Goal: Task Accomplishment & Management: Use online tool/utility

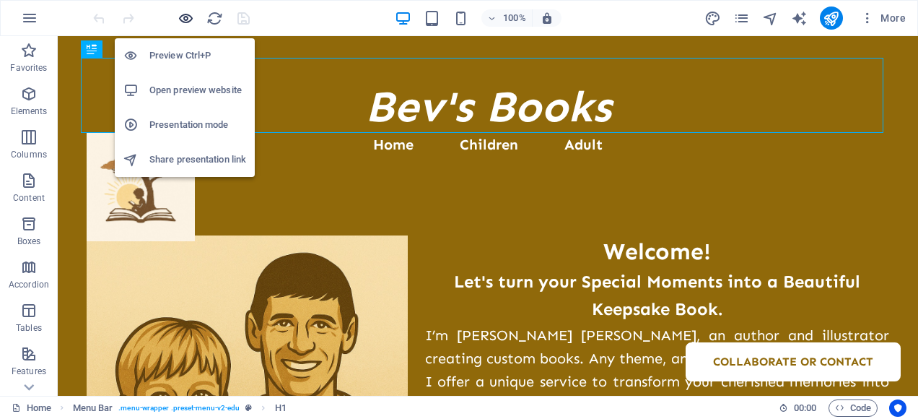
click at [186, 14] on icon "button" at bounding box center [186, 18] width 17 height 17
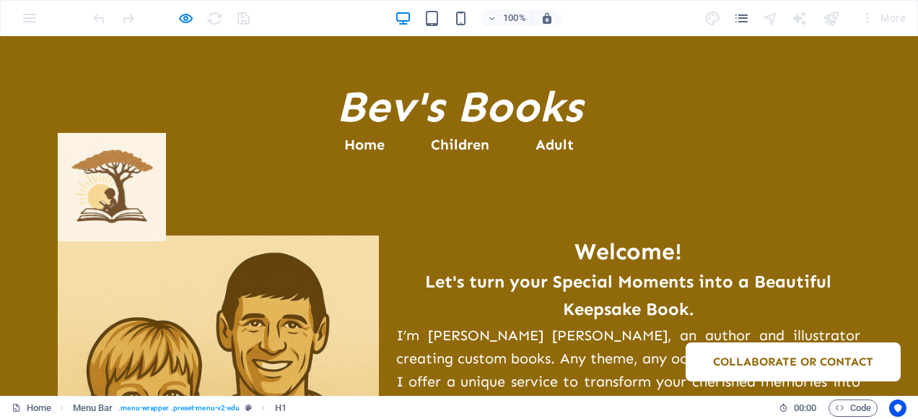
click at [362, 149] on link "Home" at bounding box center [364, 144] width 40 height 14
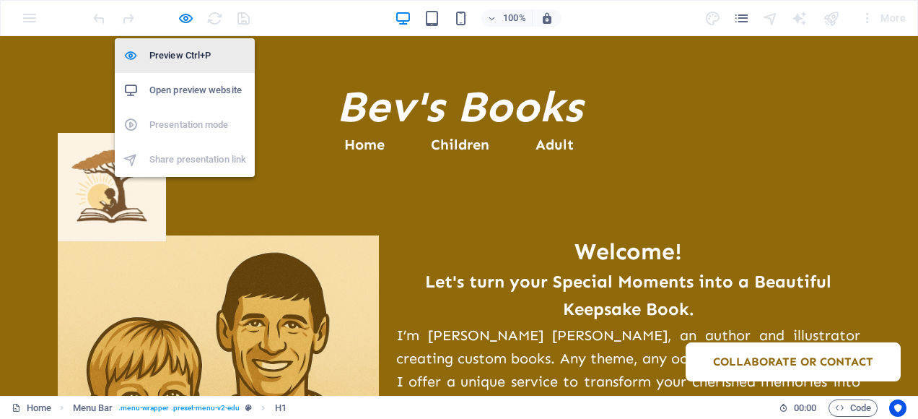
click at [178, 55] on h6 "Preview Ctrl+P" at bounding box center [197, 55] width 97 height 17
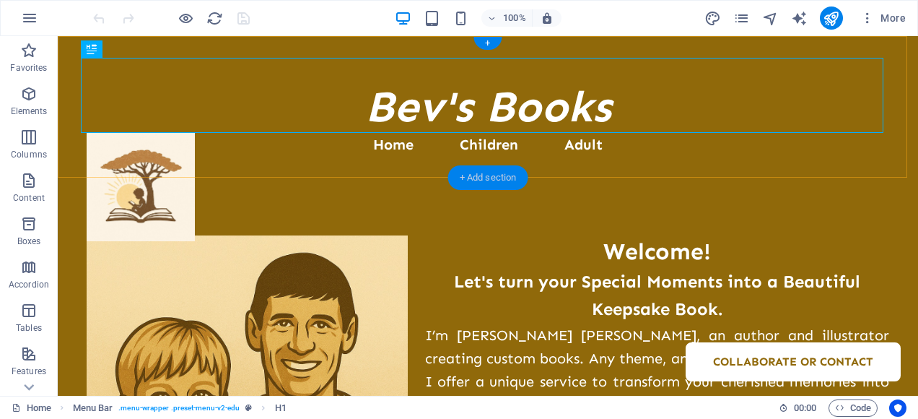
click at [481, 178] on div "+ Add section" at bounding box center [488, 177] width 80 height 25
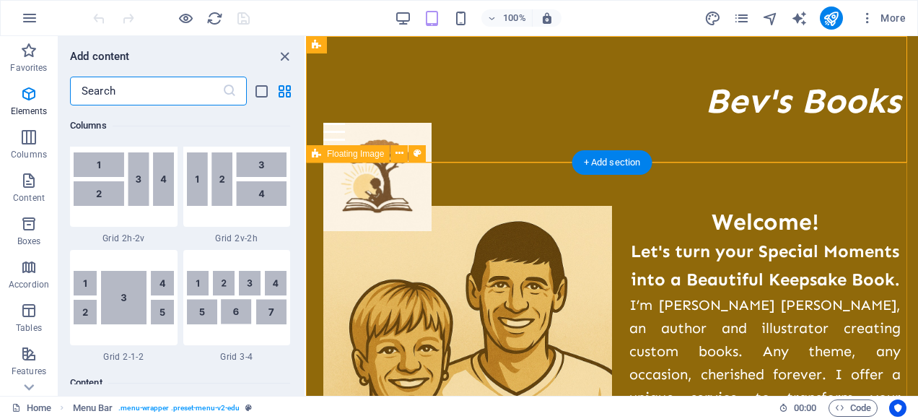
scroll to position [2525, 0]
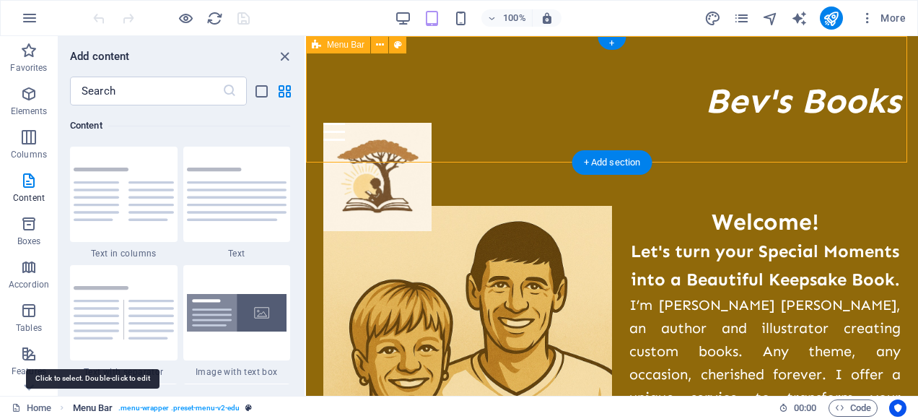
click at [94, 406] on span "Menu Bar" at bounding box center [93, 407] width 40 height 17
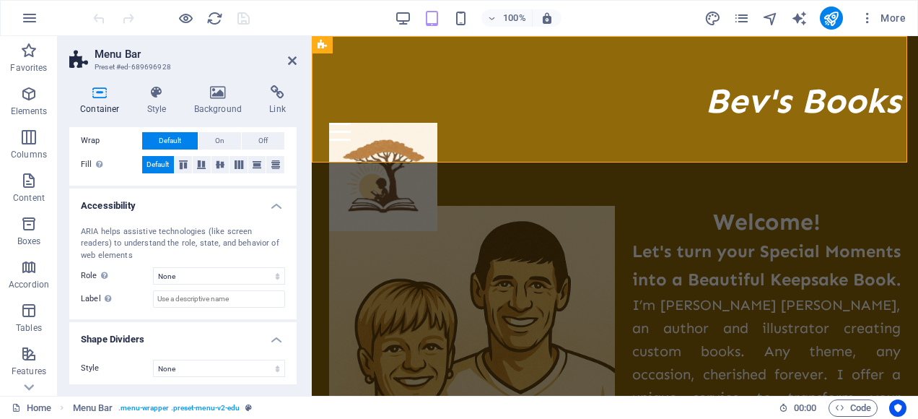
scroll to position [301, 0]
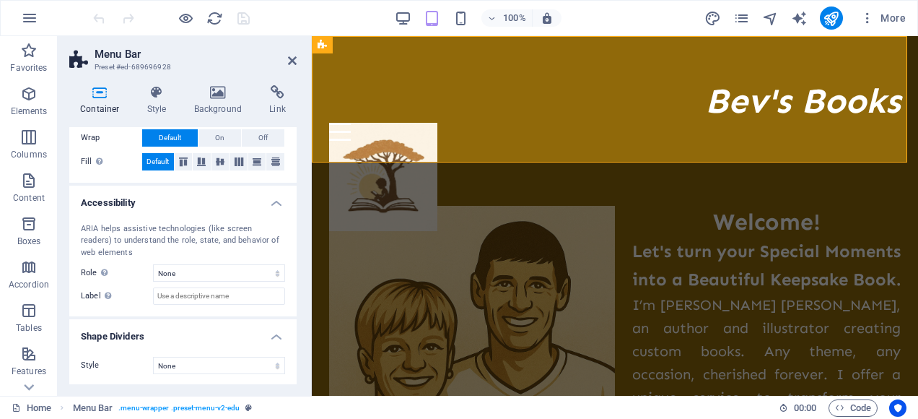
click at [288, 61] on icon at bounding box center [292, 61] width 9 height 12
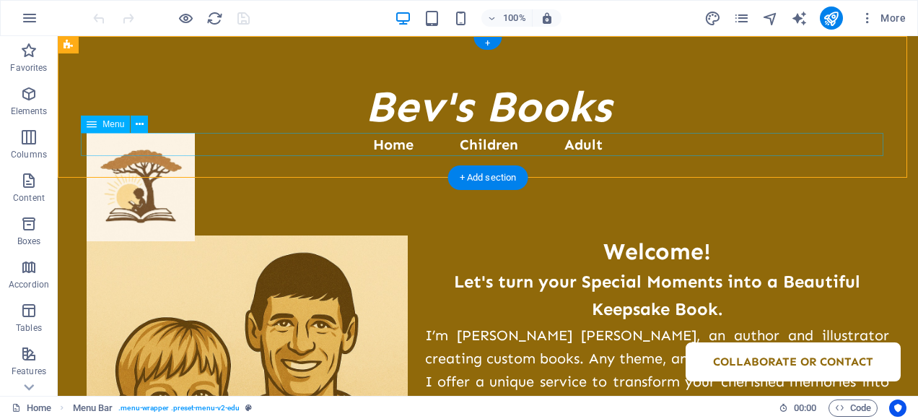
click at [437, 144] on nav "Home Children Adult Collaborate or Contact" at bounding box center [488, 144] width 803 height 23
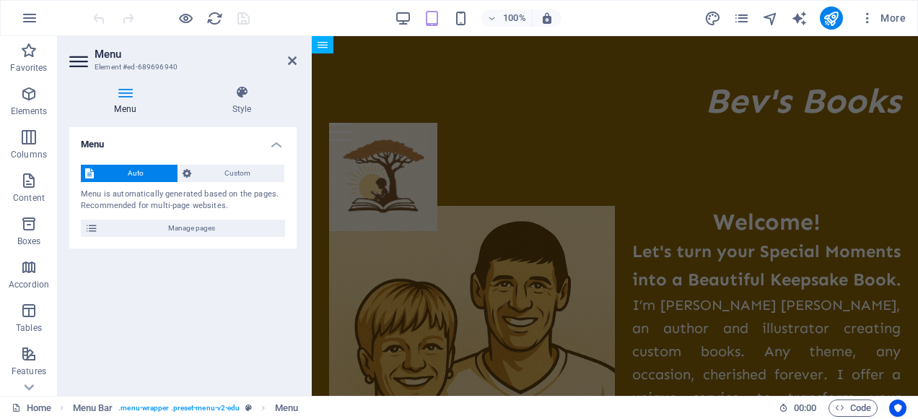
click at [123, 91] on icon at bounding box center [125, 92] width 112 height 14
click at [88, 227] on icon at bounding box center [91, 227] width 13 height 17
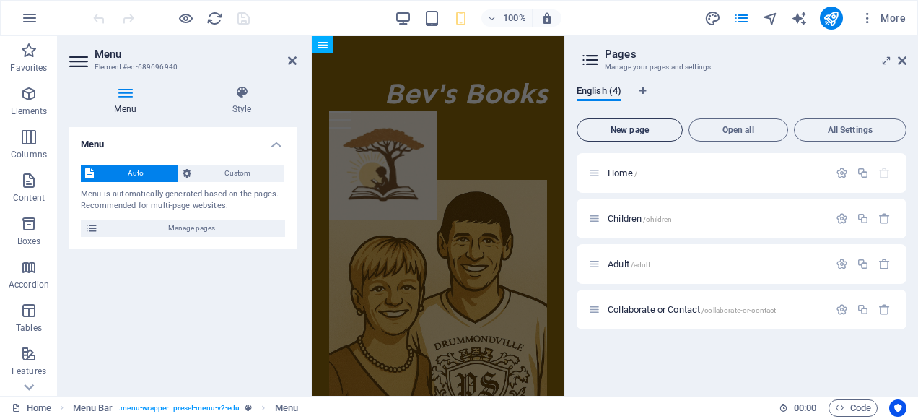
click at [628, 128] on span "New page" at bounding box center [629, 130] width 93 height 9
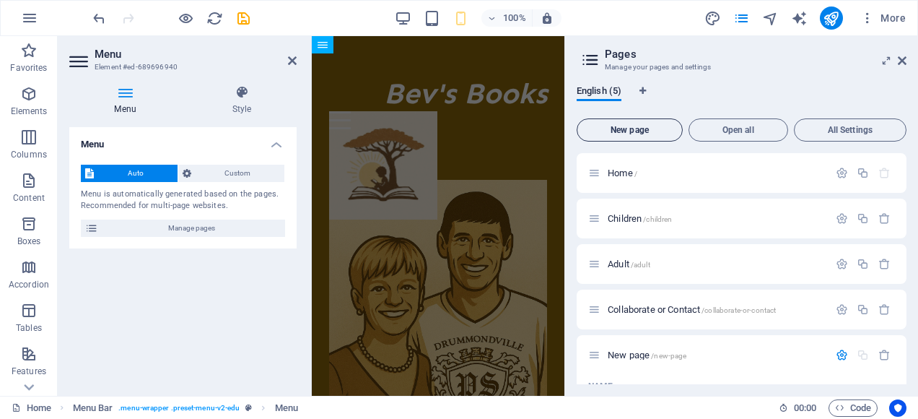
scroll to position [141, 0]
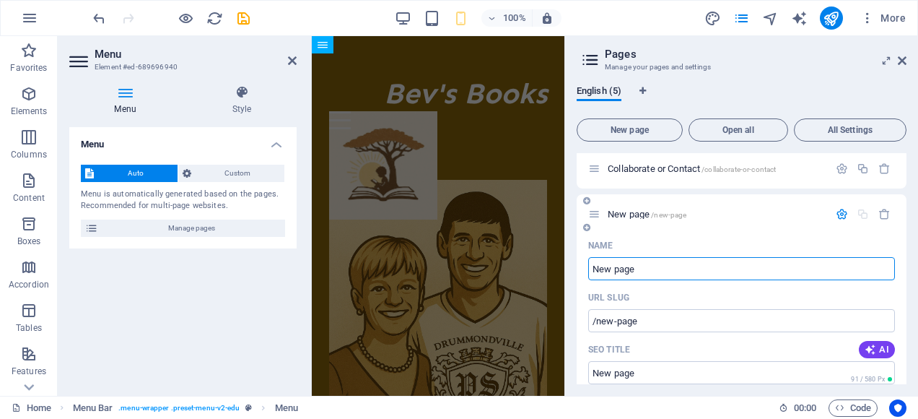
type input "f"
type input "/f"
type input "F"
type input "/"
type input "F"
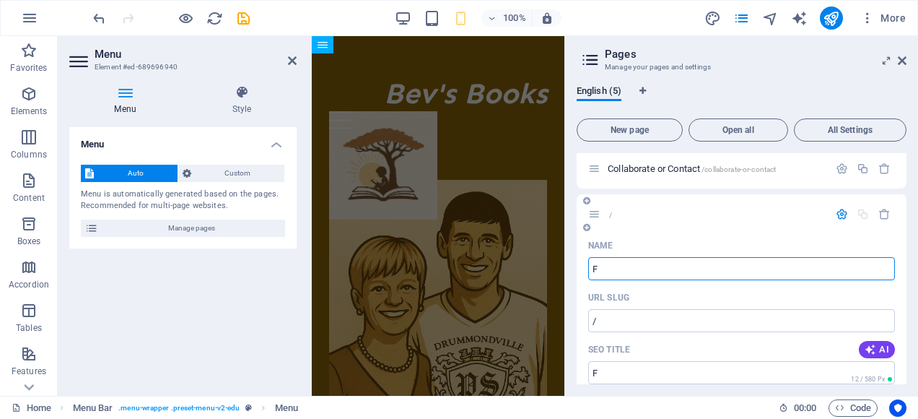
type input "/f"
type input "F"
type input "Free boo"
type input "/free"
type input "Free"
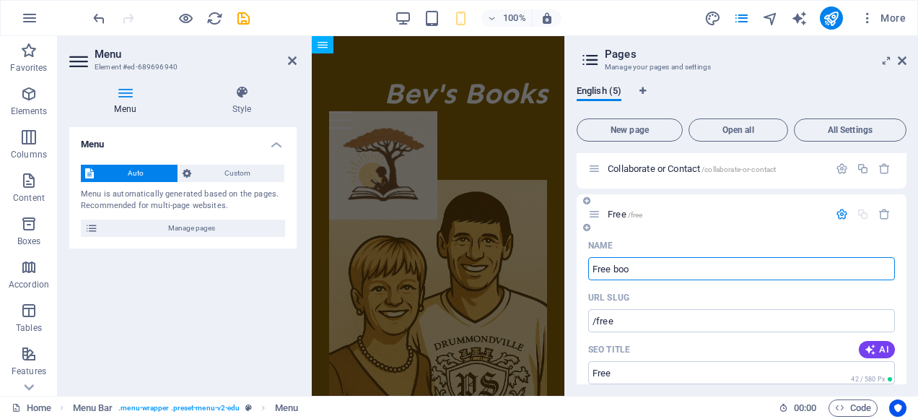
type input "Free boo"
type input "/free-boo"
type input "Free boo"
type input "Free b"
type input "/free-bo"
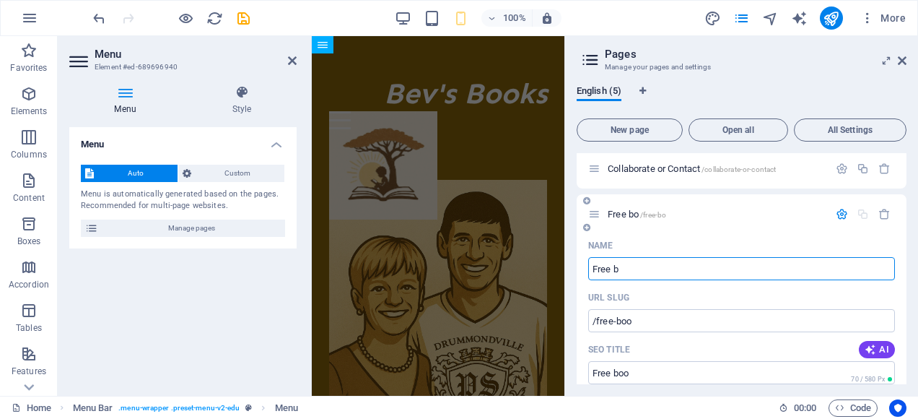
type input "Free bo"
type input "Free"
type input "/free-b"
type input "Free b"
type input "Free"
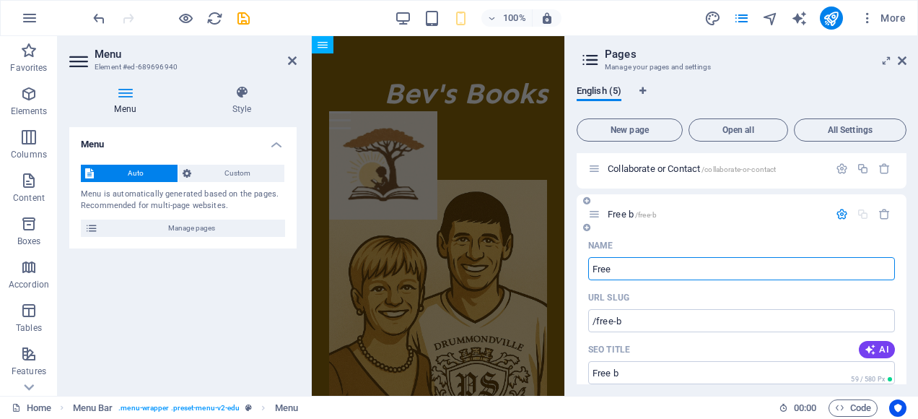
type input "/free"
type input "Free"
type input "Free Downl"
type input "/free-d"
type input "Free D"
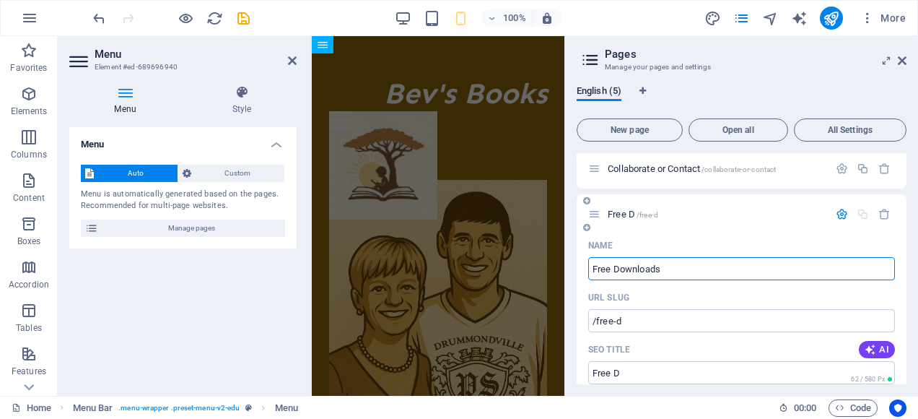
type input "Free Downloads"
type input "/free-downloads"
type input "Free Downloads"
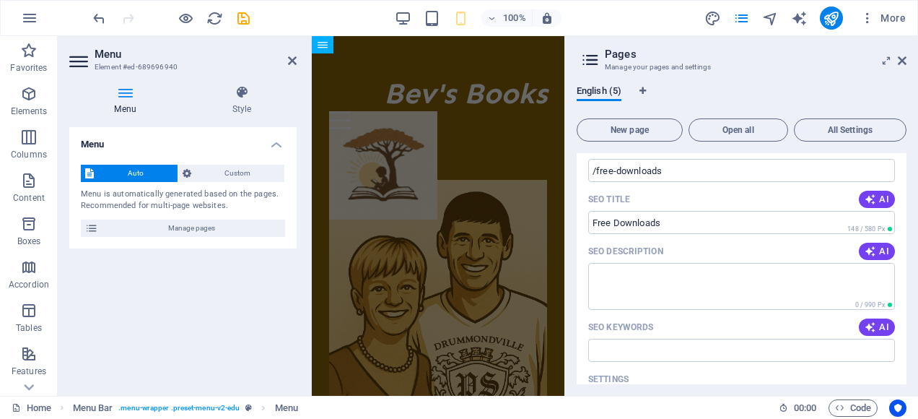
scroll to position [292, 0]
type input "Free Downloads"
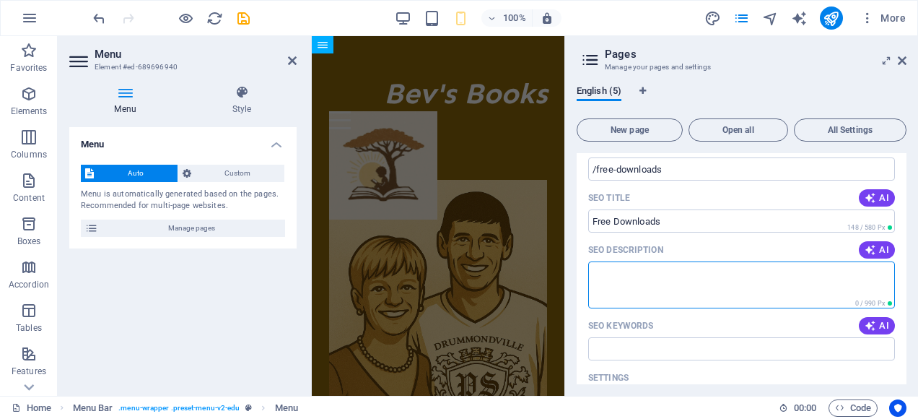
click at [600, 270] on textarea "SEO Description" at bounding box center [741, 284] width 307 height 47
paste textarea "Free Bedtime Story for You and Your Child! I’m so excited to share one of my ea…"
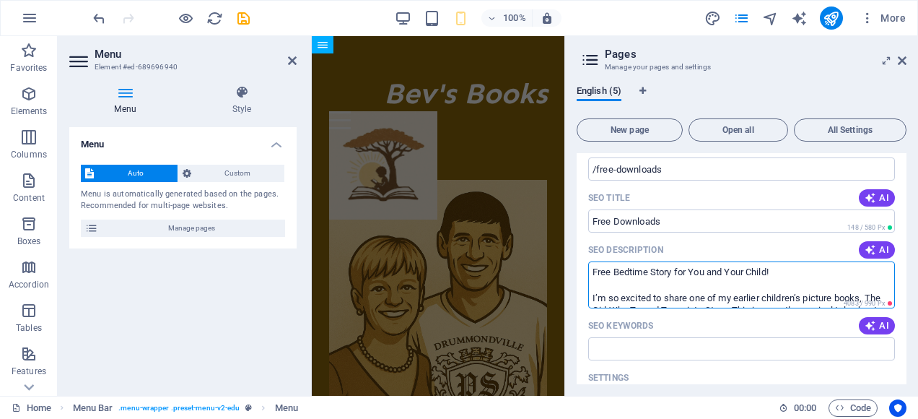
click at [639, 296] on textarea "Free Bedtime Story for You and Your Child! I’m so excited to share one of my ea…" at bounding box center [741, 284] width 307 height 47
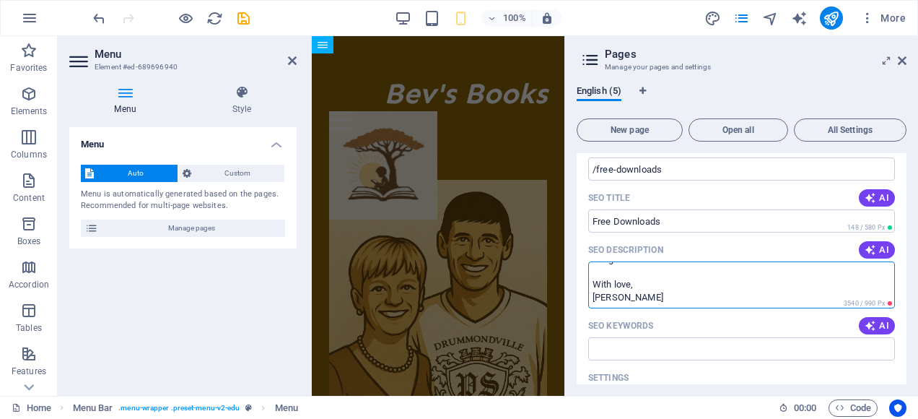
scroll to position [167, 0]
type textarea "Free Bedtime Story for You and Your Child! I’m so excited to share one of my ea…"
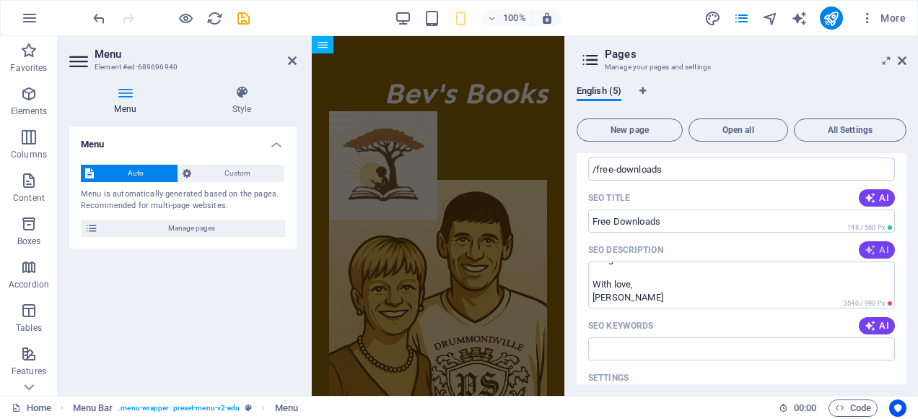
click at [639, 251] on icon "button" at bounding box center [871, 250] width 12 height 12
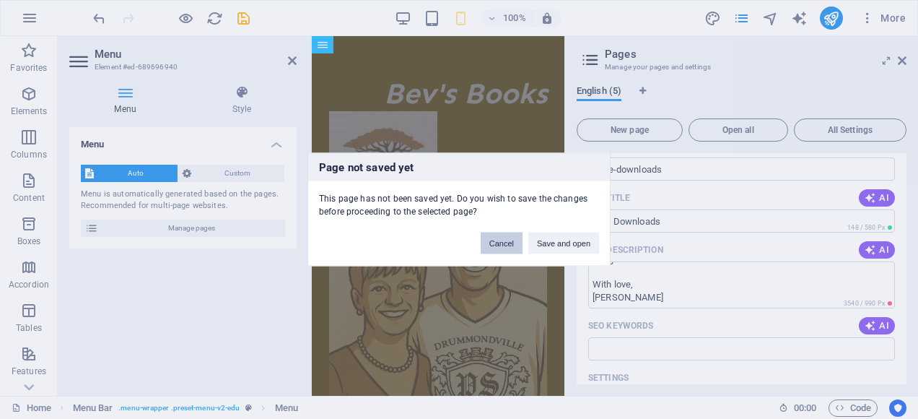
click at [501, 247] on button "Cancel" at bounding box center [502, 243] width 42 height 22
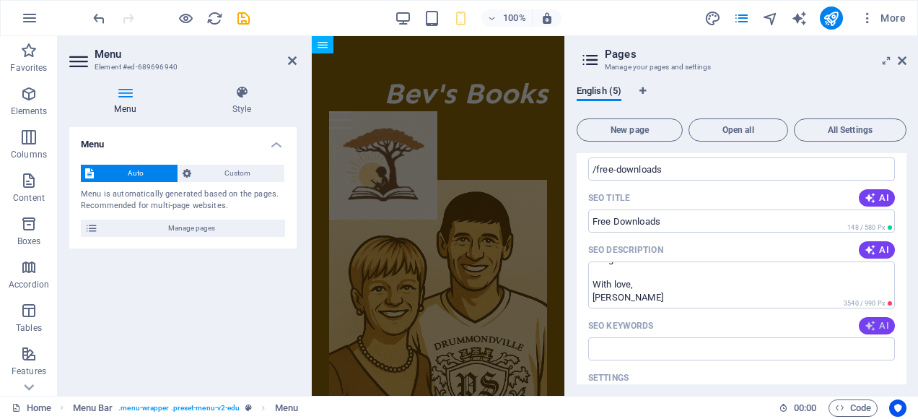
click at [639, 322] on span "AI" at bounding box center [877, 326] width 25 height 12
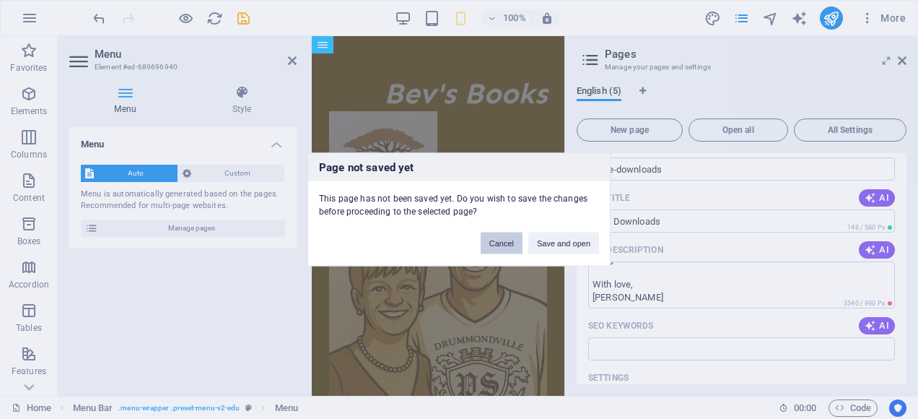
click at [508, 239] on button "Cancel" at bounding box center [502, 243] width 42 height 22
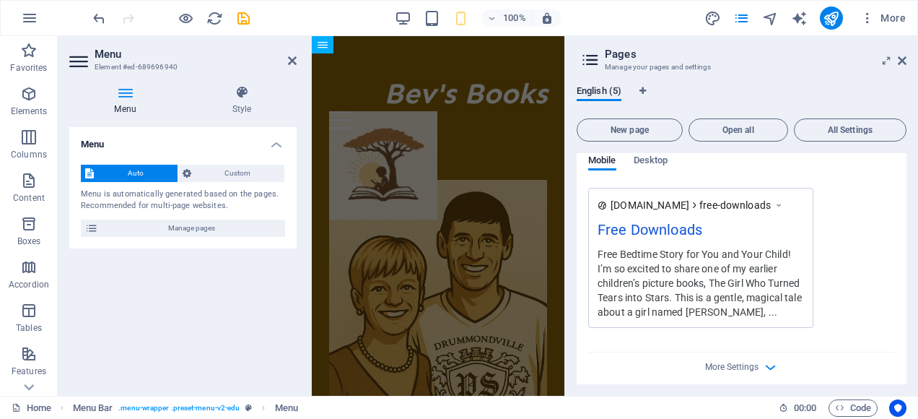
scroll to position [592, 0]
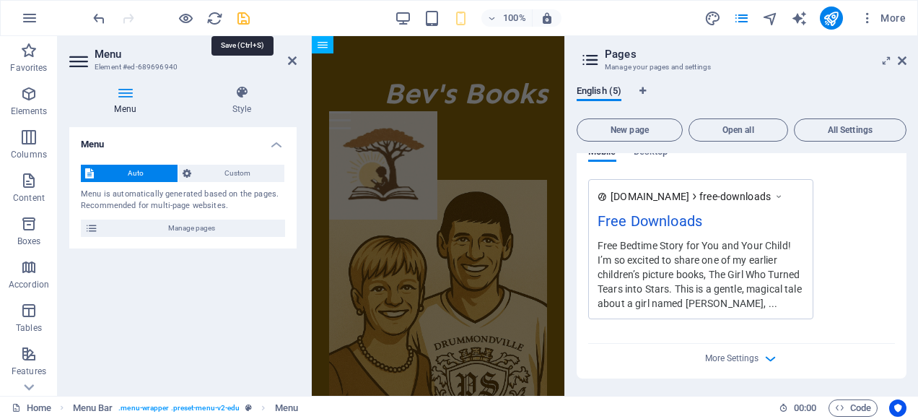
click at [244, 15] on icon "save" at bounding box center [243, 18] width 17 height 17
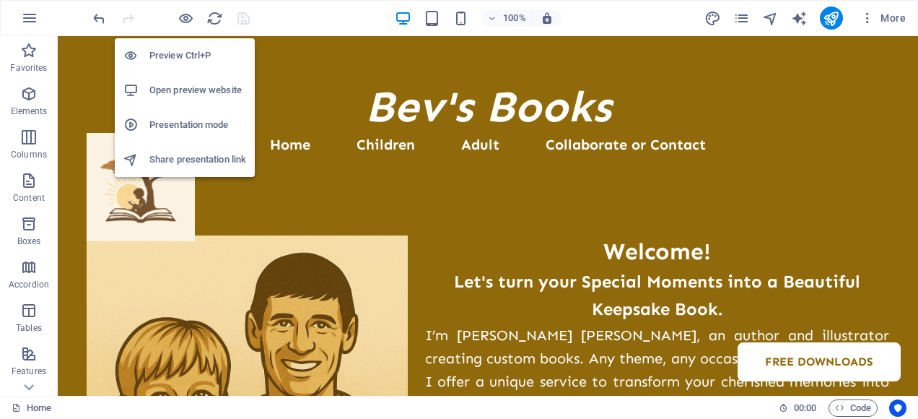
click at [179, 53] on h6 "Preview Ctrl+P" at bounding box center [197, 55] width 97 height 17
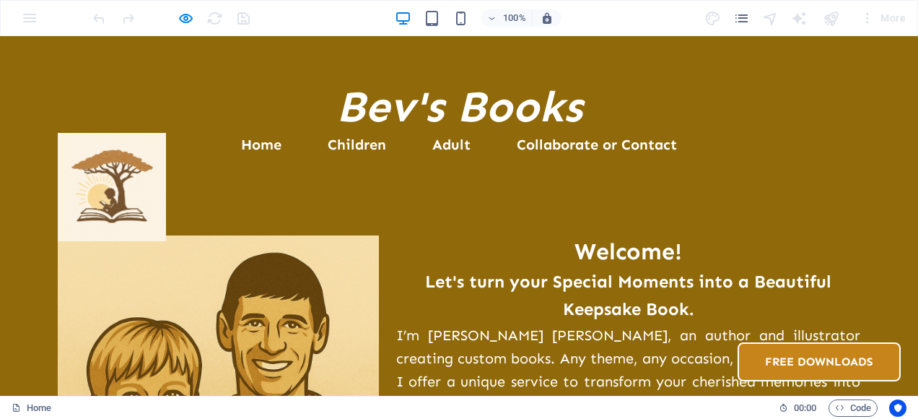
click at [639, 342] on link "Free Downloads" at bounding box center [819, 361] width 163 height 39
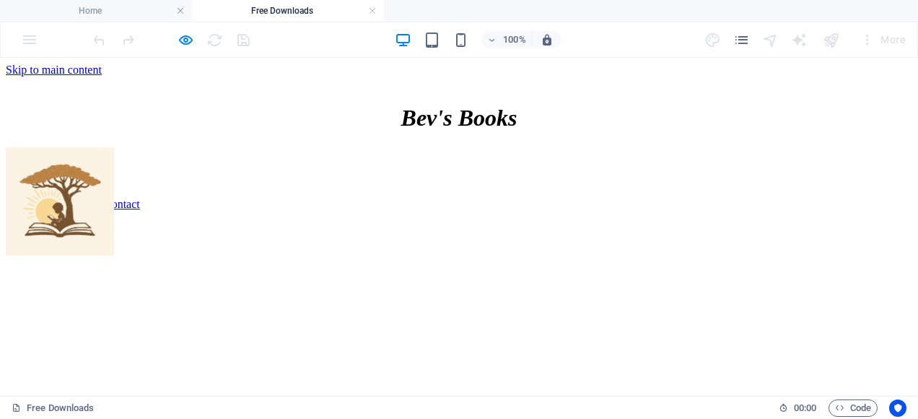
scroll to position [0, 0]
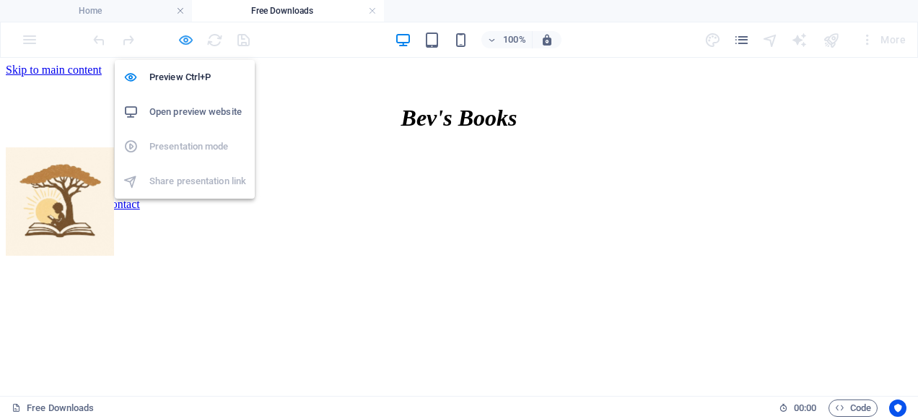
click at [183, 40] on icon "button" at bounding box center [186, 40] width 17 height 17
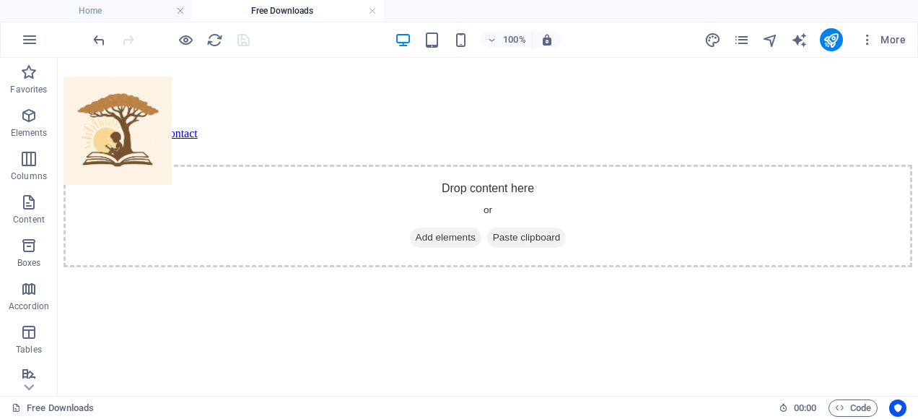
scroll to position [74, 0]
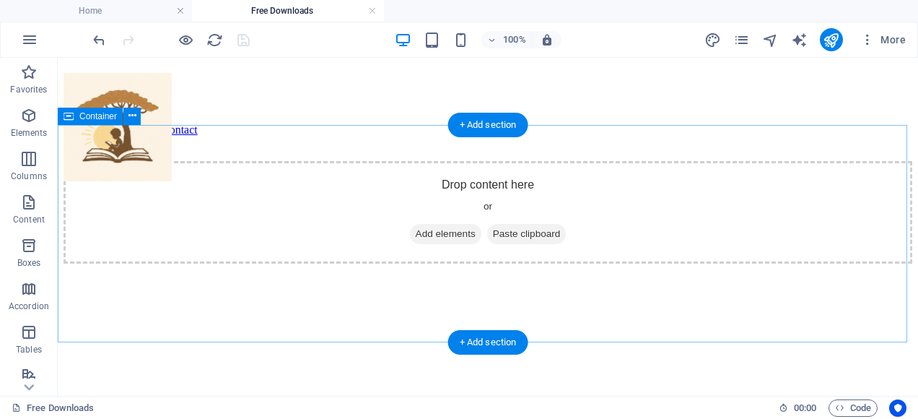
click at [441, 204] on div "Drop content here or Add elements Paste clipboard" at bounding box center [488, 212] width 849 height 102
click at [502, 244] on span "Paste clipboard" at bounding box center [526, 234] width 79 height 20
click at [442, 207] on div "Drop content here or Add elements Paste clipboard" at bounding box center [488, 212] width 849 height 102
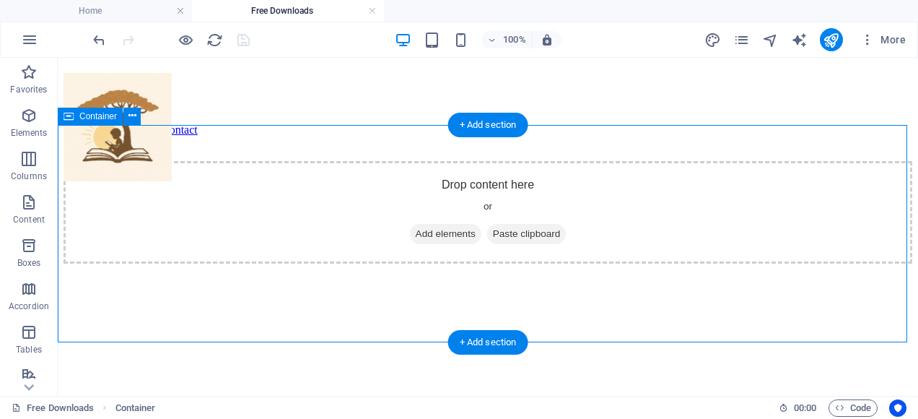
click at [442, 207] on div "Drop content here or Add elements Paste clipboard" at bounding box center [488, 212] width 849 height 102
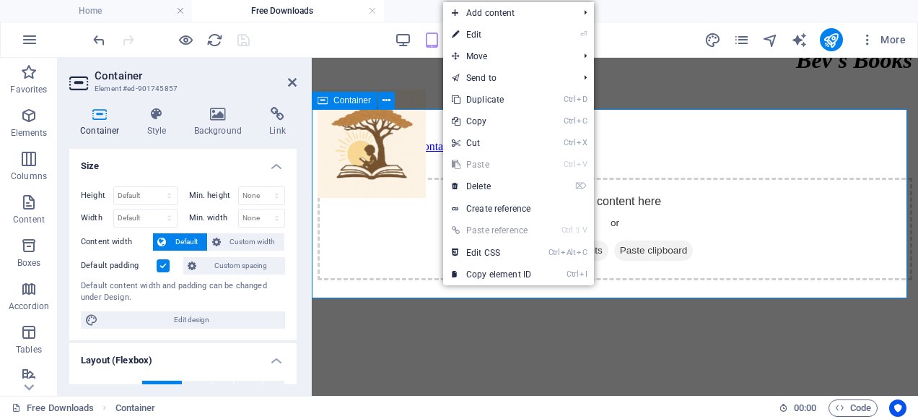
click at [427, 206] on div "Drop content here or Add elements Paste clipboard" at bounding box center [615, 229] width 595 height 102
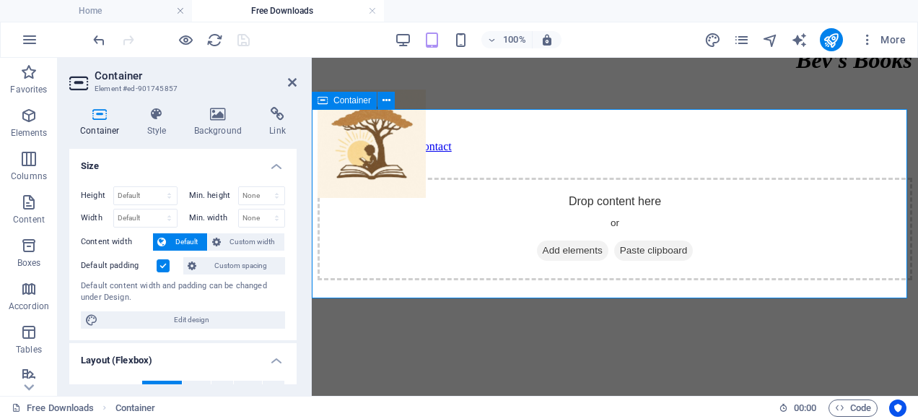
click at [639, 240] on span "Paste clipboard" at bounding box center [653, 250] width 79 height 20
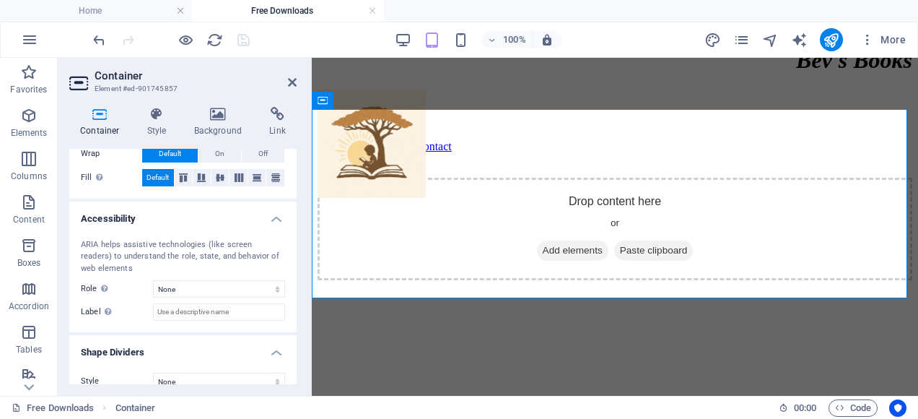
scroll to position [323, 0]
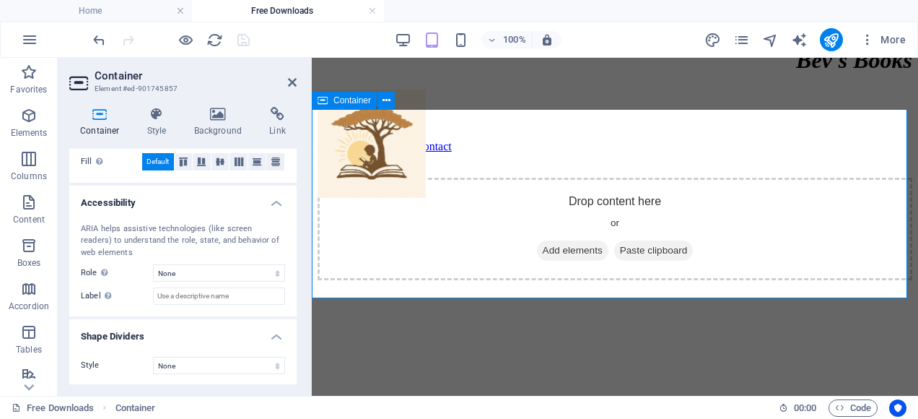
click at [639, 240] on span "Paste clipboard" at bounding box center [653, 250] width 79 height 20
click at [620, 250] on icon at bounding box center [620, 250] width 0 height 0
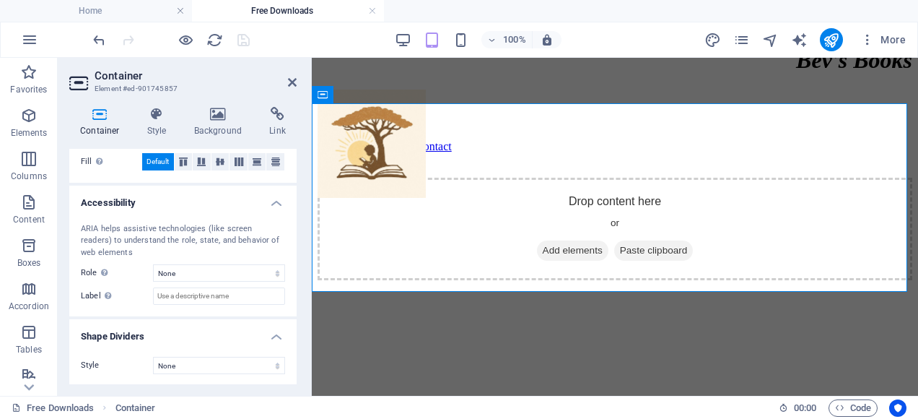
scroll to position [87, 0]
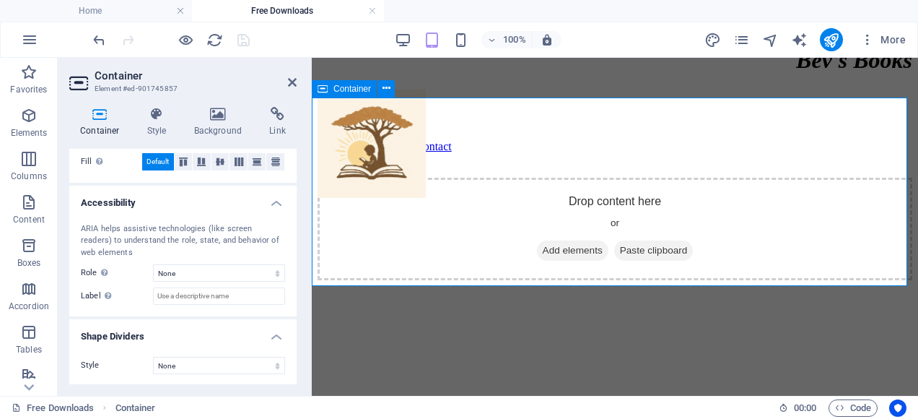
click at [559, 240] on span "Add elements" at bounding box center [572, 250] width 71 height 20
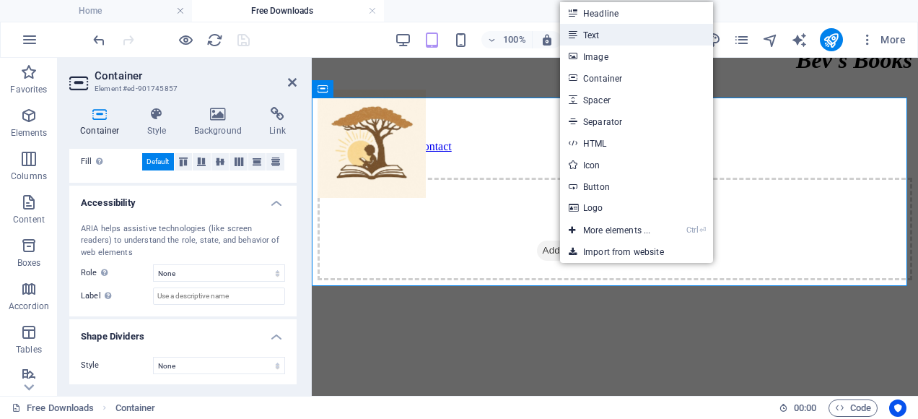
click at [590, 36] on link "Text" at bounding box center [636, 35] width 153 height 22
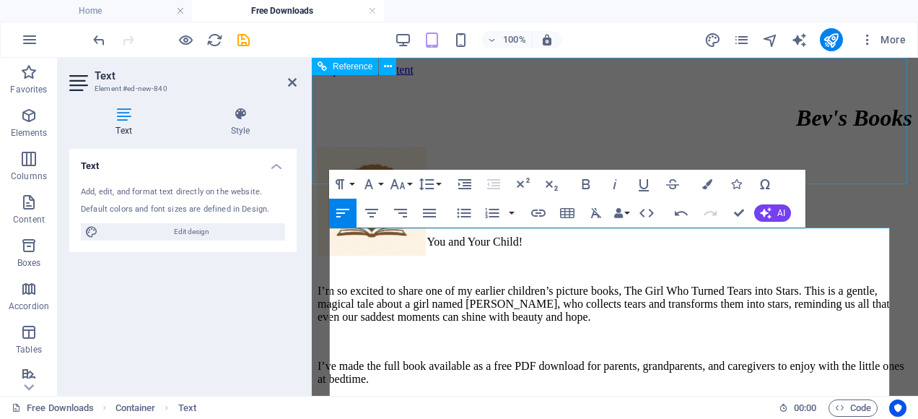
scroll to position [10573, 12]
click at [448, 240] on p "Free Bedtime Story for You and Your Child!" at bounding box center [615, 241] width 595 height 13
click at [639, 184] on icon "button" at bounding box center [707, 184] width 10 height 10
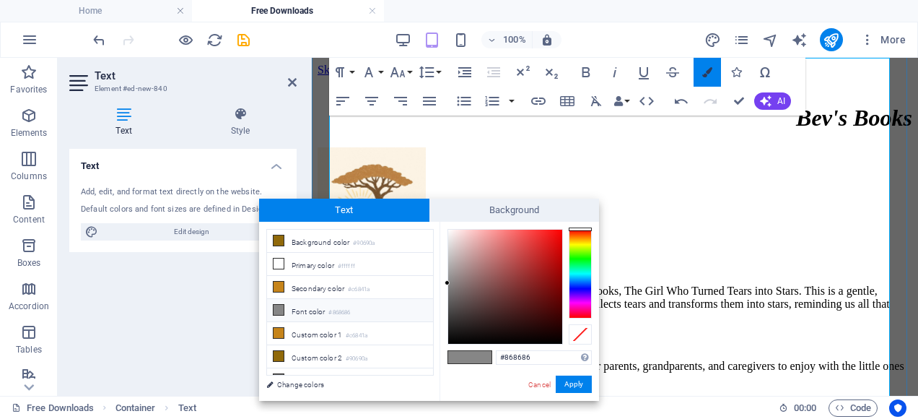
scroll to position [169, 0]
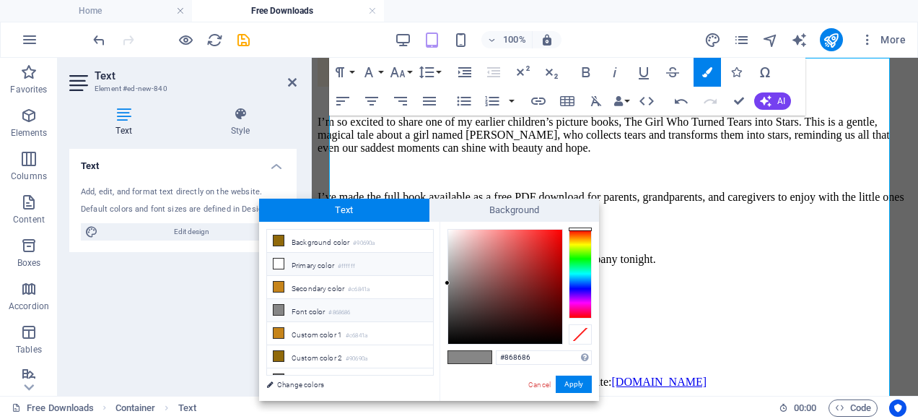
click at [276, 259] on icon at bounding box center [279, 263] width 10 height 10
type input "#ffffff"
click at [481, 355] on span at bounding box center [481, 357] width 22 height 12
click at [574, 388] on button "Apply" at bounding box center [574, 383] width 36 height 17
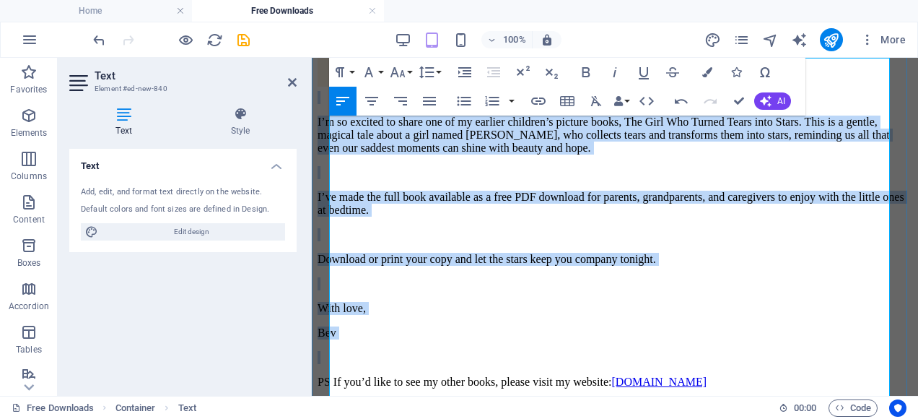
click at [560, 315] on p "With love," at bounding box center [615, 308] width 595 height 13
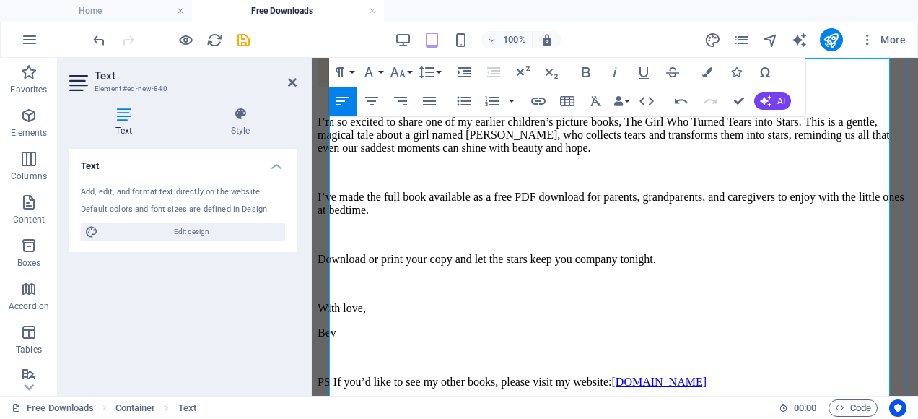
click at [639, 216] on span "I’ve made the full book available as a free PDF download for parents, grandpare…" at bounding box center [611, 203] width 587 height 25
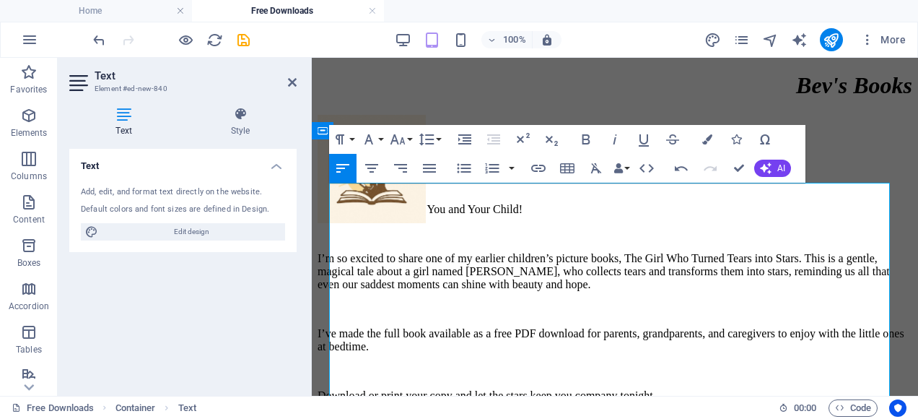
scroll to position [0, 0]
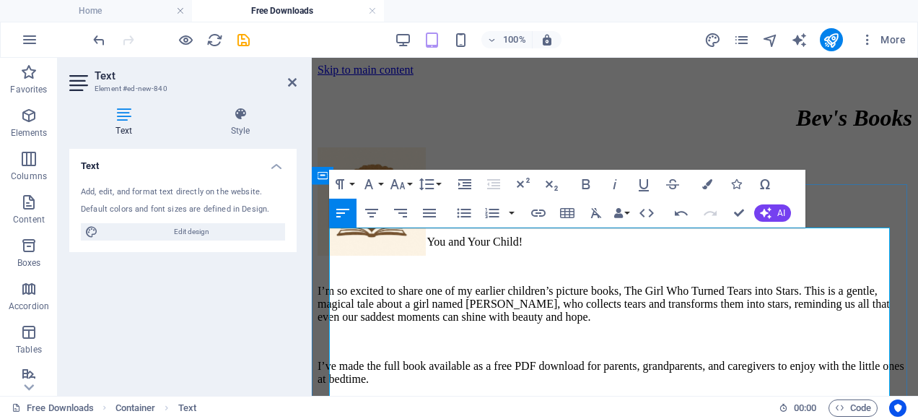
click at [514, 286] on span "I’m so excited to share one of my earlier children’s picture books, The Girl Wh…" at bounding box center [604, 303] width 572 height 38
click at [639, 303] on span "I’m so excited to share one of my earlier children’s picture books, The Girl Wh…" at bounding box center [604, 303] width 572 height 38
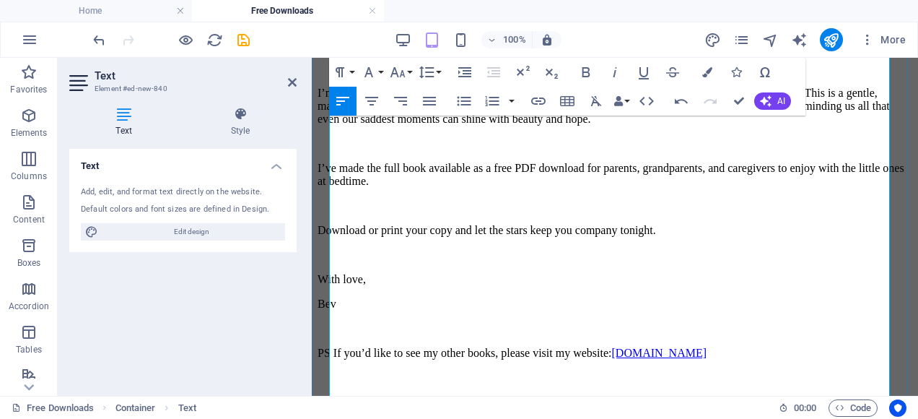
scroll to position [221, 0]
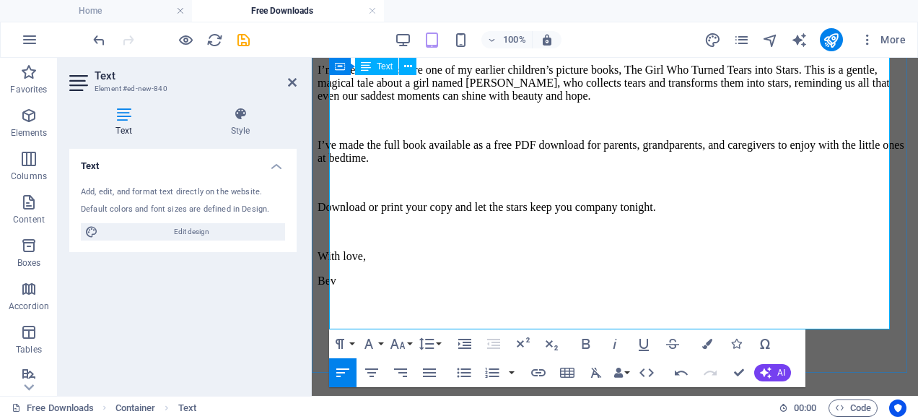
click at [639, 213] on span "Download or print your copy and let the stars keep you company tonight." at bounding box center [487, 207] width 338 height 12
click at [290, 79] on icon at bounding box center [292, 83] width 9 height 12
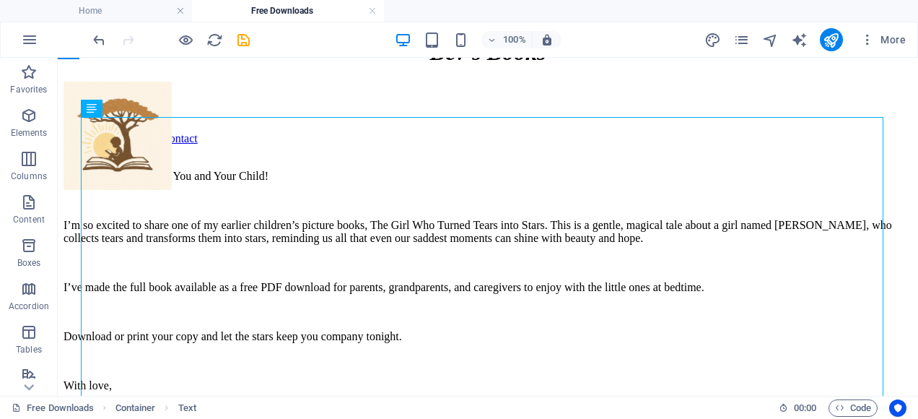
scroll to position [3, 0]
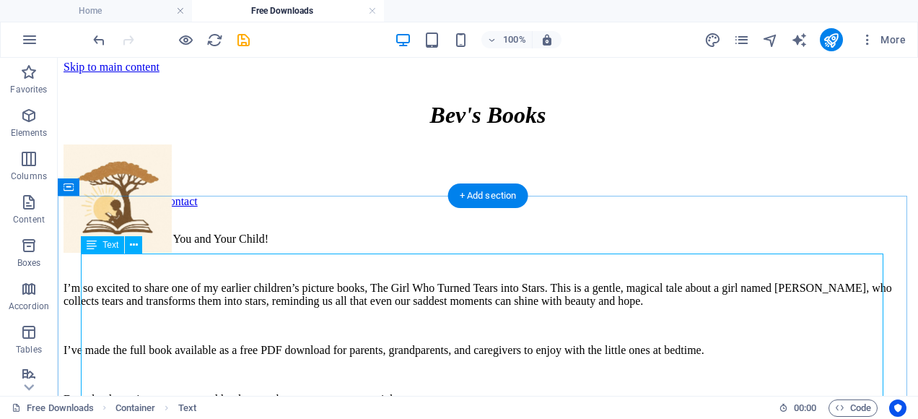
click at [525, 333] on div "Free Bedtime Story for You and Your Child! I’m so excited to share one of my ea…" at bounding box center [488, 355] width 849 height 247
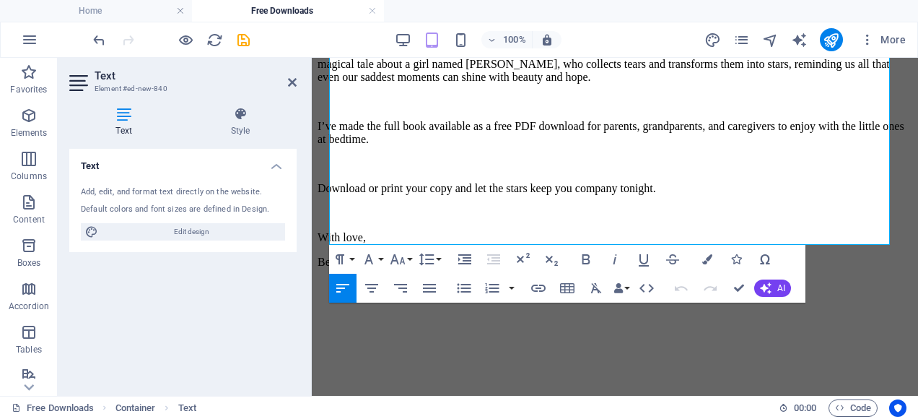
scroll to position [306, 0]
click at [639, 354] on div at bounding box center [615, 335] width 595 height 110
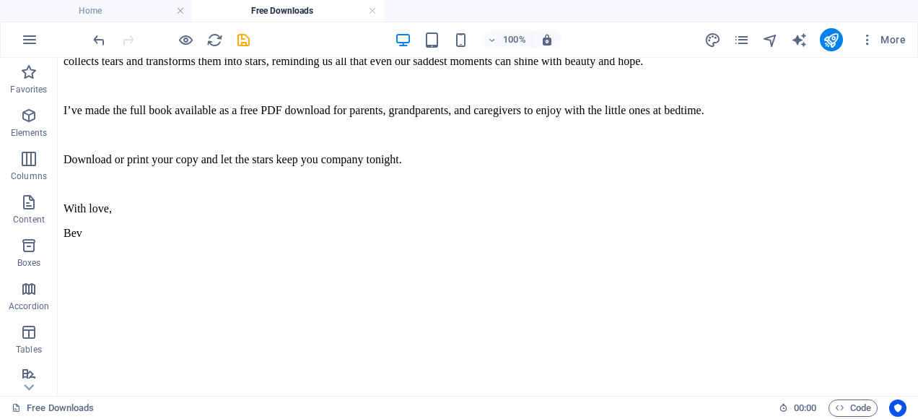
scroll to position [270, 0]
click at [494, 347] on div "+ Add section" at bounding box center [488, 345] width 80 height 25
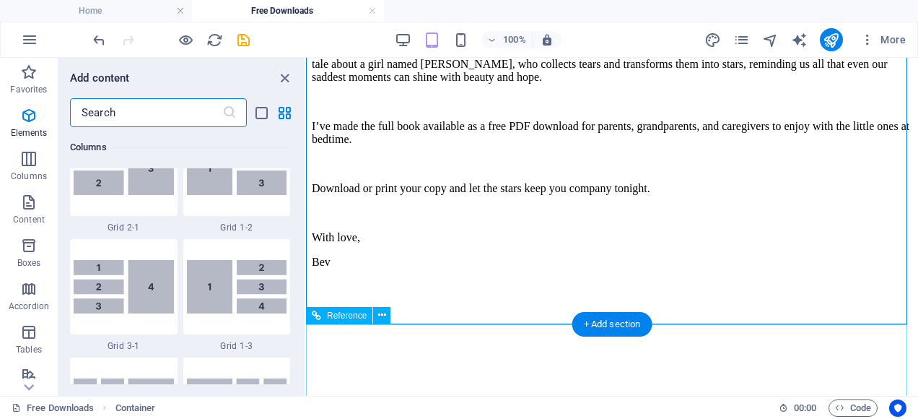
scroll to position [2525, 0]
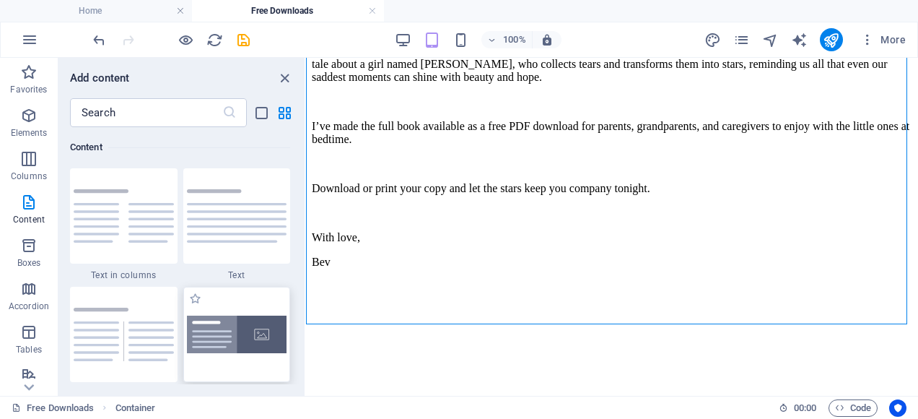
click at [258, 333] on img at bounding box center [237, 334] width 100 height 38
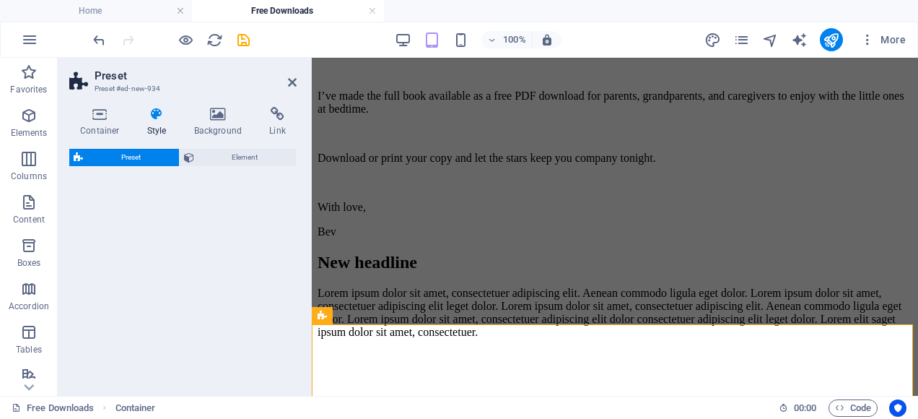
select select "rem"
select select "px"
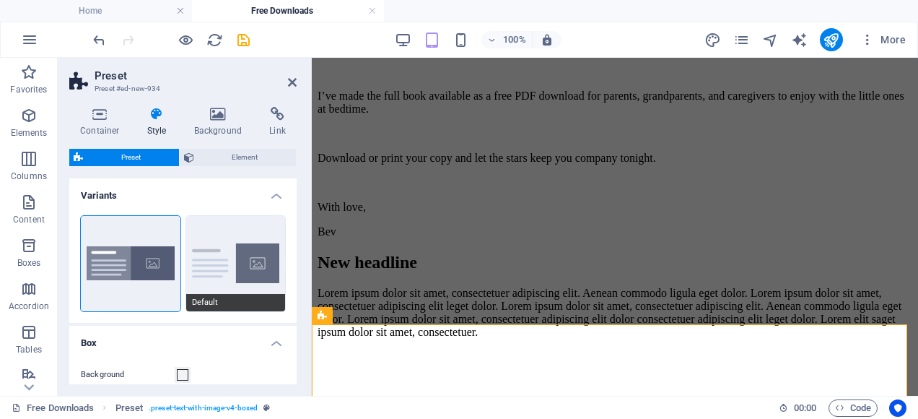
click at [212, 261] on button "Default" at bounding box center [236, 263] width 100 height 95
type input "2"
type input "0"
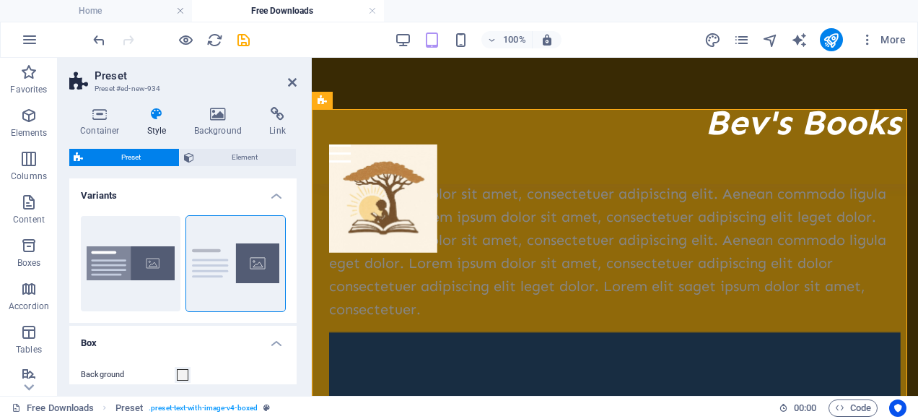
scroll to position [494, 0]
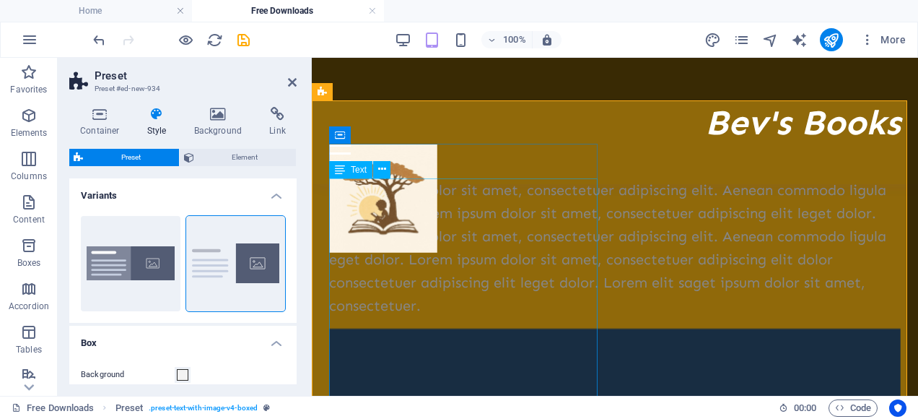
click at [462, 288] on div "Lorem ipsum dolor sit amet, consectetuer adipiscing elit. Aenean commodo ligula…" at bounding box center [615, 247] width 572 height 139
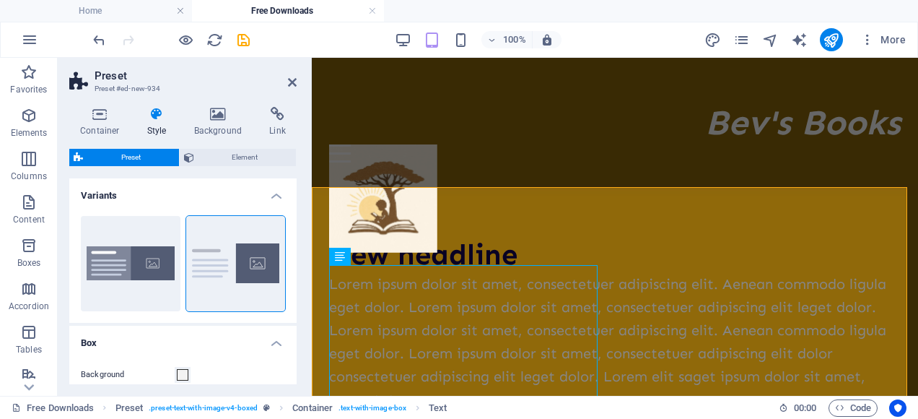
scroll to position [378, 0]
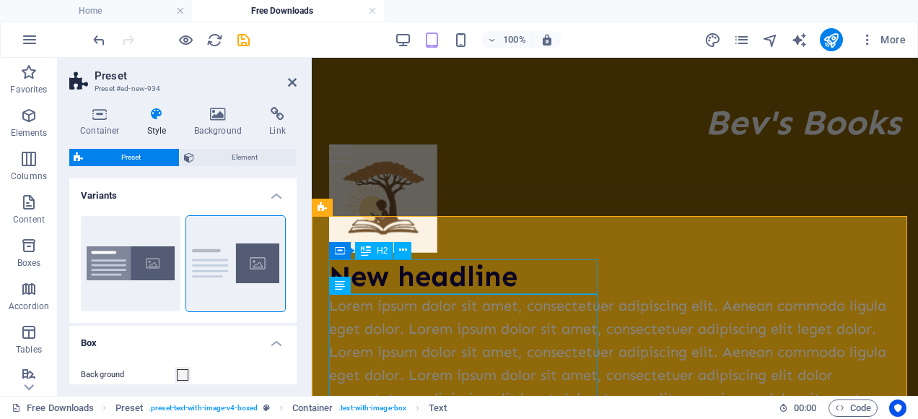
click at [423, 274] on div "New headline" at bounding box center [615, 276] width 572 height 35
click at [413, 303] on div "Lorem ipsum dolor sit amet, consectetuer adipiscing elit. Aenean commodo ligula…" at bounding box center [615, 363] width 572 height 139
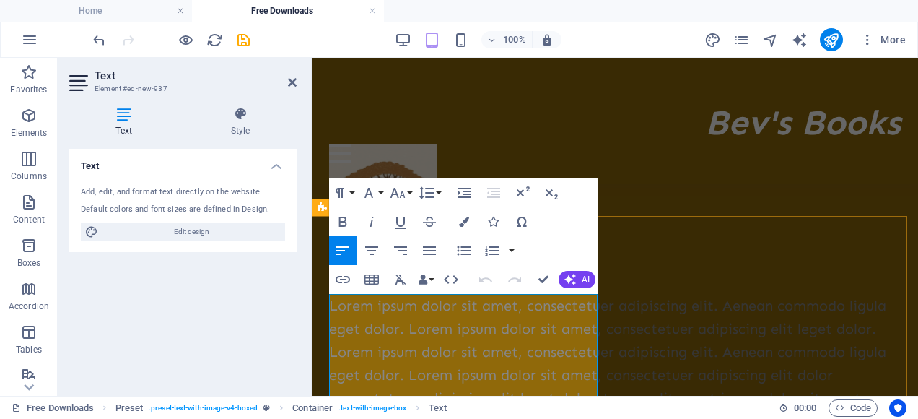
click at [410, 309] on p "Lorem ipsum dolor sit amet, consectetuer adipiscing elit. Aenean commodo ligula…" at bounding box center [615, 363] width 572 height 139
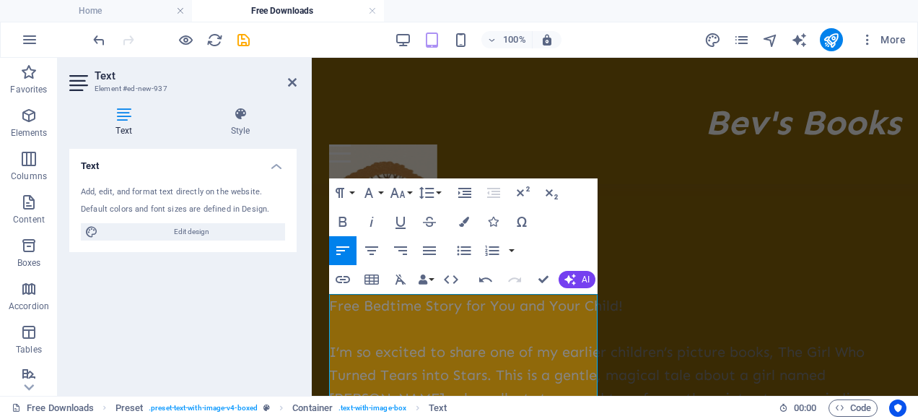
scroll to position [10573, 12]
click at [402, 302] on p "Free Bedtime Story for You and Your Child!" at bounding box center [615, 305] width 572 height 23
click at [467, 217] on icon "button" at bounding box center [464, 222] width 10 height 10
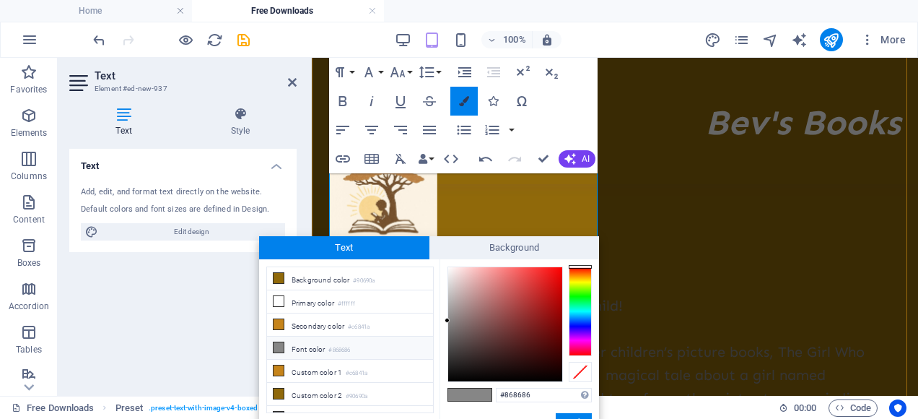
scroll to position [613, 0]
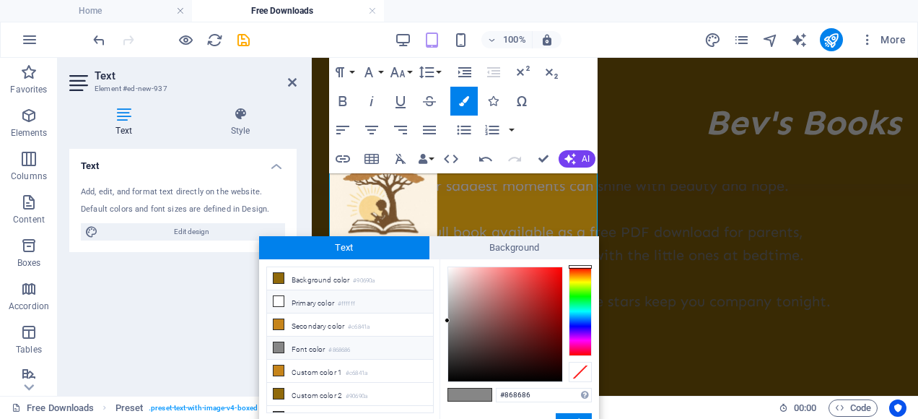
click at [303, 302] on li "Primary color #ffffff" at bounding box center [350, 301] width 166 height 23
type input "#ffffff"
click at [484, 394] on span at bounding box center [481, 394] width 22 height 12
click at [566, 416] on button "Apply" at bounding box center [574, 421] width 36 height 17
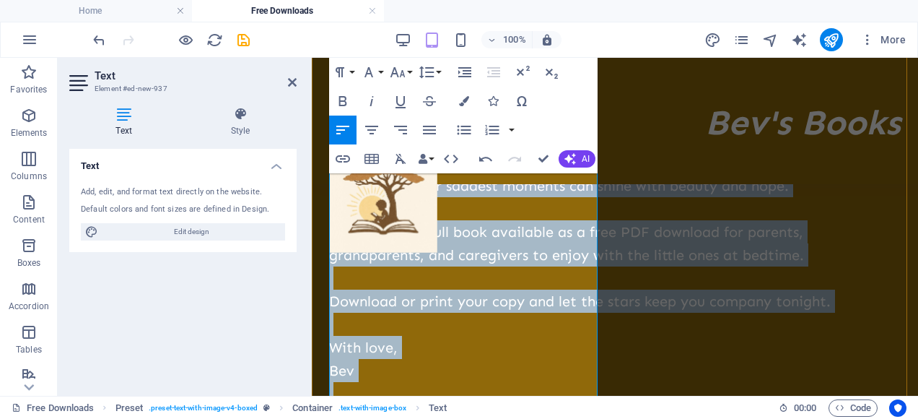
click at [472, 197] on p "I’m so excited to share one of my earlier children’s picture books, The Girl Wh…" at bounding box center [615, 151] width 572 height 92
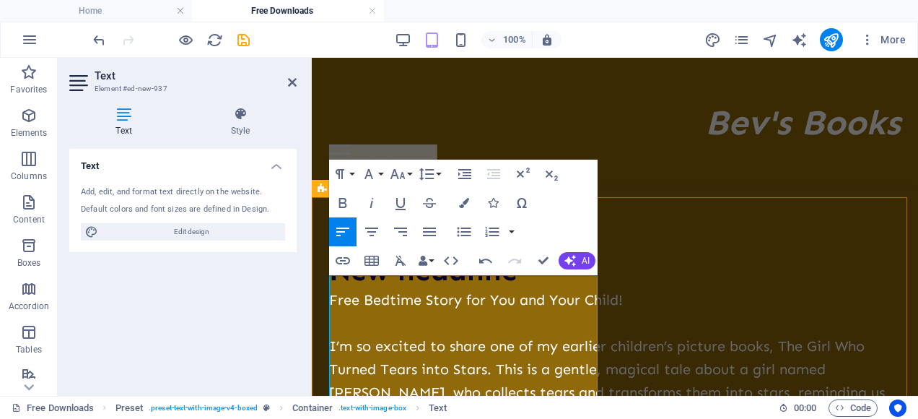
scroll to position [383, 0]
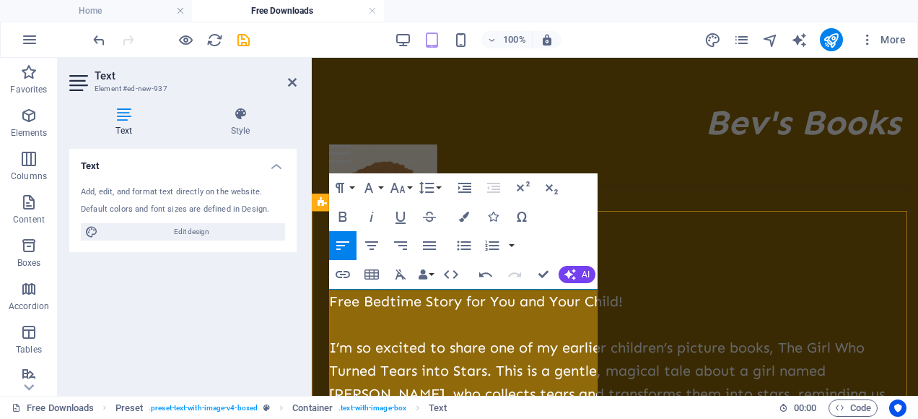
click at [412, 302] on span "Free Bedtime Story for You and Your Child!" at bounding box center [476, 300] width 294 height 17
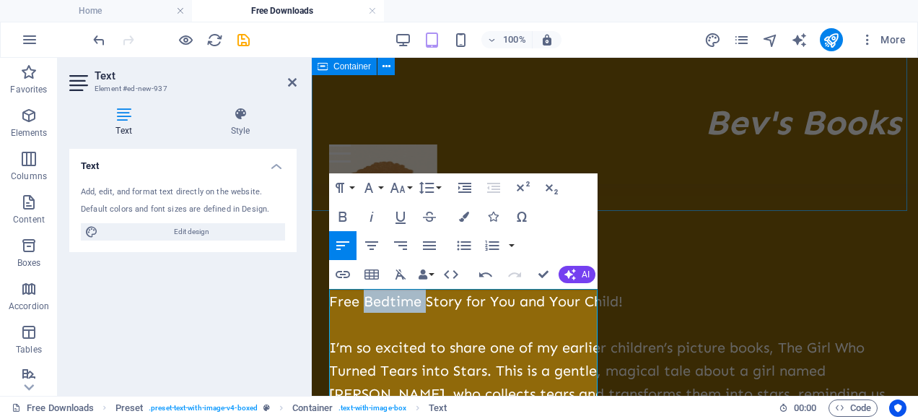
click at [610, 201] on div "Free Bedtime Story for You and Your Child! I’m so excited to share one of my ea…" at bounding box center [615, 7] width 606 height 410
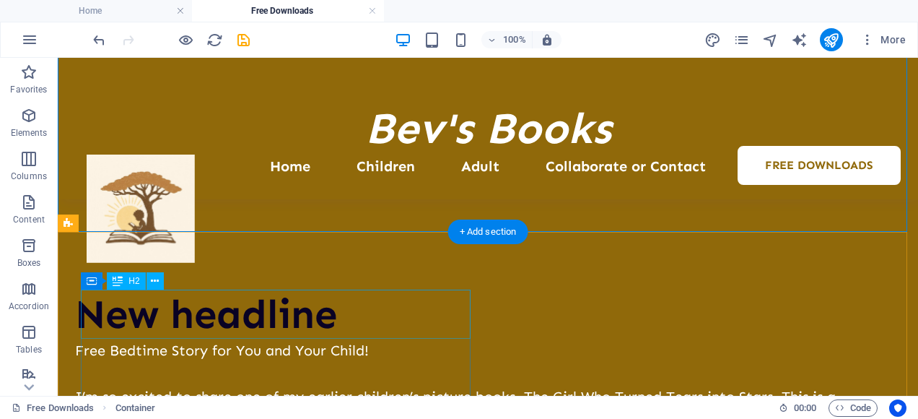
click at [286, 320] on div "New headline" at bounding box center [476, 314] width 803 height 48
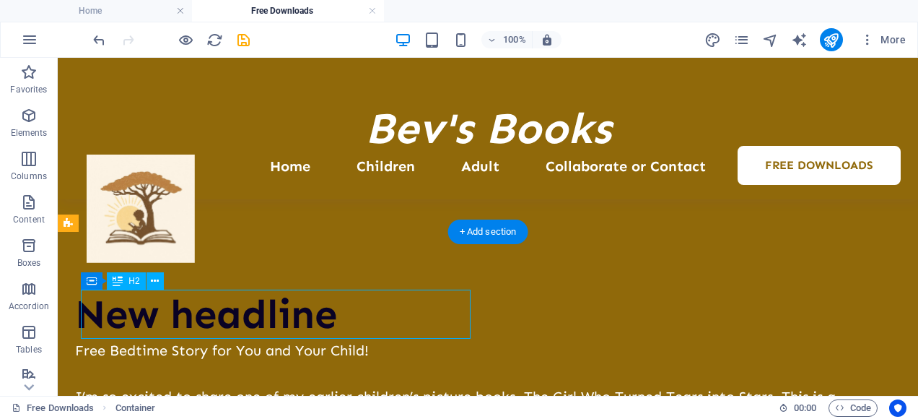
click at [286, 320] on div "New headline" at bounding box center [476, 314] width 803 height 48
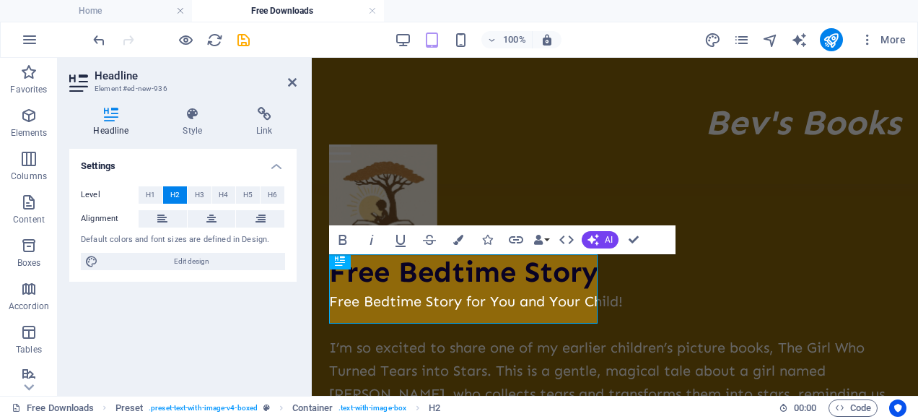
click at [286, 320] on div "Settings Level H1 H2 H3 H4 H5 H6 Alignment Default colors and font sizes are de…" at bounding box center [182, 266] width 227 height 235
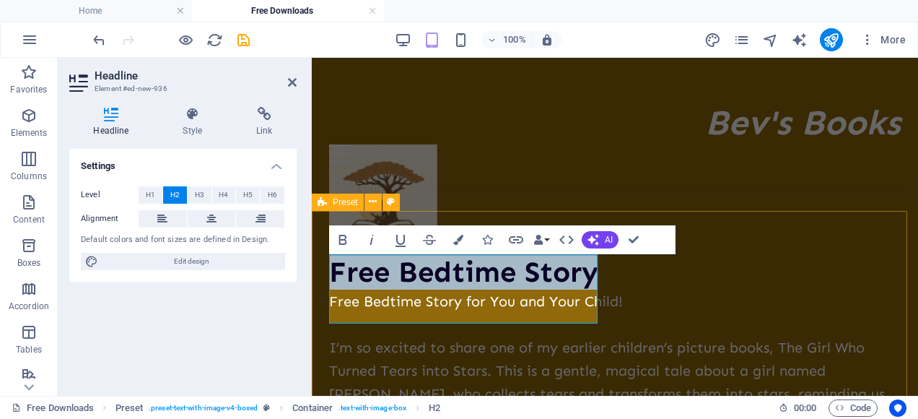
drag, startPoint x: 407, startPoint y: 313, endPoint x: 328, endPoint y: 264, distance: 92.7
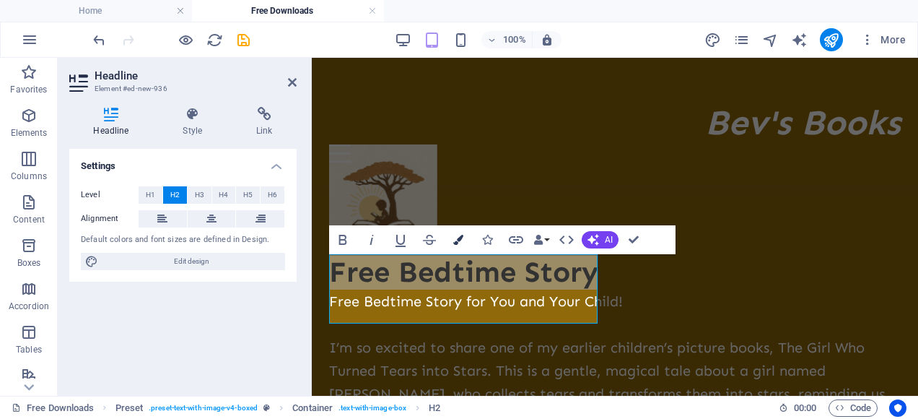
click at [455, 240] on icon "button" at bounding box center [458, 240] width 10 height 10
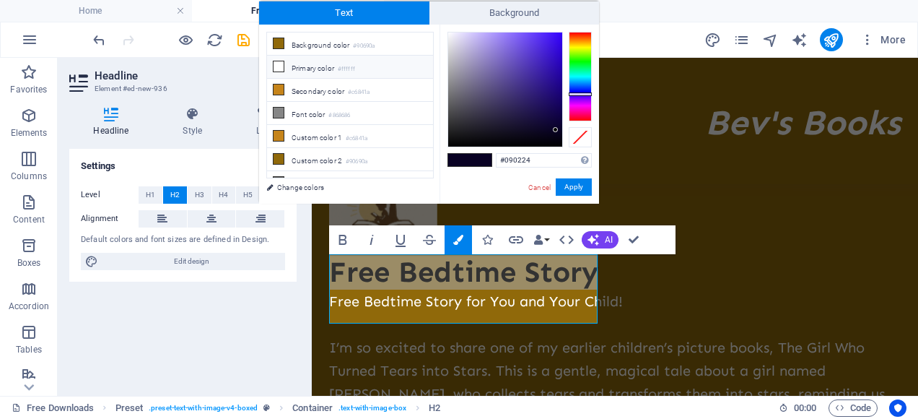
click at [276, 67] on icon at bounding box center [279, 66] width 10 height 10
type input "#ffffff"
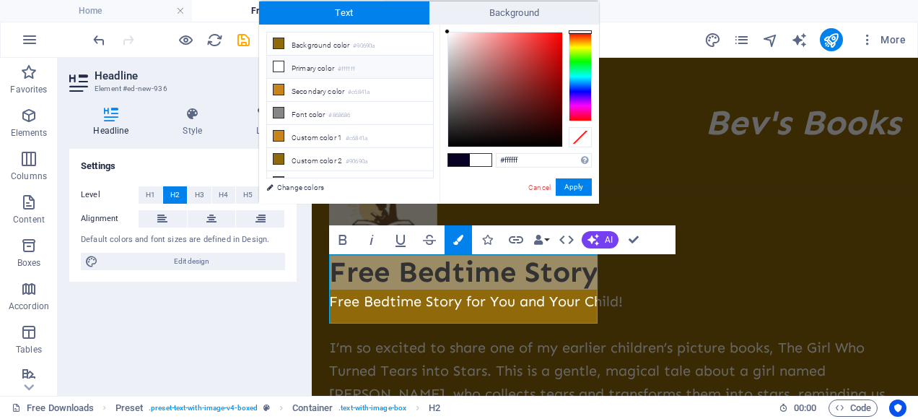
click at [276, 67] on icon at bounding box center [279, 66] width 10 height 10
click at [479, 162] on span at bounding box center [481, 160] width 22 height 12
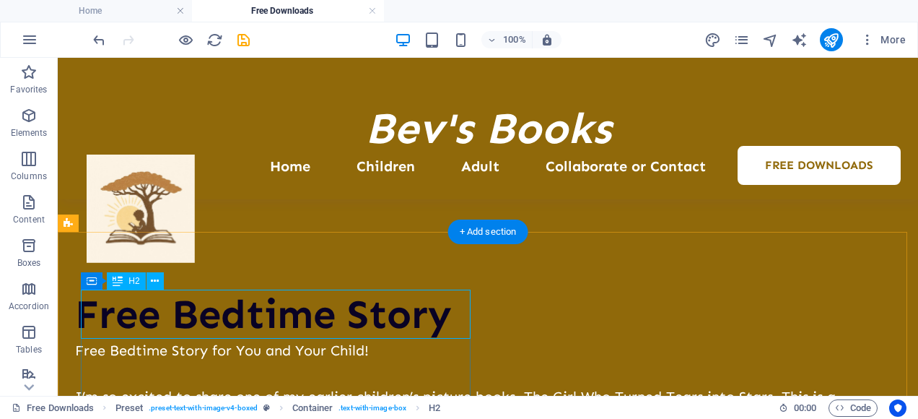
click at [439, 320] on div "Free Bedtime Story" at bounding box center [476, 314] width 803 height 48
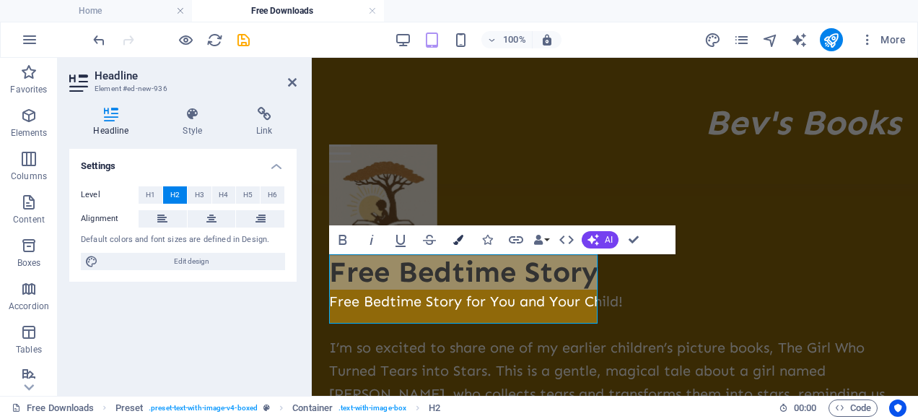
click at [457, 230] on button "Colors" at bounding box center [458, 239] width 27 height 29
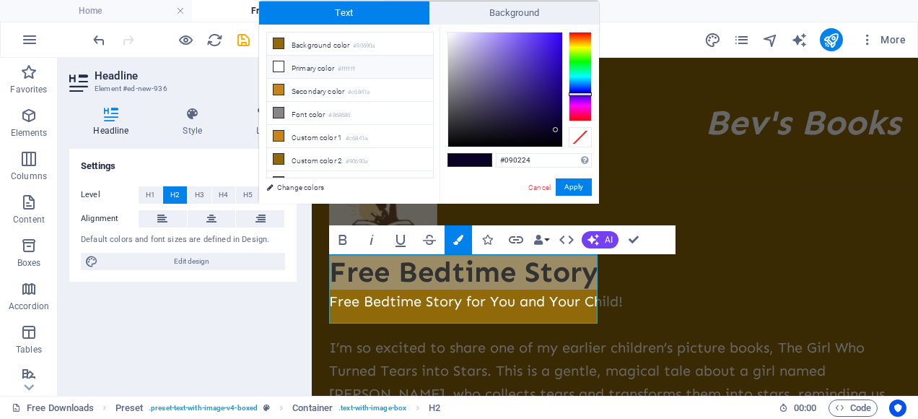
click at [279, 64] on icon at bounding box center [279, 66] width 10 height 10
type input "#ffffff"
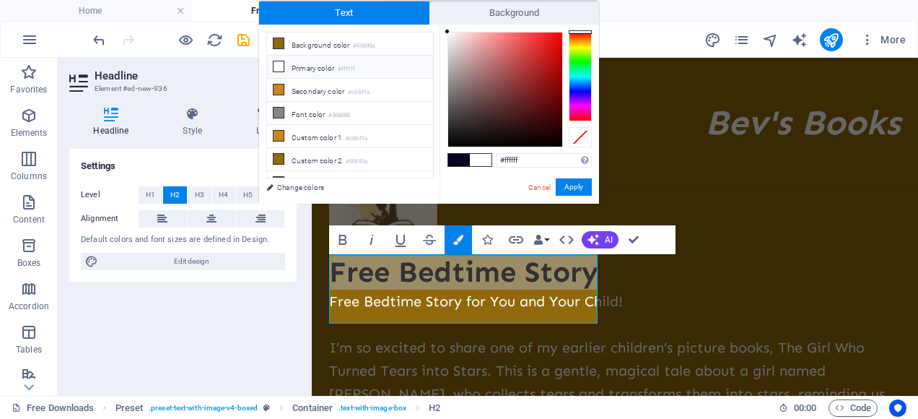
click at [279, 64] on icon at bounding box center [279, 66] width 10 height 10
click at [479, 160] on span at bounding box center [481, 160] width 22 height 12
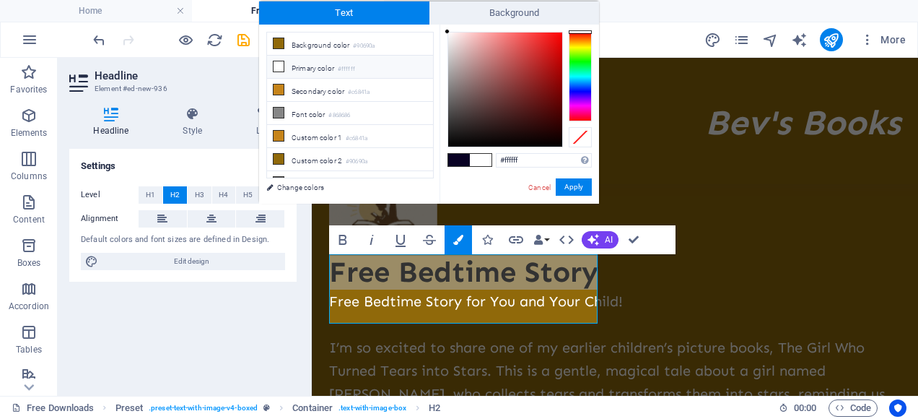
click at [479, 160] on span at bounding box center [481, 160] width 22 height 12
drag, startPoint x: 479, startPoint y: 160, endPoint x: 570, endPoint y: 183, distance: 94.5
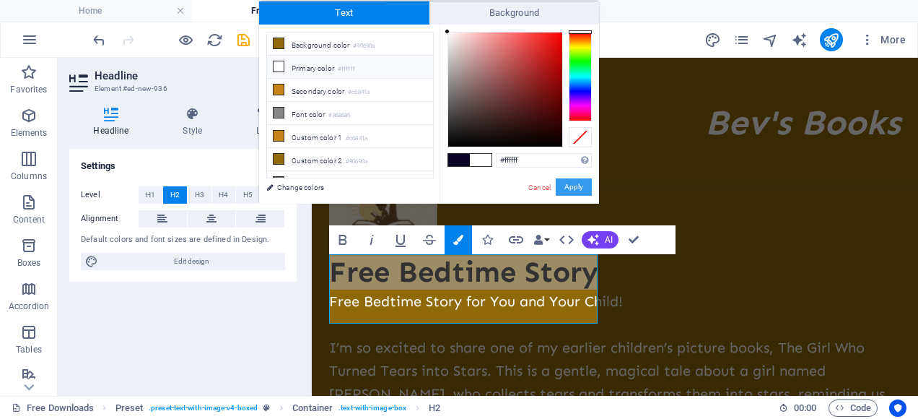
click at [570, 183] on div "#ffffff Supported formats #0852ed rgb(8, 82, 237) rgba(8, 82, 237, 90%) hsv(221…" at bounding box center [520, 219] width 160 height 388
click at [570, 183] on button "Apply" at bounding box center [574, 186] width 36 height 17
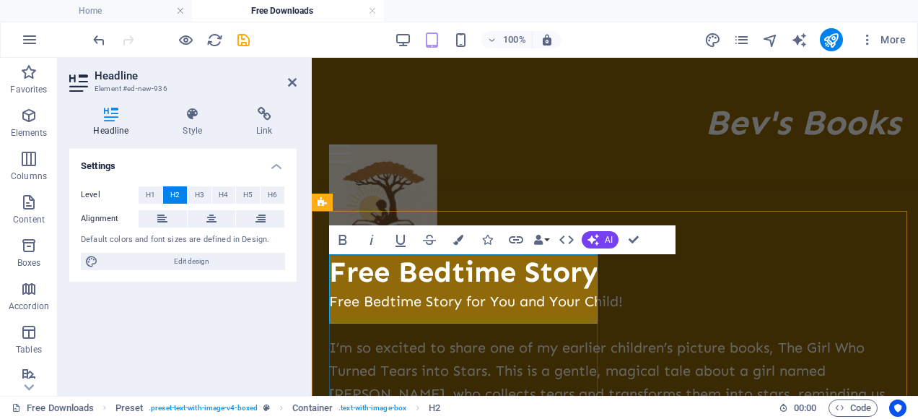
click at [494, 289] on h2 "Free Bedtime Story" at bounding box center [615, 272] width 572 height 35
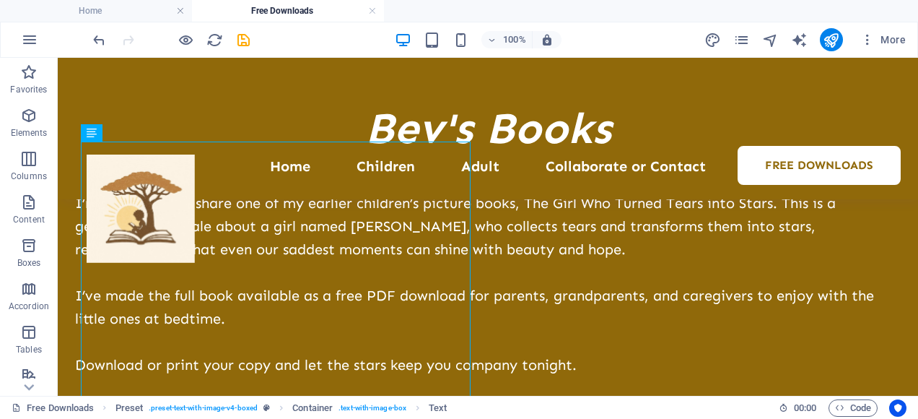
scroll to position [585, 0]
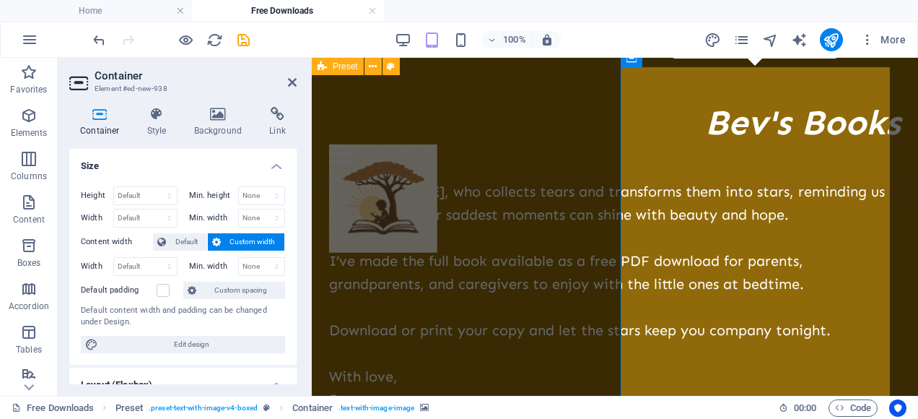
scroll to position [569, 0]
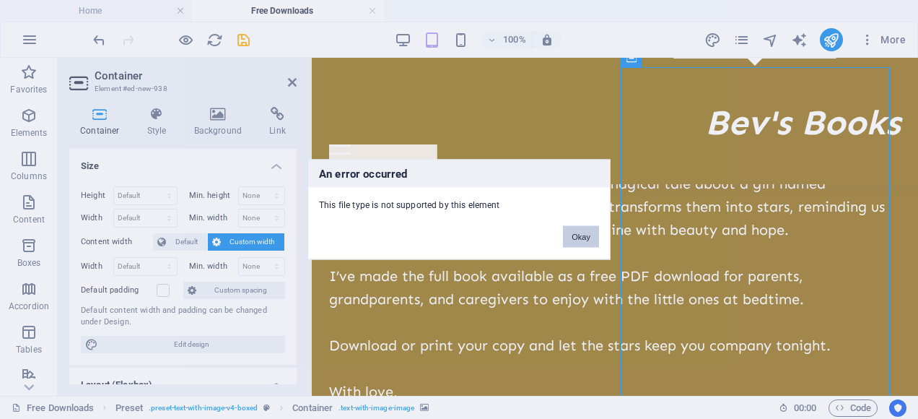
click at [582, 235] on button "Okay" at bounding box center [581, 237] width 36 height 22
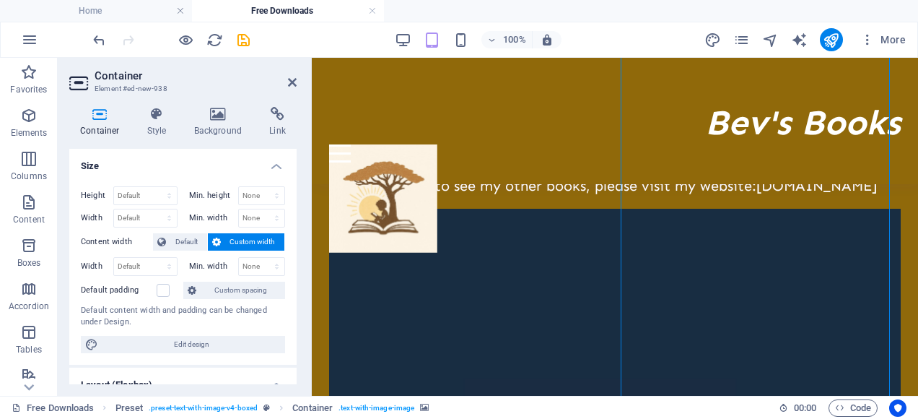
scroll to position [847, 0]
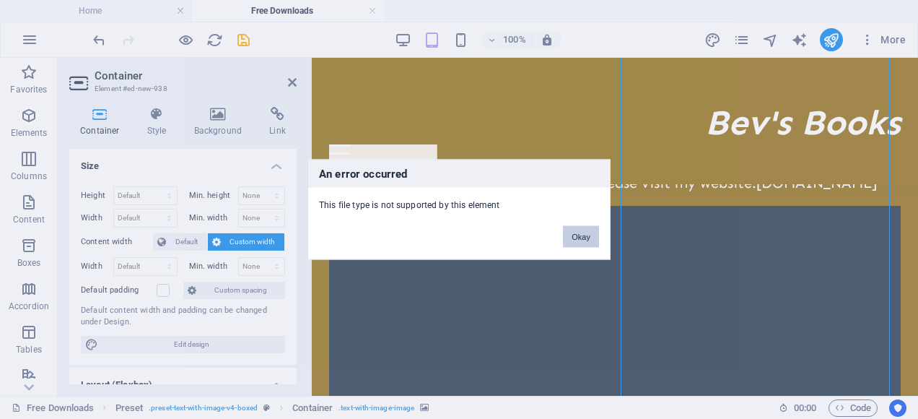
click at [577, 235] on button "Okay" at bounding box center [581, 237] width 36 height 22
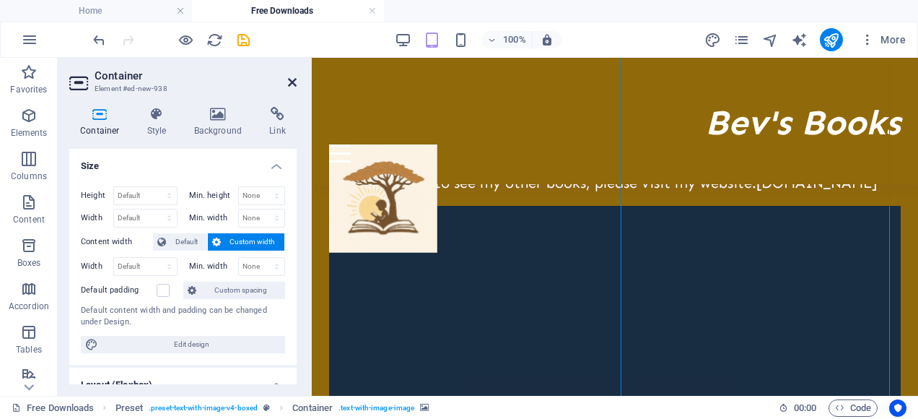
click at [288, 79] on icon at bounding box center [292, 83] width 9 height 12
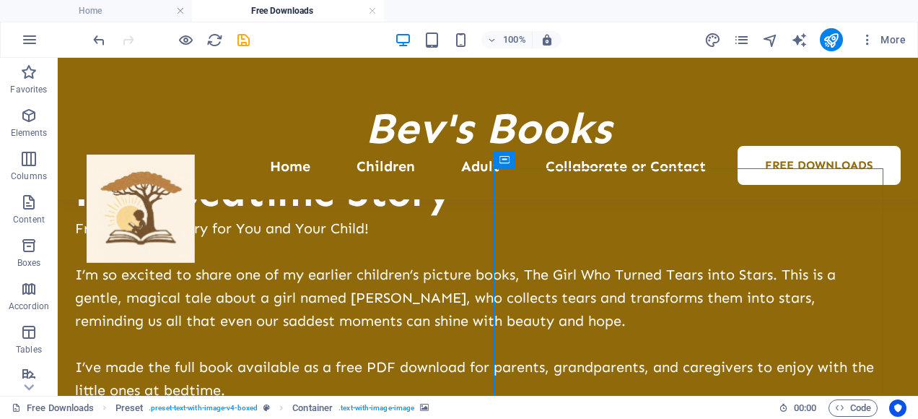
scroll to position [507, 0]
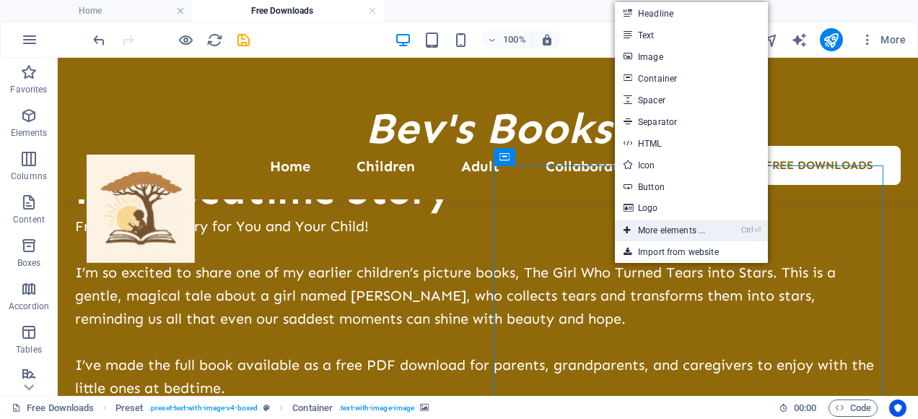
click at [625, 227] on icon at bounding box center [627, 230] width 7 height 22
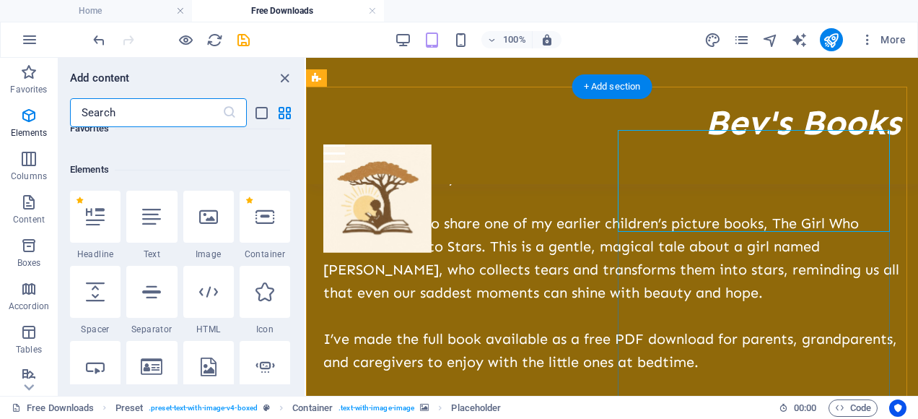
scroll to position [154, 0]
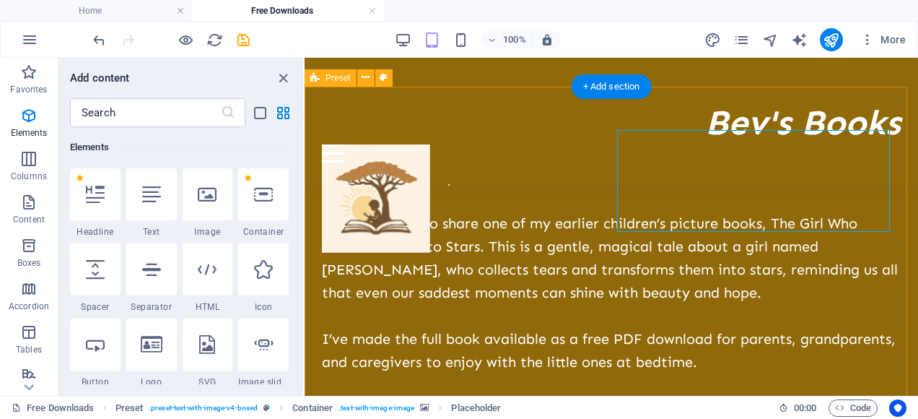
drag, startPoint x: 609, startPoint y: 390, endPoint x: 306, endPoint y: 350, distance: 305.8
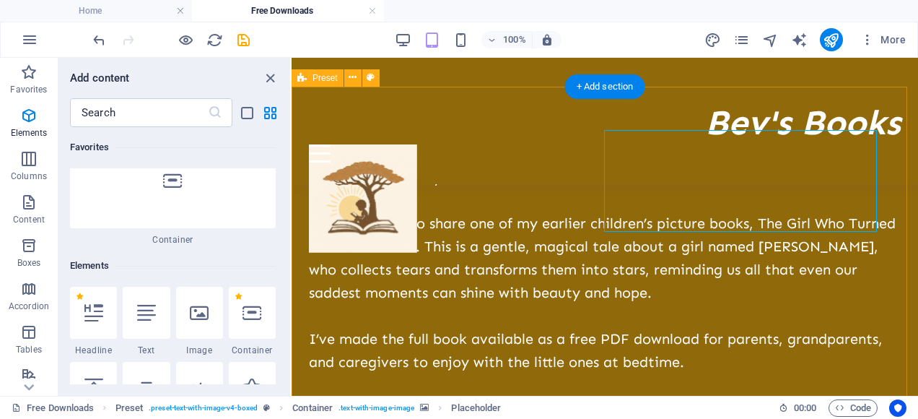
scroll to position [272, 0]
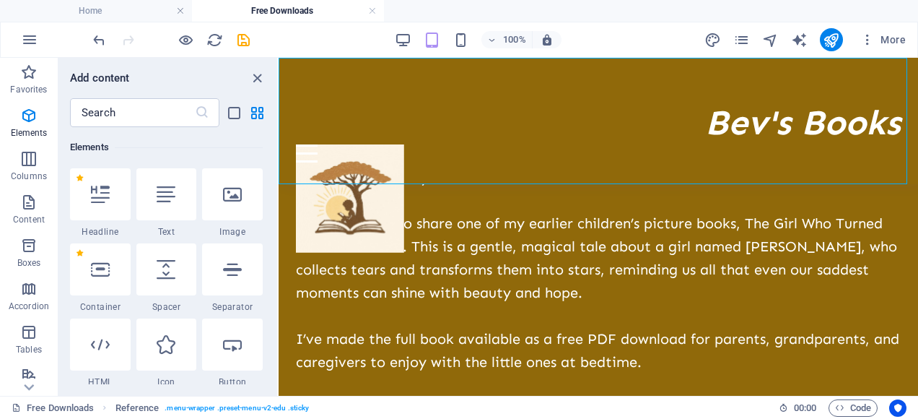
drag, startPoint x: 557, startPoint y: 191, endPoint x: 284, endPoint y: 147, distance: 276.3
click at [284, 147] on div "​ Bev's Books Home Children Adult Collaborate or Contact Free Downloads" at bounding box center [598, 121] width 639 height 126
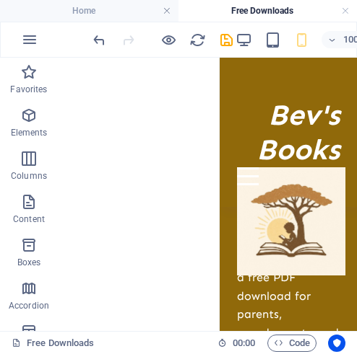
scroll to position [1161, 0]
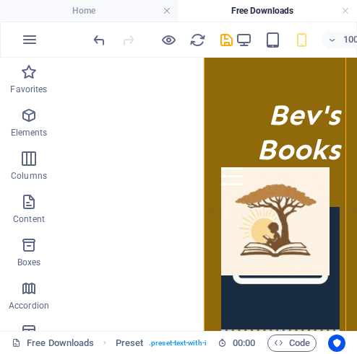
drag, startPoint x: 323, startPoint y: 288, endPoint x: 244, endPoint y: 301, distance: 80.4
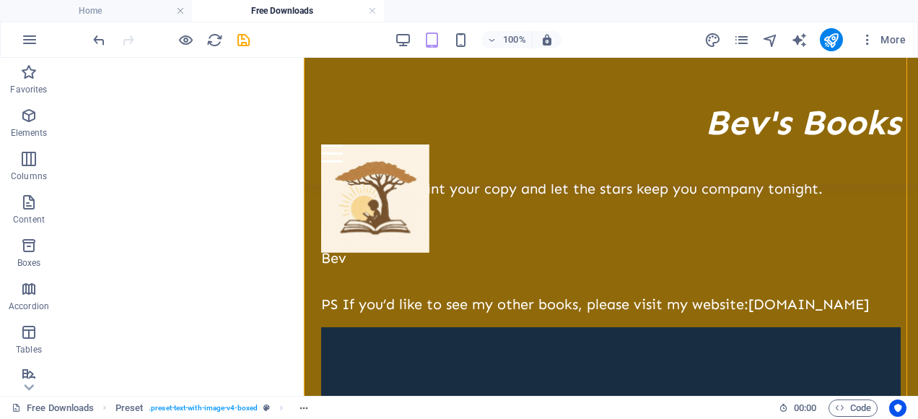
scroll to position [729, 0]
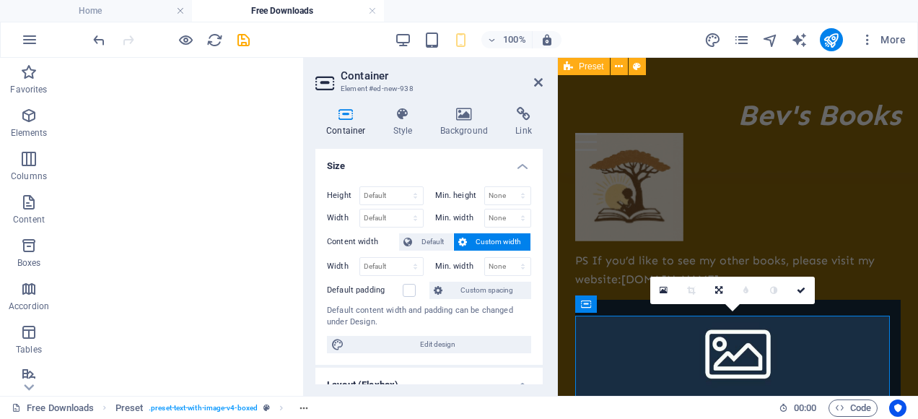
scroll to position [717, 0]
click at [639, 289] on icon at bounding box center [664, 290] width 8 height 10
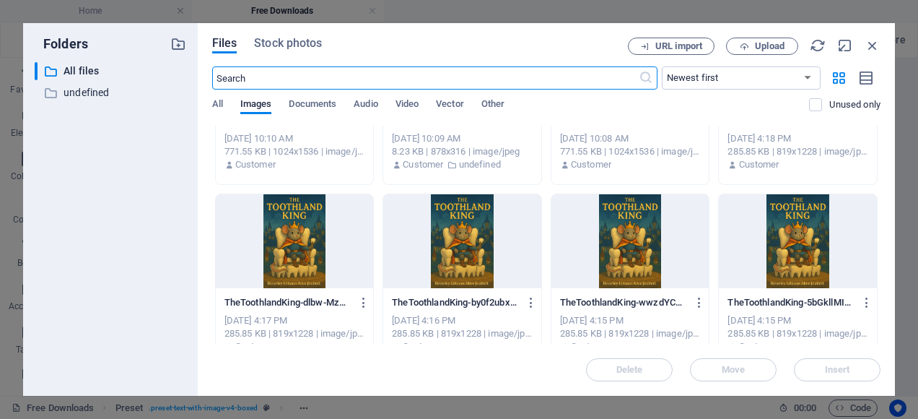
scroll to position [523, 0]
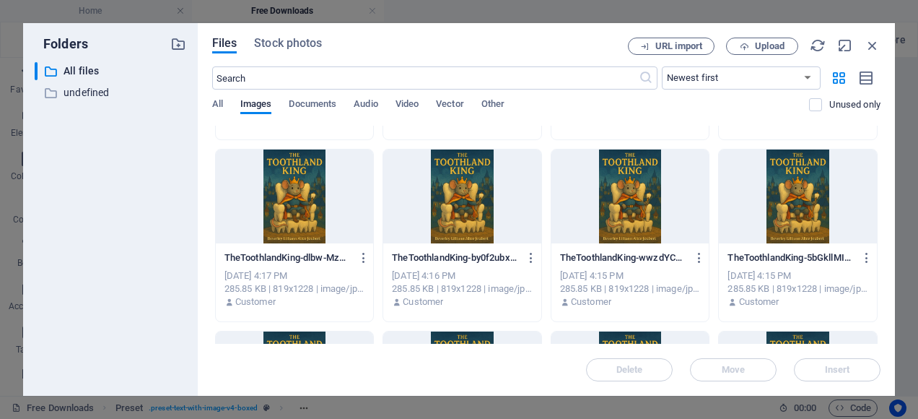
drag, startPoint x: 889, startPoint y: 216, endPoint x: 892, endPoint y: 206, distance: 9.8
click at [639, 206] on div "Files Stock photos URL import Upload ​ Newest first Oldest first Name (A-Z) Nam…" at bounding box center [546, 209] width 697 height 372
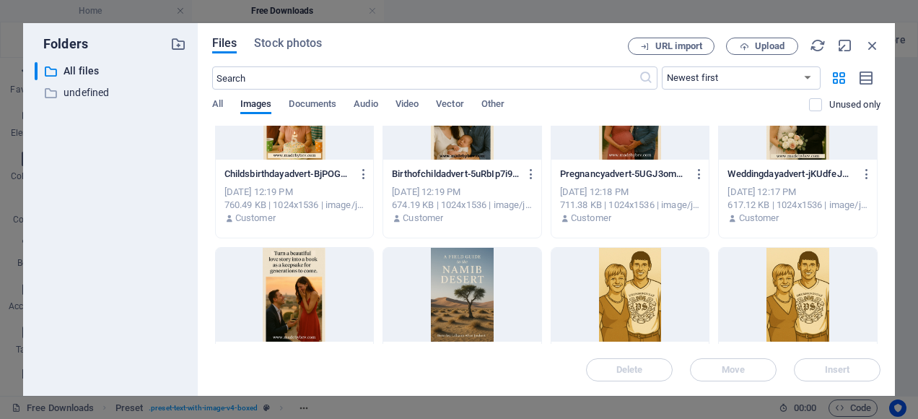
scroll to position [0, 0]
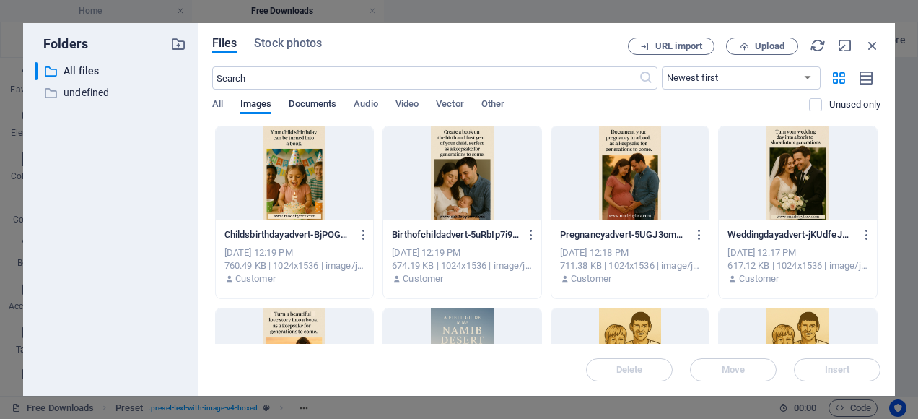
click at [307, 104] on span "Documents" at bounding box center [313, 105] width 48 height 20
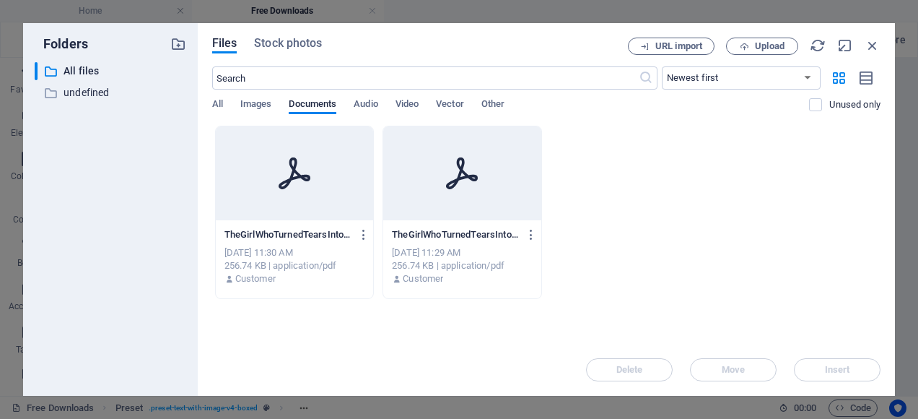
click at [296, 189] on icon at bounding box center [294, 173] width 35 height 35
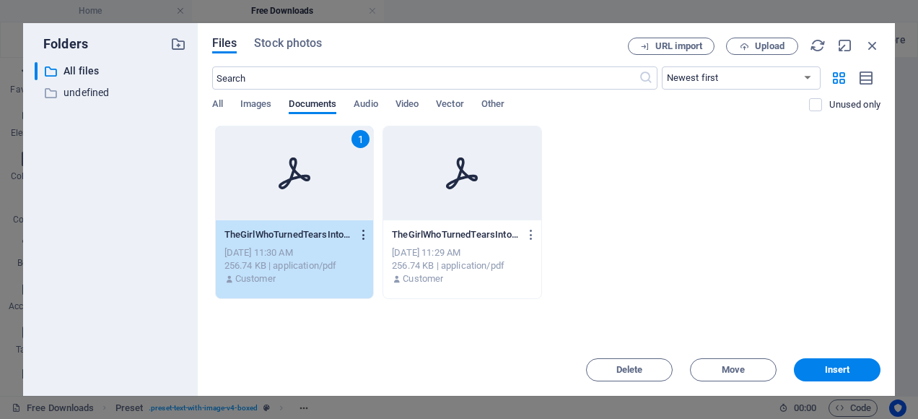
click at [364, 229] on icon "button" at bounding box center [364, 234] width 14 height 13
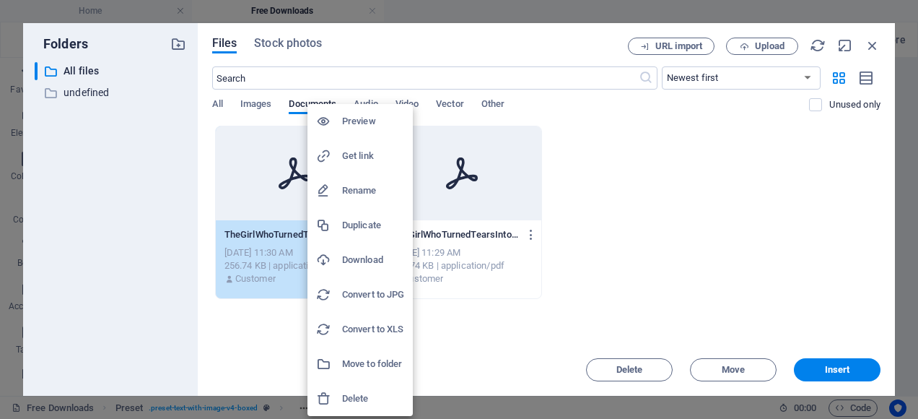
click at [359, 121] on h6 "Preview" at bounding box center [373, 121] width 62 height 17
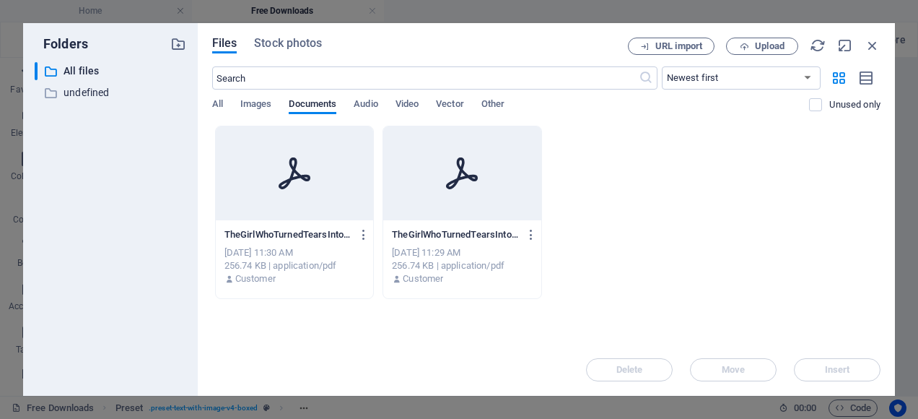
click at [299, 175] on icon at bounding box center [295, 173] width 32 height 32
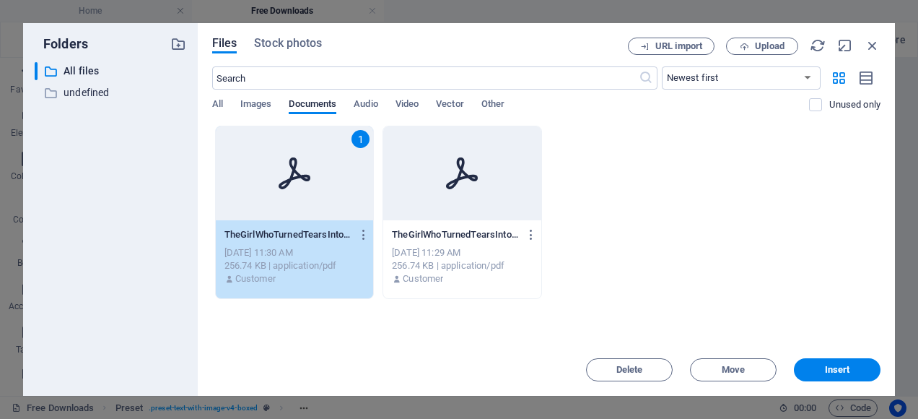
click at [299, 175] on icon at bounding box center [295, 173] width 32 height 32
click at [299, 175] on div "Favorites Elements Columns Content Boxes Accordion Tables Features Images Slide…" at bounding box center [152, 227] width 304 height 338
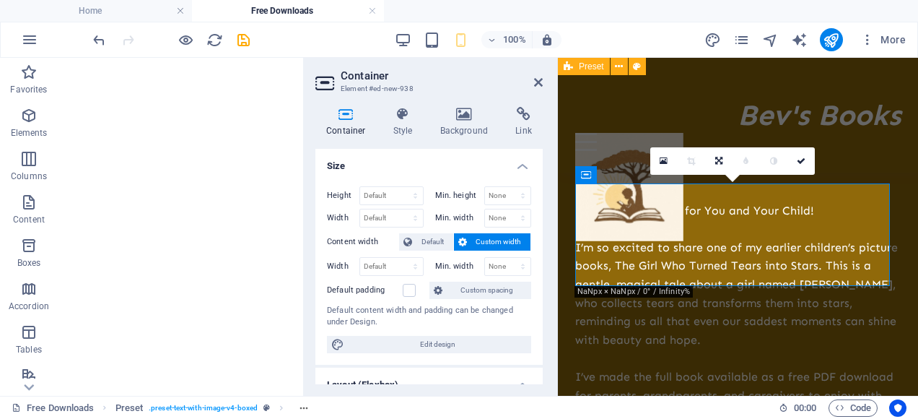
scroll to position [846, 0]
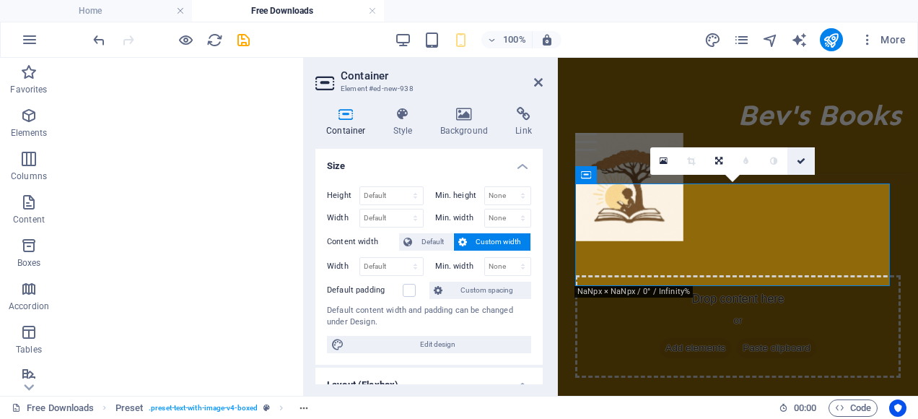
click at [639, 160] on icon at bounding box center [801, 161] width 9 height 9
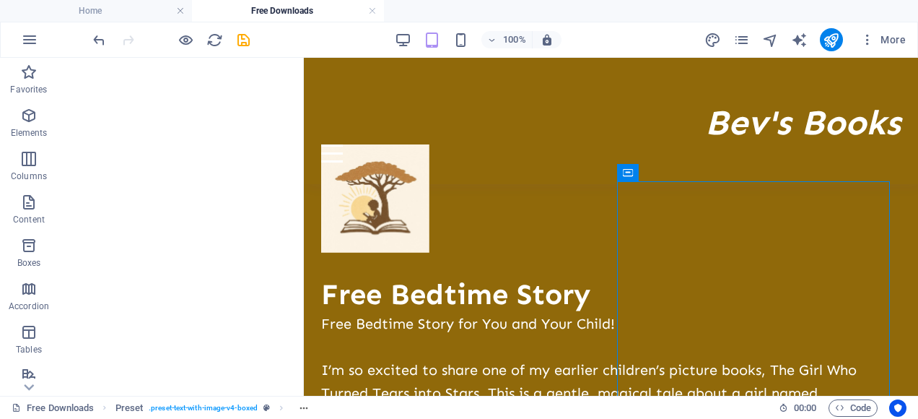
scroll to position [356, 0]
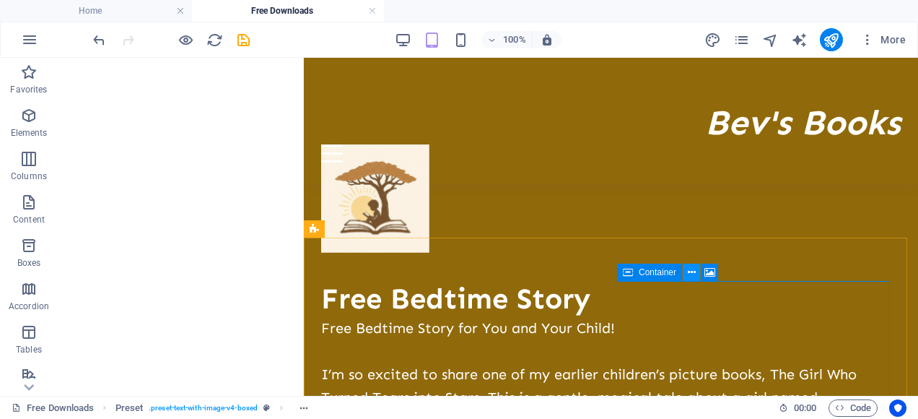
click at [639, 268] on icon at bounding box center [692, 272] width 8 height 15
click at [639, 275] on icon at bounding box center [709, 272] width 11 height 15
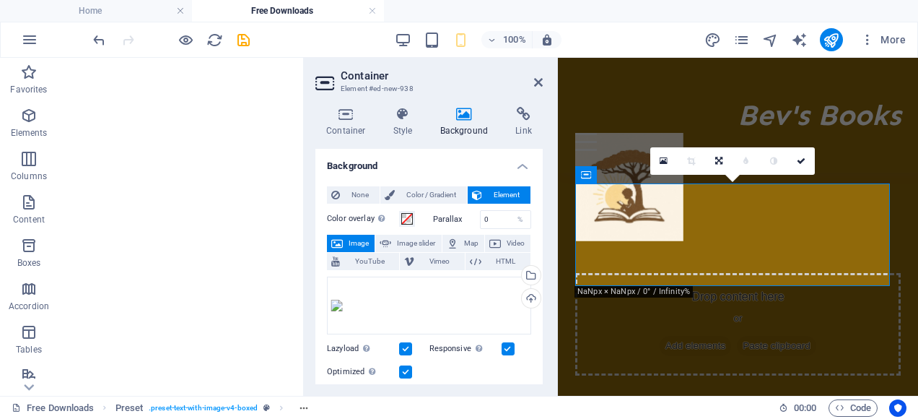
scroll to position [846, 0]
click at [639, 161] on icon at bounding box center [664, 161] width 8 height 10
click at [639, 161] on body "Individual Home Free Downloads Favorites Elements Columns Content Boxes Accordi…" at bounding box center [459, 209] width 918 height 419
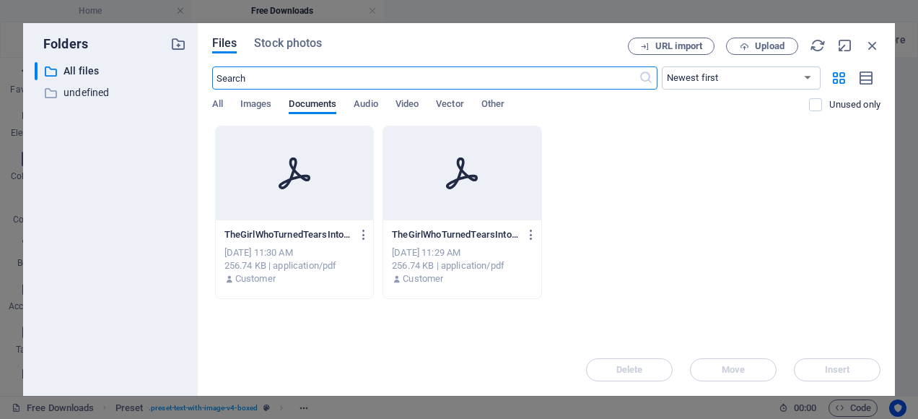
scroll to position [0, 0]
click at [304, 167] on icon at bounding box center [294, 173] width 35 height 35
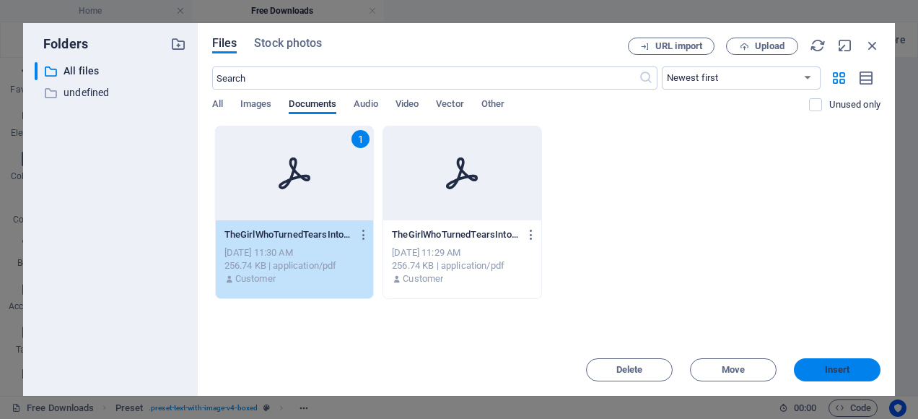
click at [639, 371] on span "Insert" at bounding box center [837, 369] width 25 height 9
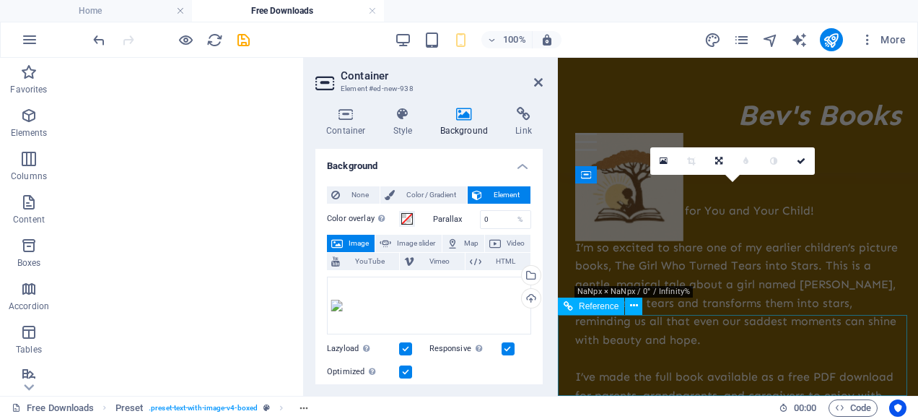
scroll to position [846, 0]
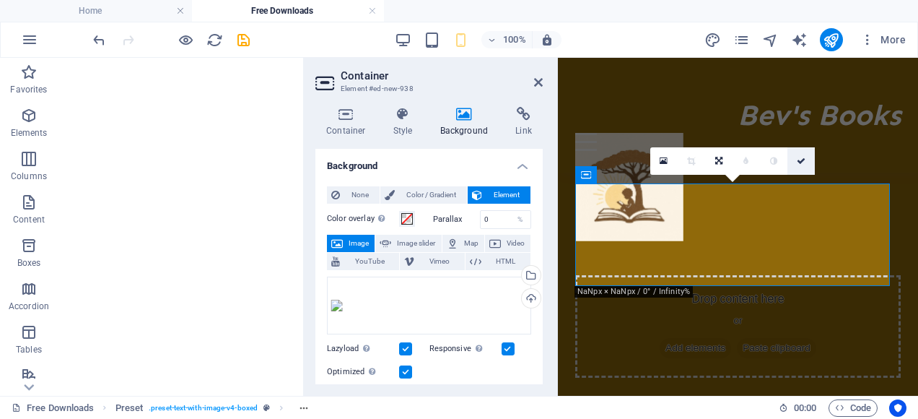
click at [639, 160] on icon at bounding box center [801, 161] width 9 height 9
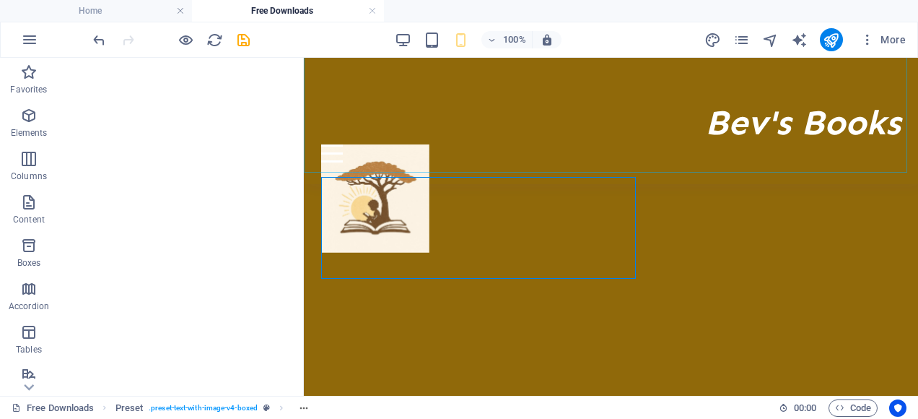
scroll to position [857, 0]
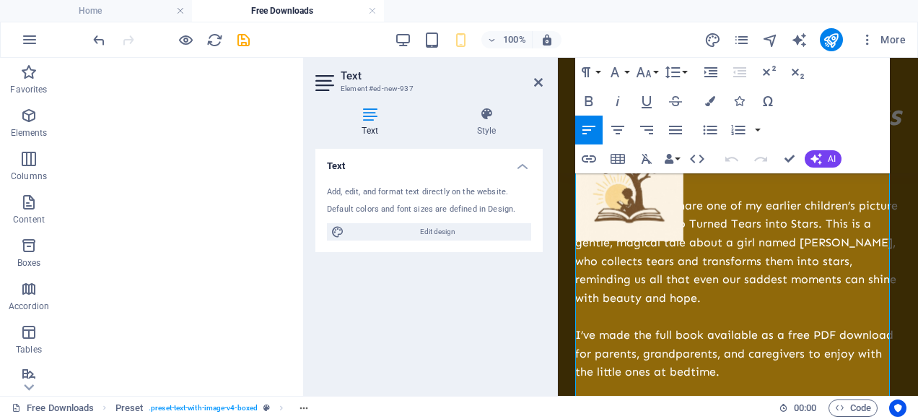
scroll to position [458, 0]
click at [639, 351] on span "I’ve made the full book available as a free PDF download for parents, grandpare…" at bounding box center [734, 354] width 318 height 51
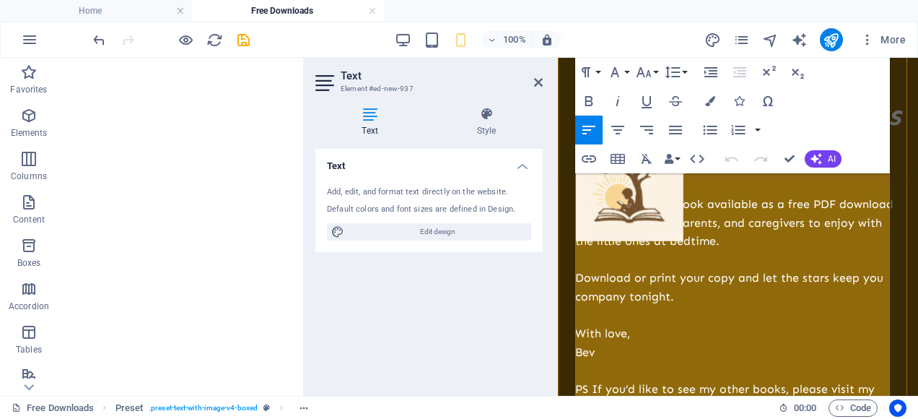
scroll to position [609, 0]
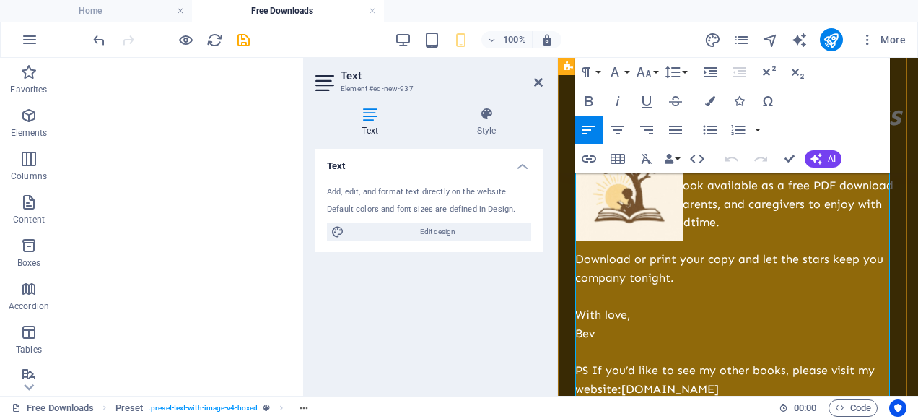
drag, startPoint x: 752, startPoint y: 388, endPoint x: 563, endPoint y: 370, distance: 189.9
click at [563, 370] on div "Free Bedtime Story Free Bedtime Story for You and Your Child! I’m so excited to…" at bounding box center [738, 298] width 360 height 690
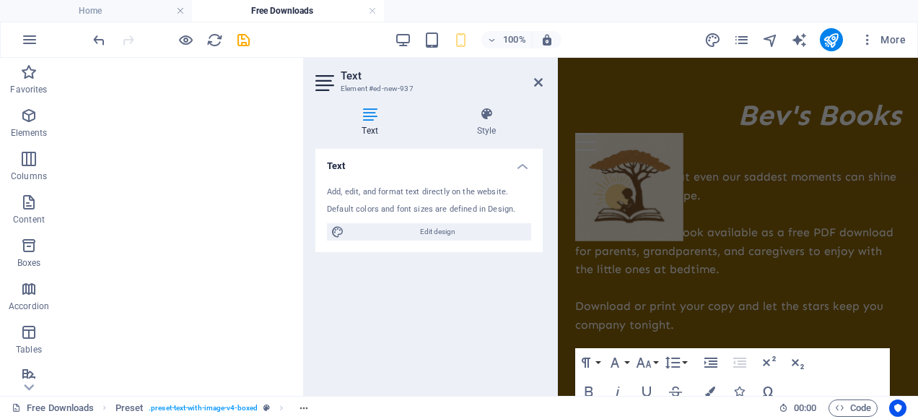
scroll to position [132, 0]
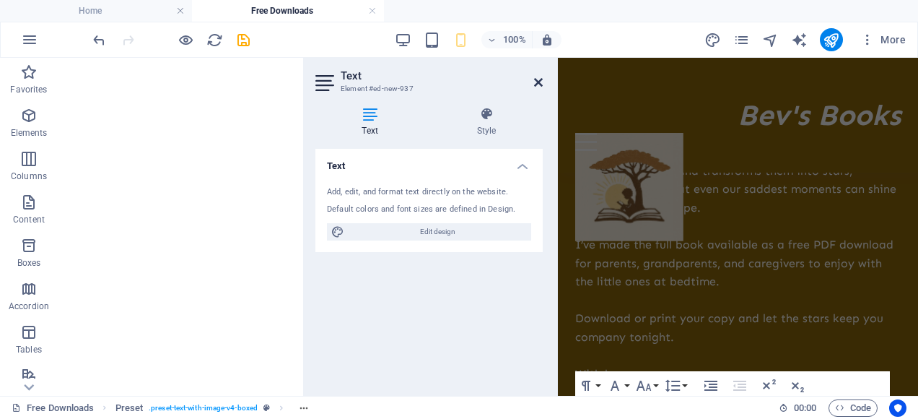
click at [538, 77] on icon at bounding box center [538, 83] width 9 height 12
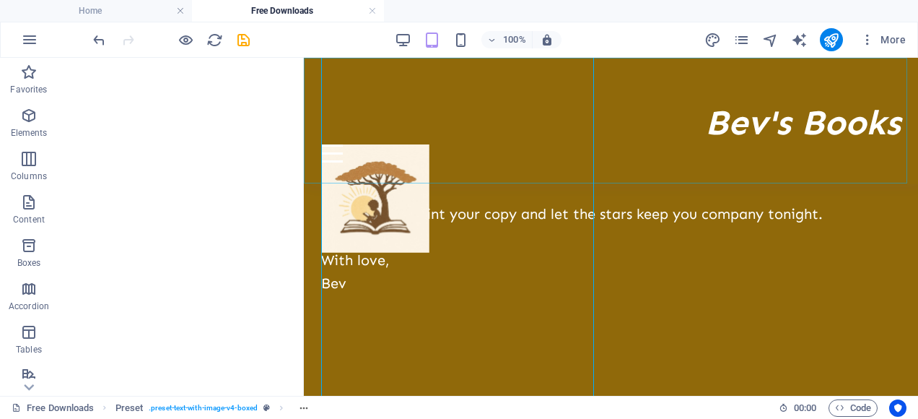
scroll to position [699, 0]
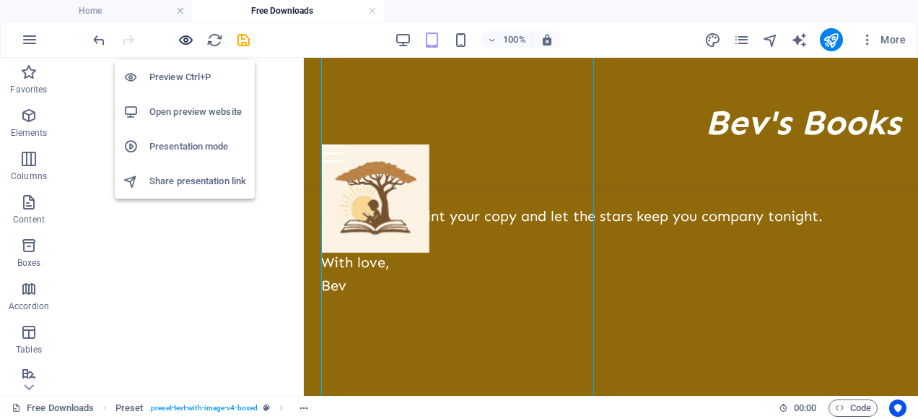
click at [183, 37] on icon "button" at bounding box center [186, 40] width 17 height 17
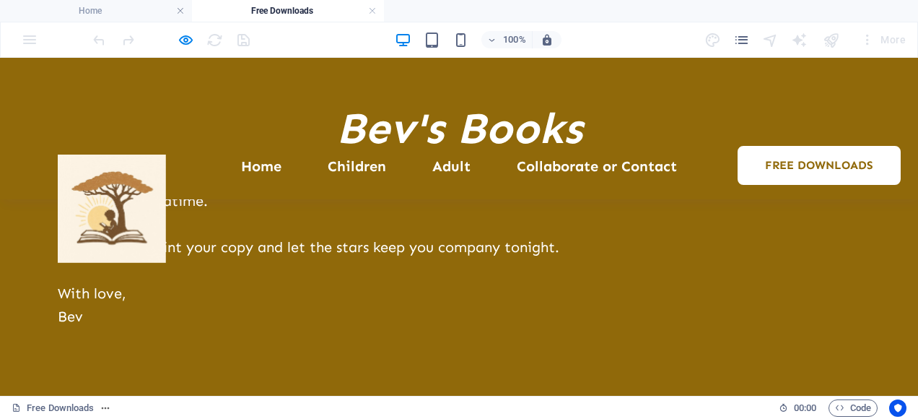
scroll to position [232, 0]
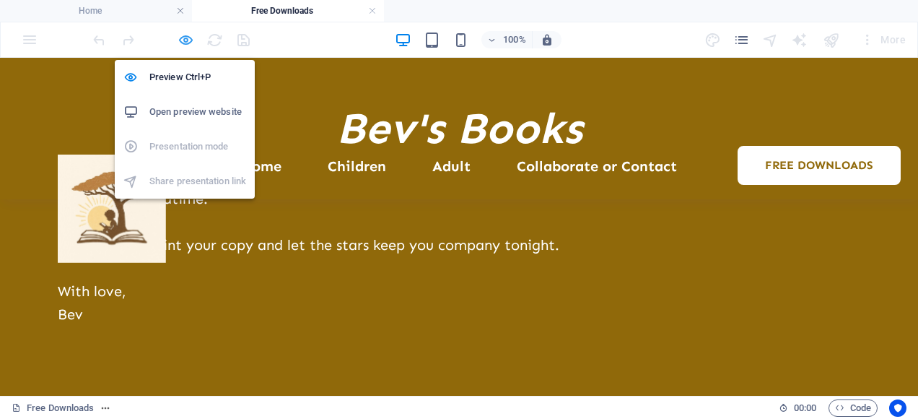
click at [181, 38] on icon "button" at bounding box center [186, 40] width 17 height 17
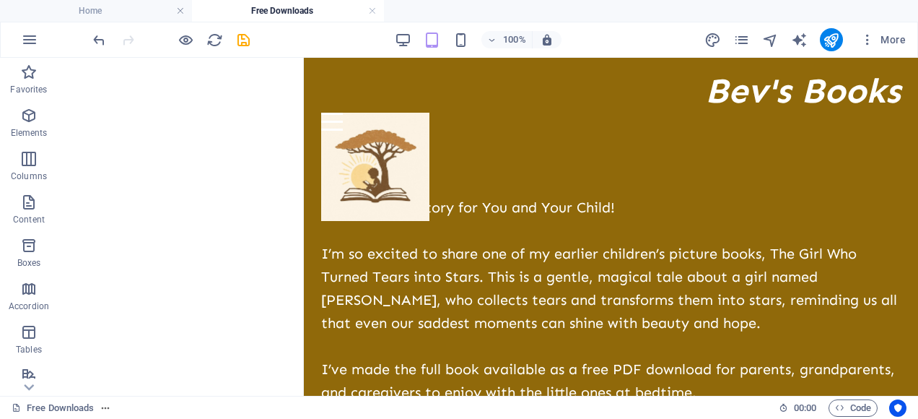
scroll to position [22, 0]
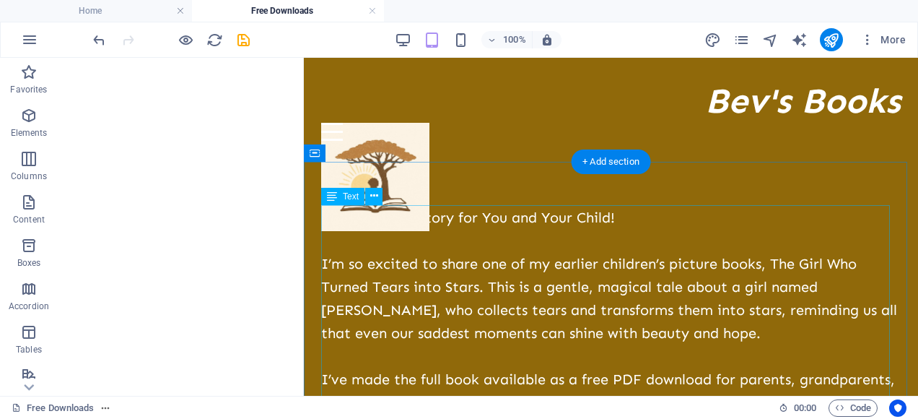
click at [532, 274] on div "Free Bedtime Story for You and Your Child! I’m so excited to share one of my ea…" at bounding box center [611, 367] width 580 height 323
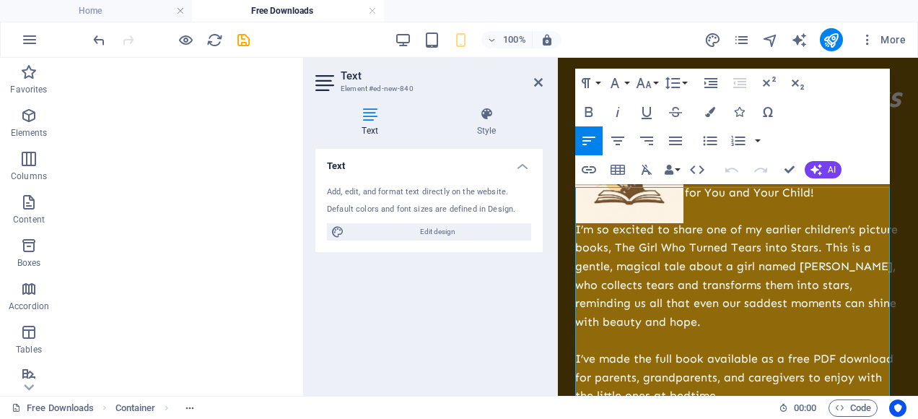
scroll to position [17, 0]
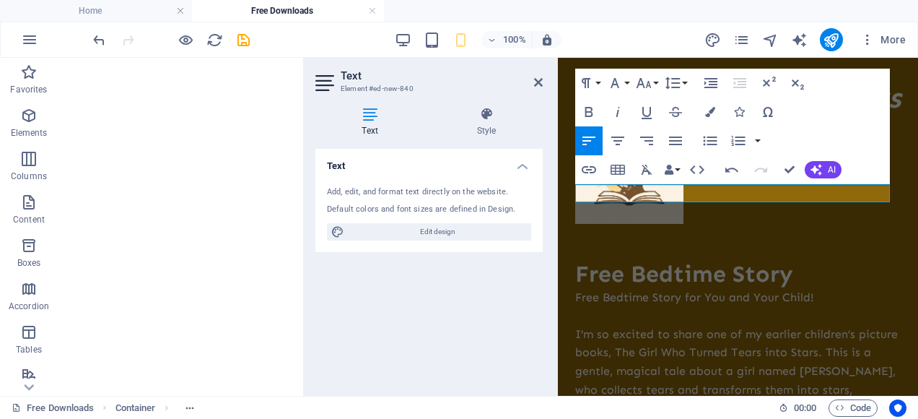
click at [533, 87] on header "Text Element #ed-new-840" at bounding box center [428, 77] width 227 height 38
click at [534, 83] on icon at bounding box center [538, 83] width 9 height 12
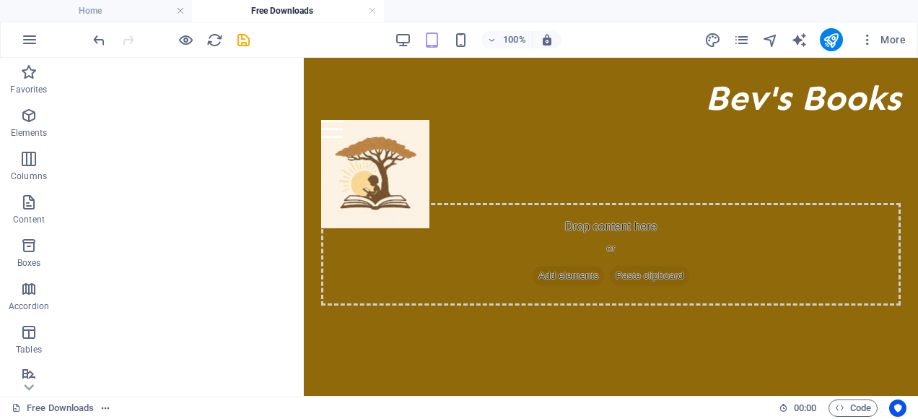
scroll to position [10, 0]
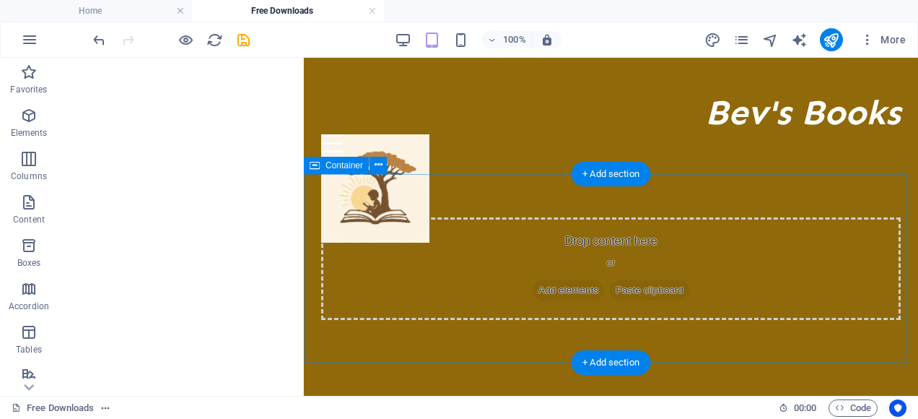
click at [605, 240] on div "Drop content here or Add elements Paste clipboard" at bounding box center [611, 268] width 580 height 102
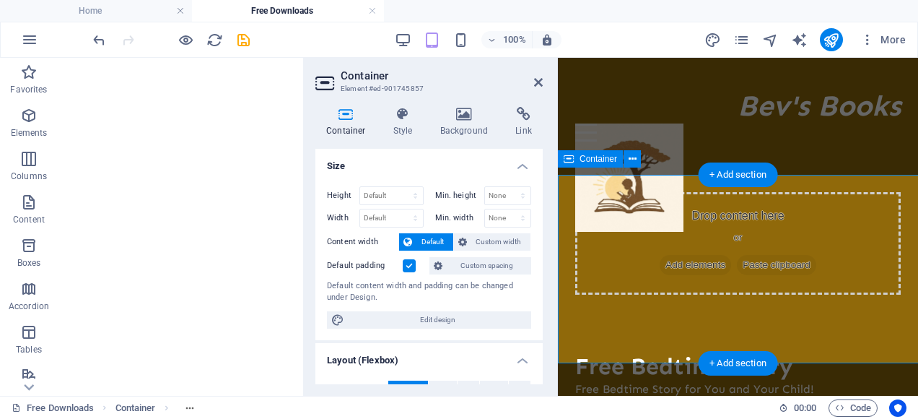
click at [605, 240] on div "Drop content here or Add elements Paste clipboard" at bounding box center [737, 243] width 325 height 102
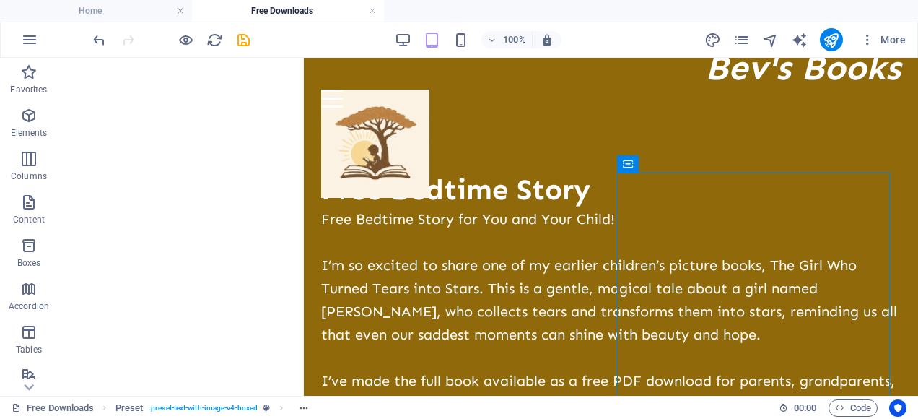
scroll to position [53, 0]
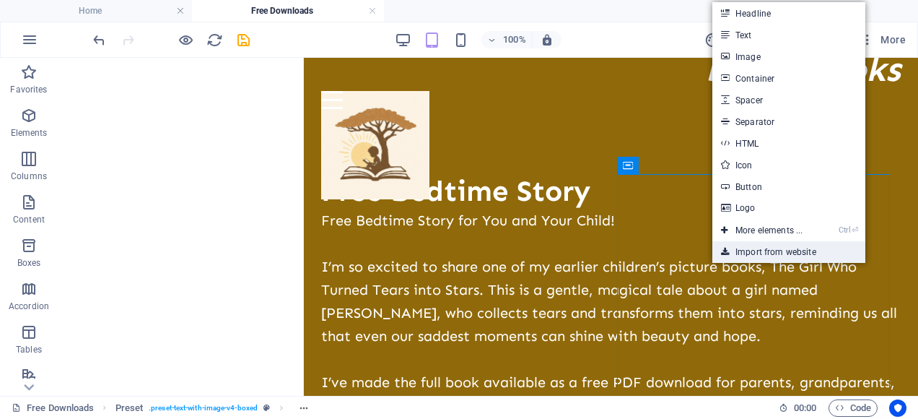
click at [639, 253] on link "Import from website" at bounding box center [788, 252] width 153 height 22
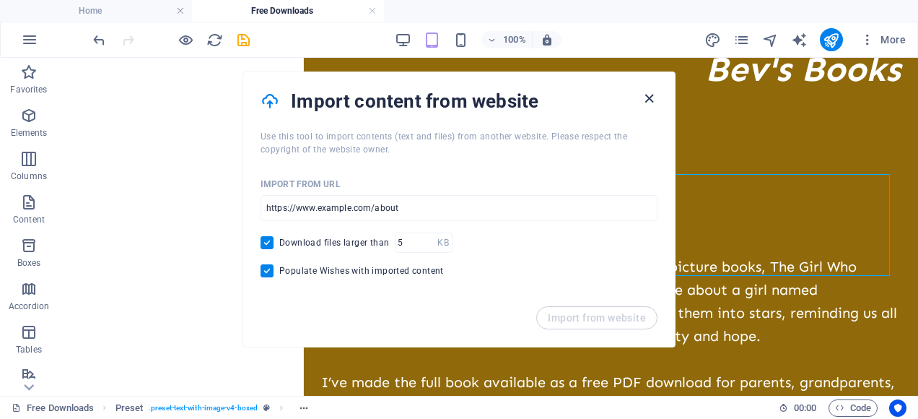
click at [639, 95] on icon "button" at bounding box center [649, 98] width 17 height 17
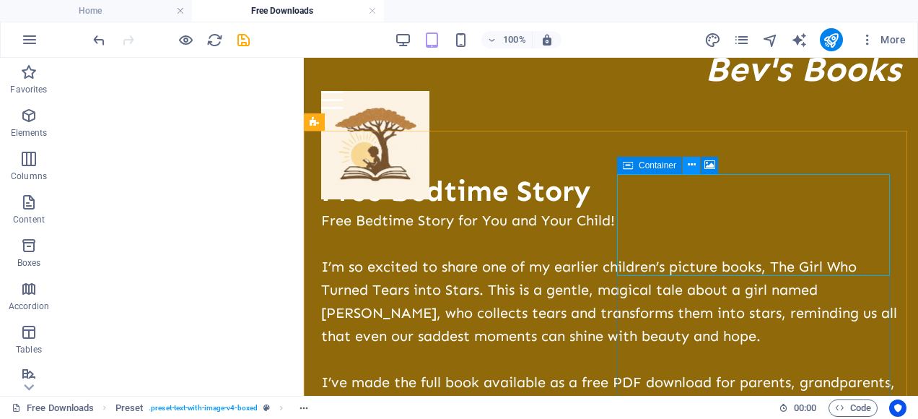
click at [639, 167] on icon at bounding box center [692, 164] width 8 height 15
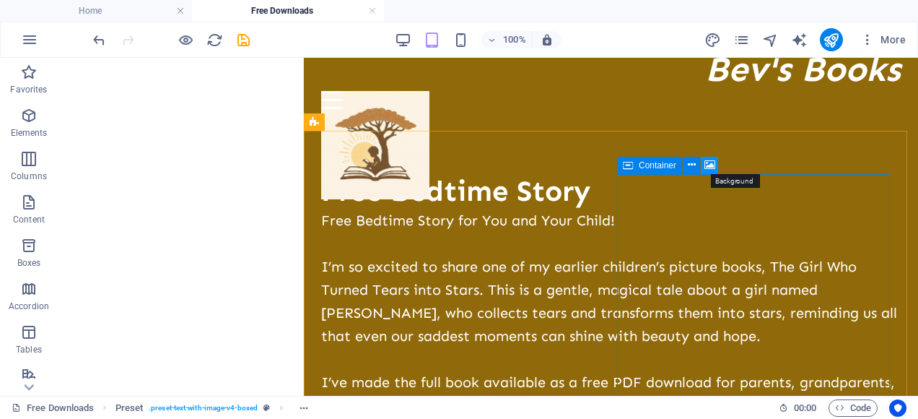
click at [639, 162] on icon at bounding box center [709, 164] width 11 height 15
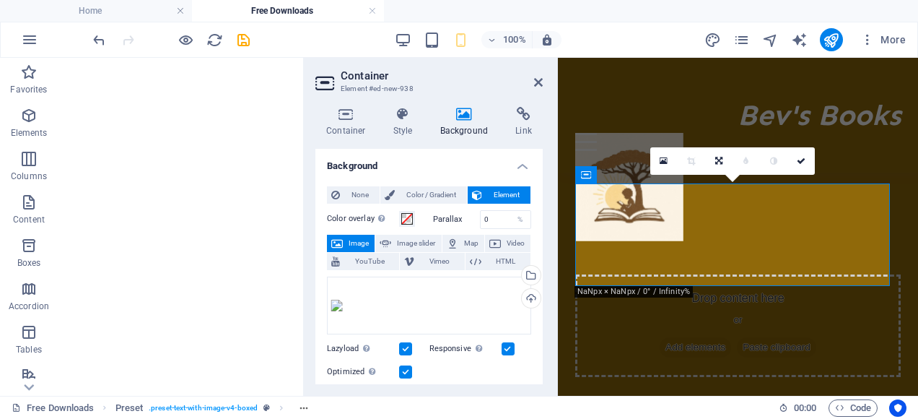
scroll to position [401, 0]
click at [639, 156] on icon at bounding box center [664, 161] width 8 height 10
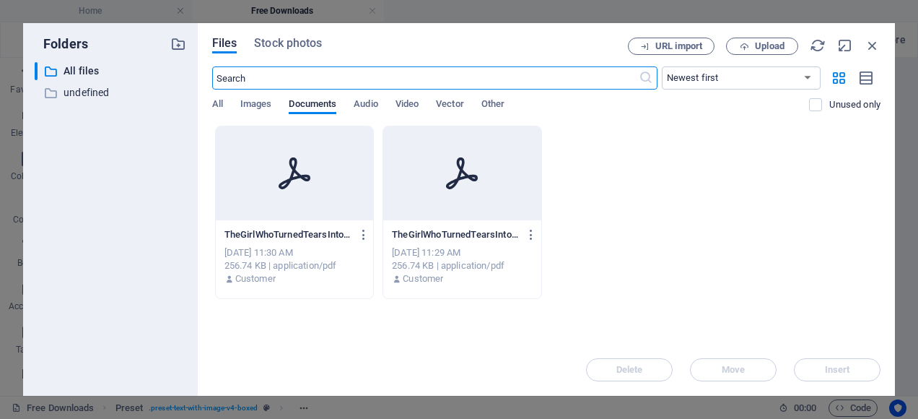
scroll to position [0, 0]
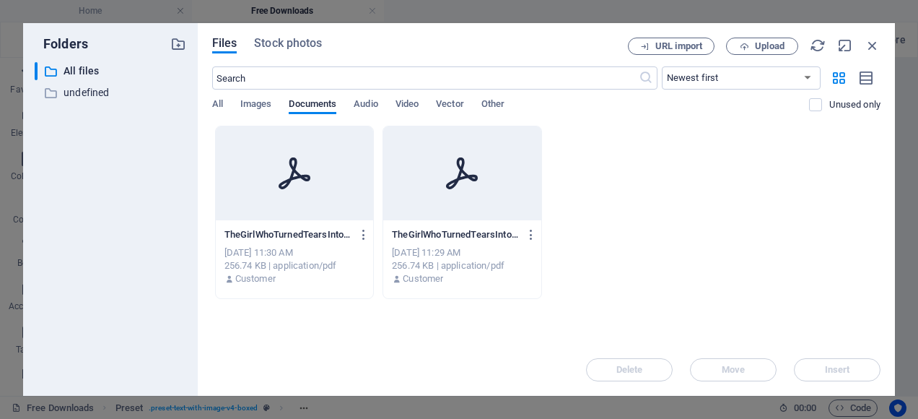
click at [315, 188] on div at bounding box center [295, 173] width 158 height 94
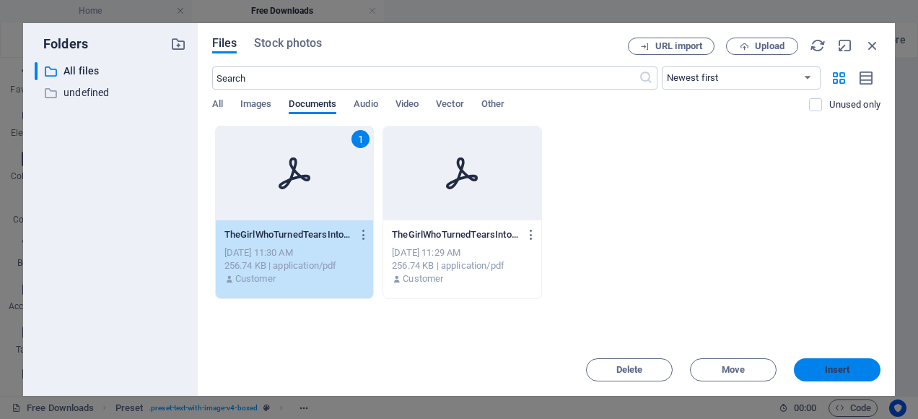
click at [639, 367] on span "Insert" at bounding box center [837, 369] width 25 height 9
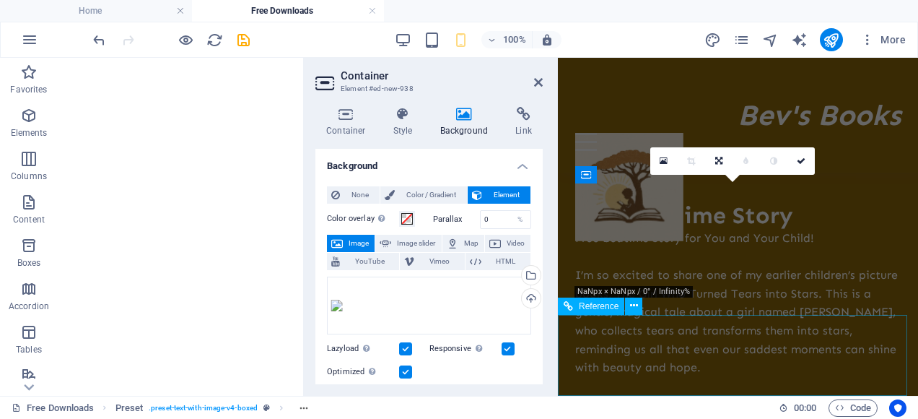
scroll to position [401, 0]
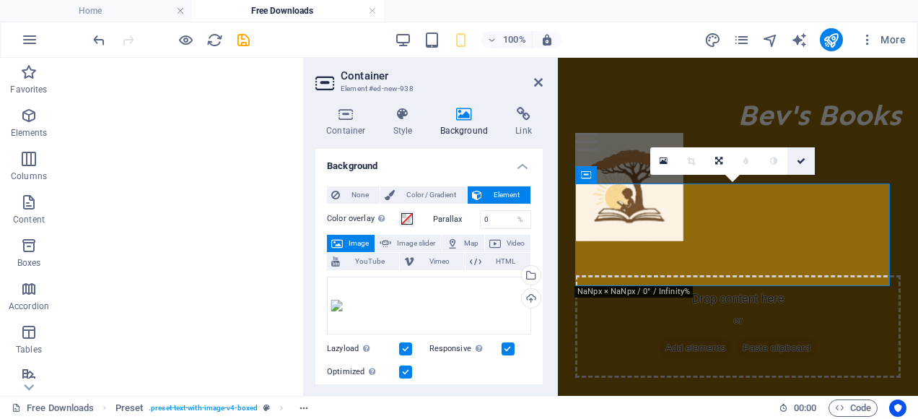
click at [639, 162] on icon at bounding box center [801, 161] width 9 height 9
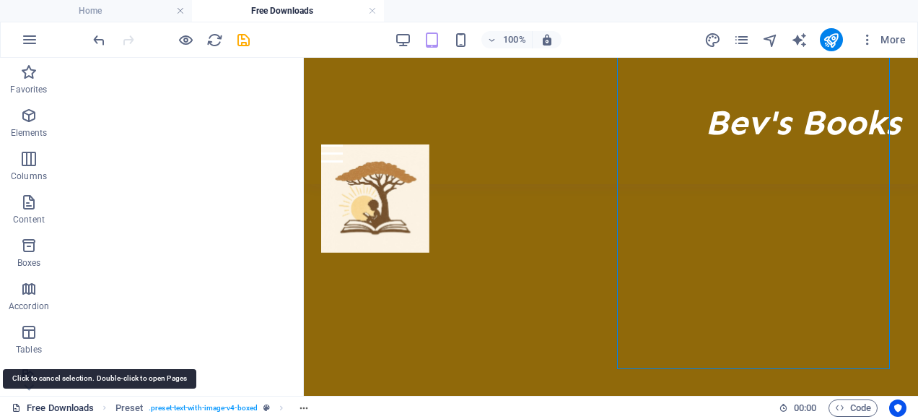
click at [75, 404] on link "Free Downloads" at bounding box center [53, 407] width 82 height 17
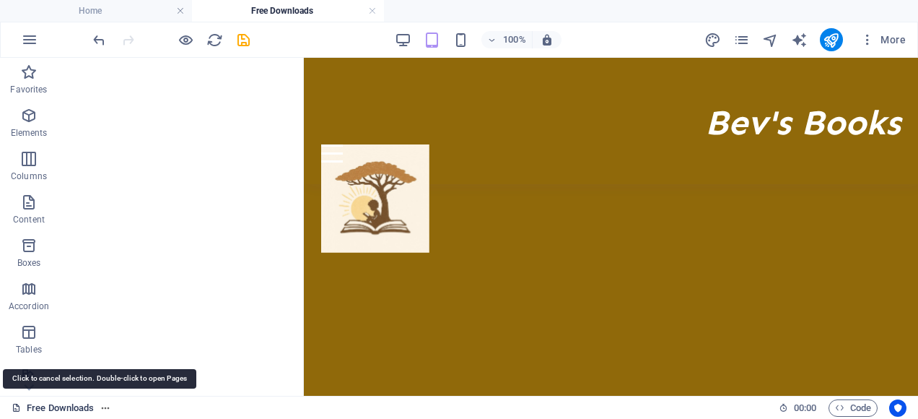
click at [75, 404] on link "Free Downloads" at bounding box center [53, 407] width 82 height 17
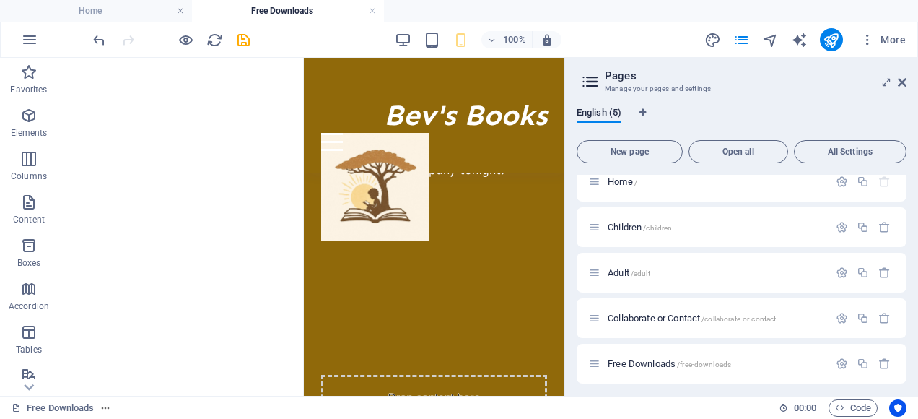
scroll to position [18, 0]
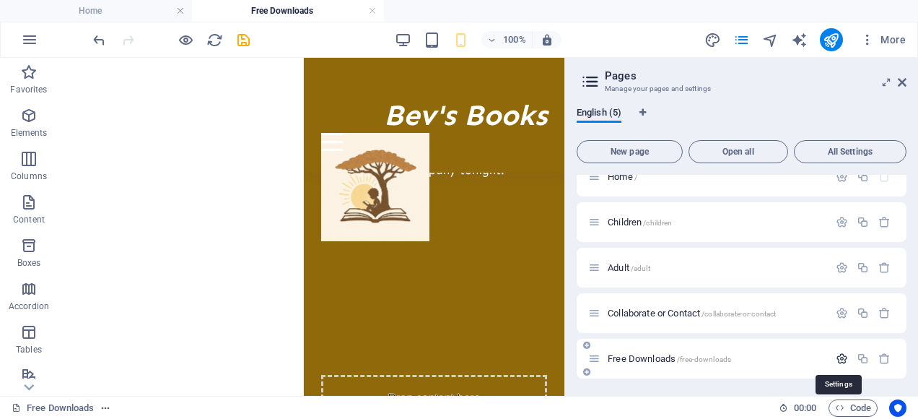
click at [639, 357] on icon "button" at bounding box center [842, 358] width 12 height 12
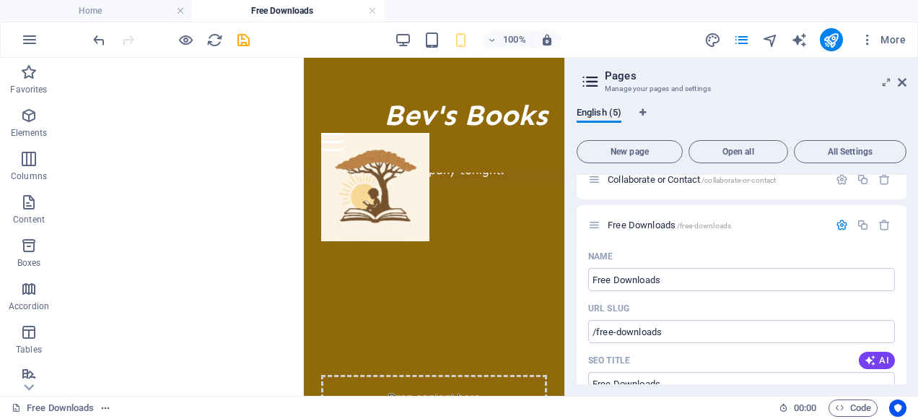
drag, startPoint x: 908, startPoint y: 235, endPoint x: 906, endPoint y: 260, distance: 24.6
click at [639, 260] on div "English (5) New page Open all All Settings Home / Children /children Adult /adu…" at bounding box center [741, 245] width 353 height 300
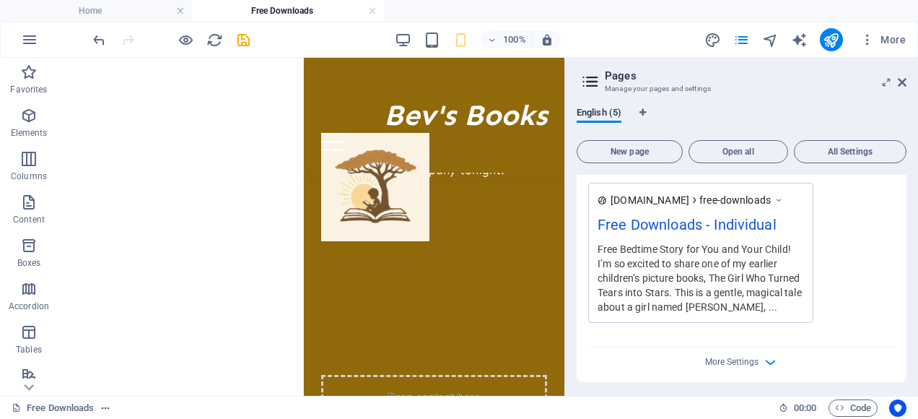
scroll to position [613, 0]
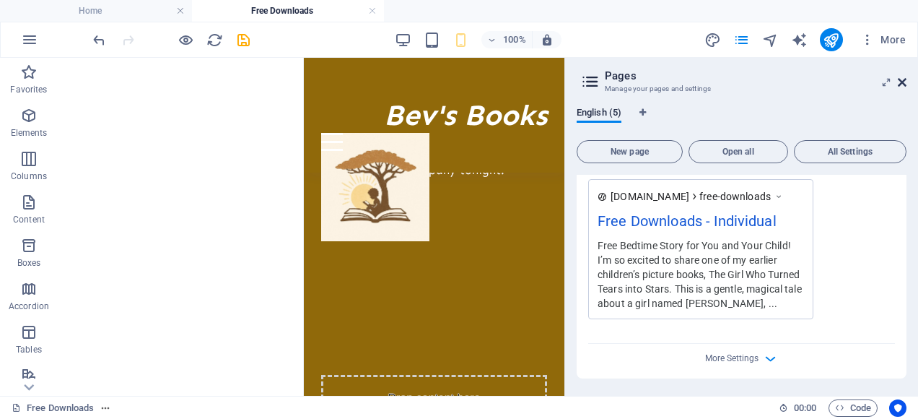
click at [639, 82] on icon at bounding box center [902, 83] width 9 height 12
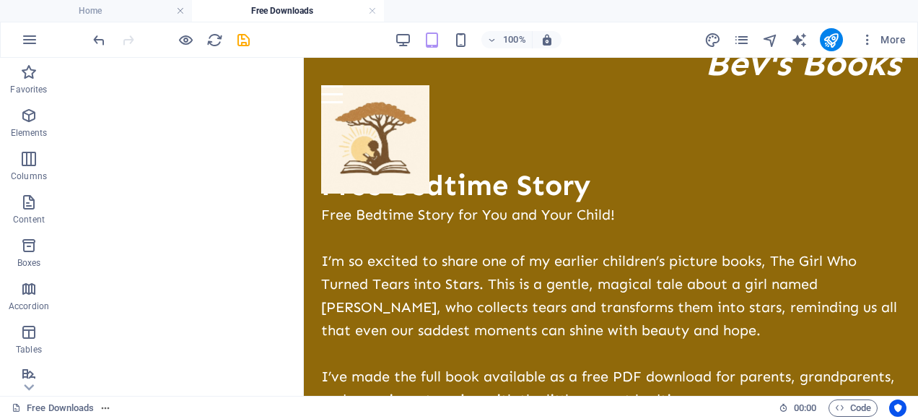
scroll to position [58, 0]
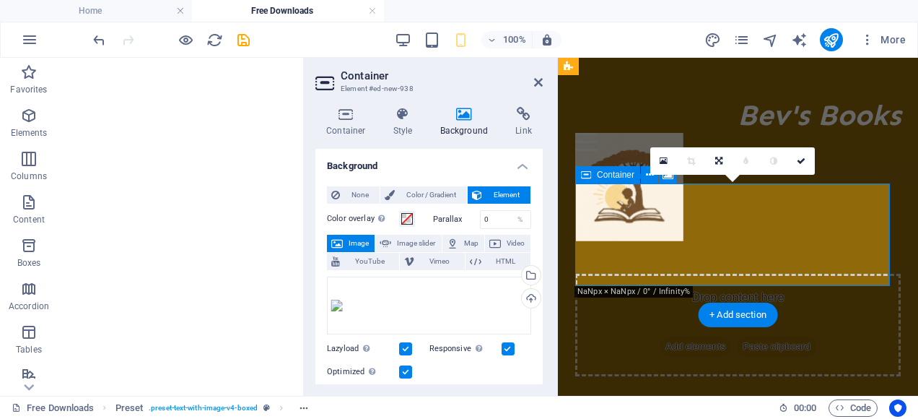
scroll to position [401, 0]
click at [639, 338] on span "Paste clipboard" at bounding box center [776, 348] width 79 height 20
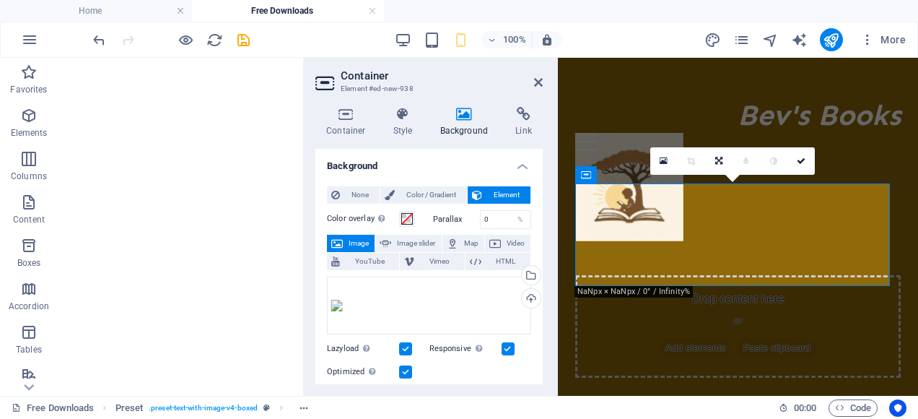
click at [503, 195] on span "Element" at bounding box center [506, 194] width 40 height 17
click at [377, 302] on div "Drag files here, click to choose files or select files from Files or our free s…" at bounding box center [429, 305] width 204 height 58
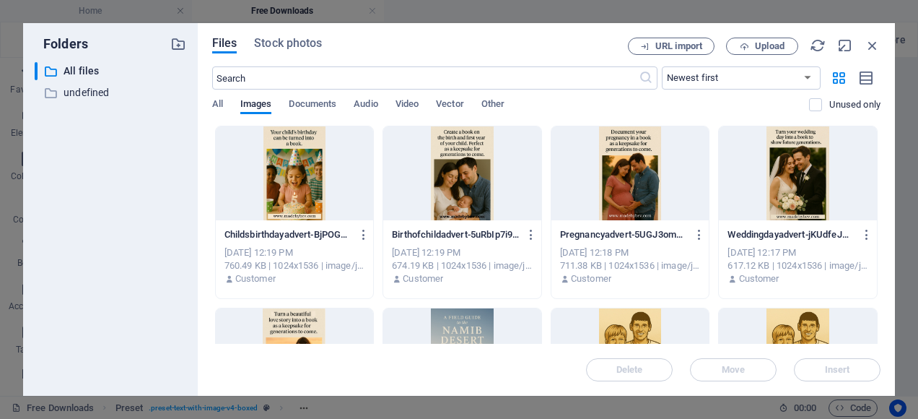
scroll to position [0, 0]
drag, startPoint x: 377, startPoint y: 302, endPoint x: 318, endPoint y: 103, distance: 207.6
click at [318, 103] on span "Documents" at bounding box center [313, 105] width 48 height 20
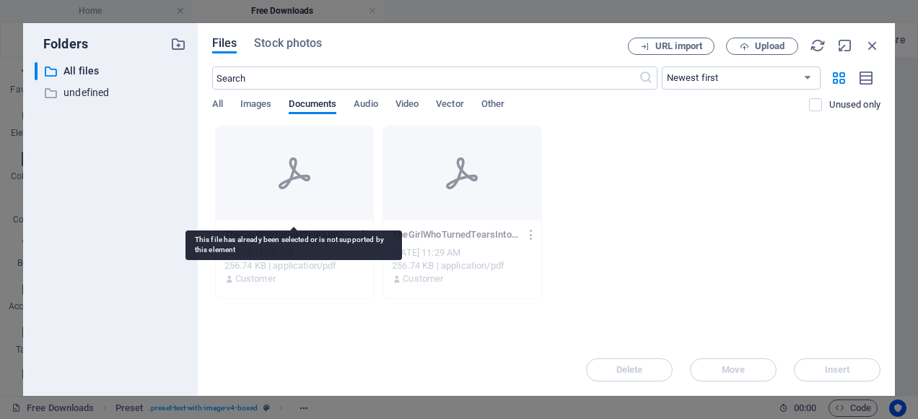
click at [302, 170] on icon at bounding box center [294, 173] width 35 height 35
click at [280, 178] on icon at bounding box center [294, 173] width 35 height 35
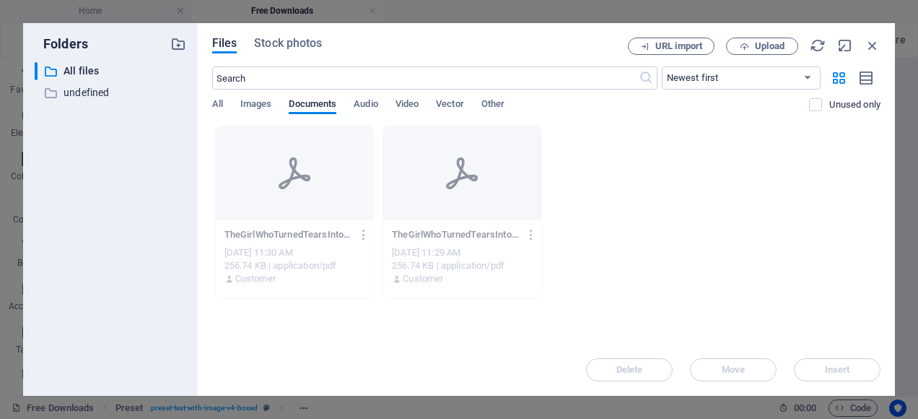
copy p "TheGirlWhoTurnedTearsIntoStars"
click at [639, 41] on icon "button" at bounding box center [873, 46] width 16 height 16
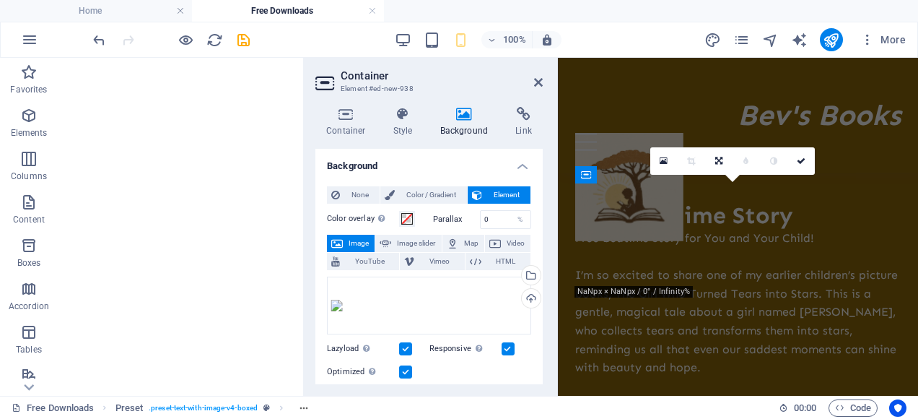
scroll to position [401, 0]
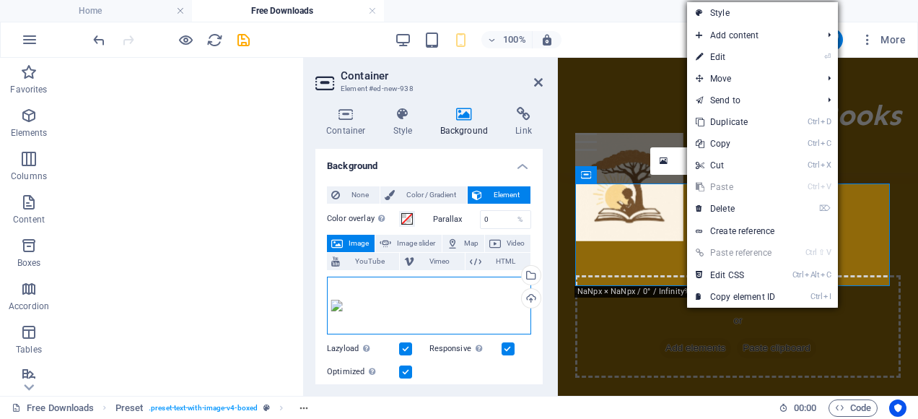
click at [361, 309] on div "Drag files here, click to choose files or select files from Files or our free s…" at bounding box center [429, 305] width 204 height 58
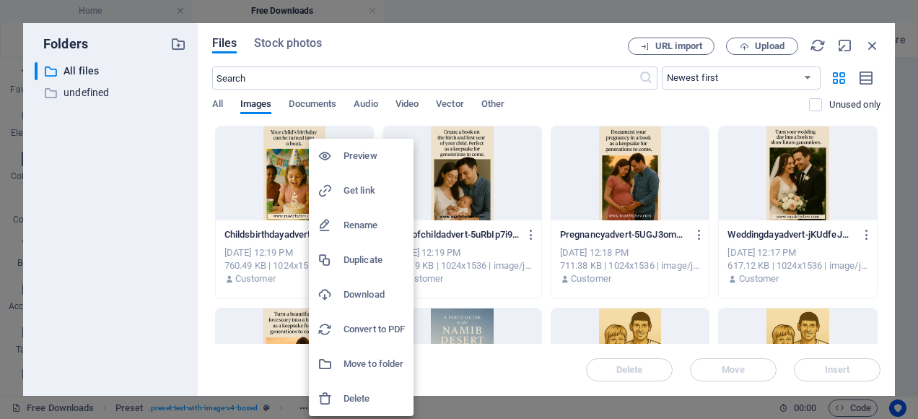
scroll to position [0, 0]
click at [165, 274] on div at bounding box center [459, 209] width 918 height 419
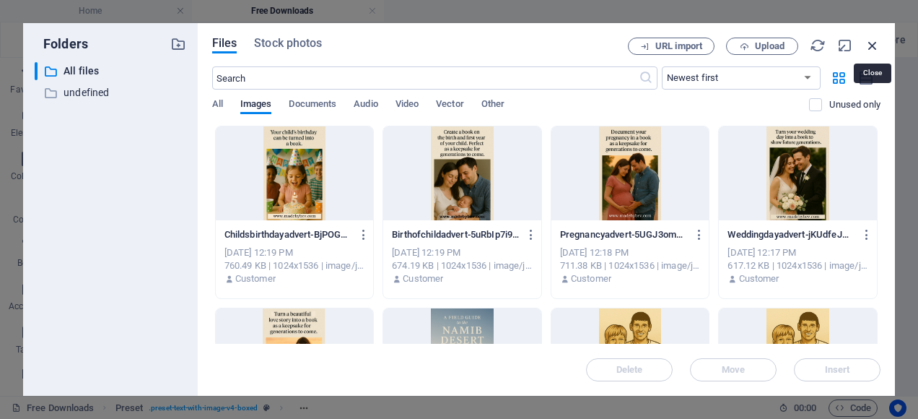
click at [639, 42] on icon "button" at bounding box center [873, 46] width 16 height 16
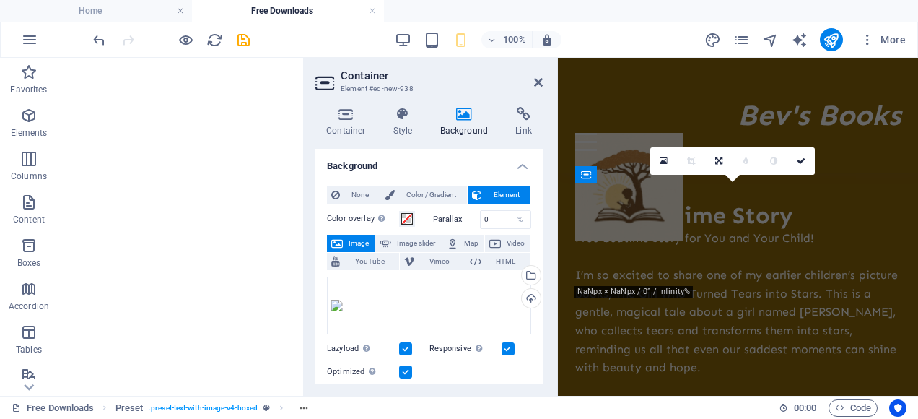
scroll to position [401, 0]
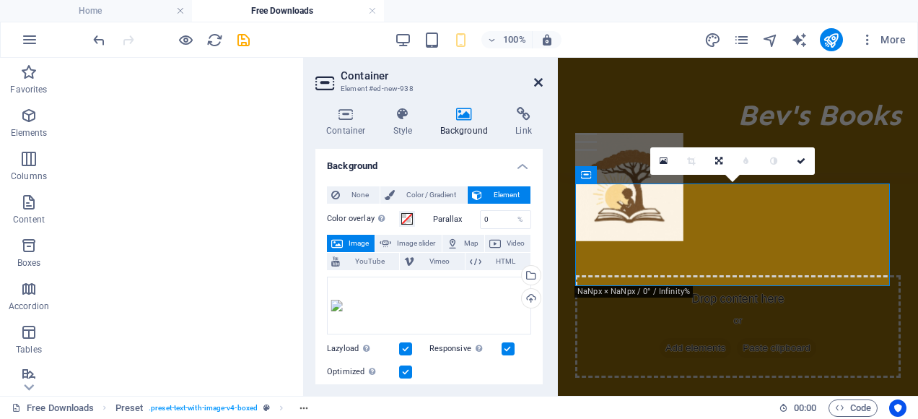
click at [536, 82] on icon at bounding box center [538, 83] width 9 height 12
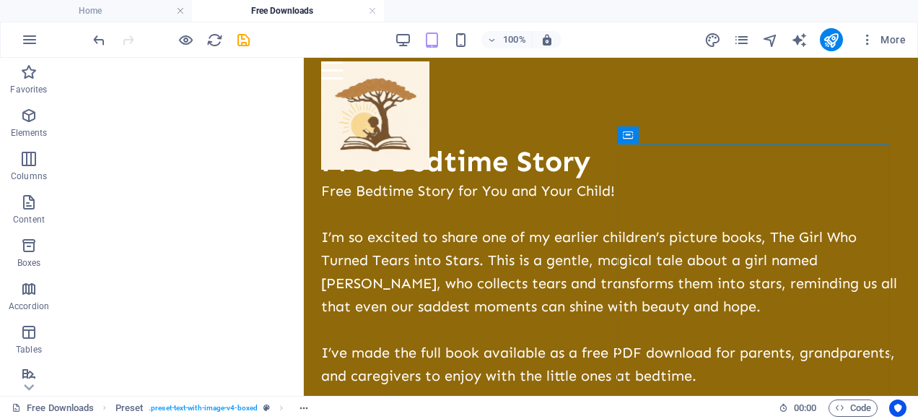
scroll to position [54, 0]
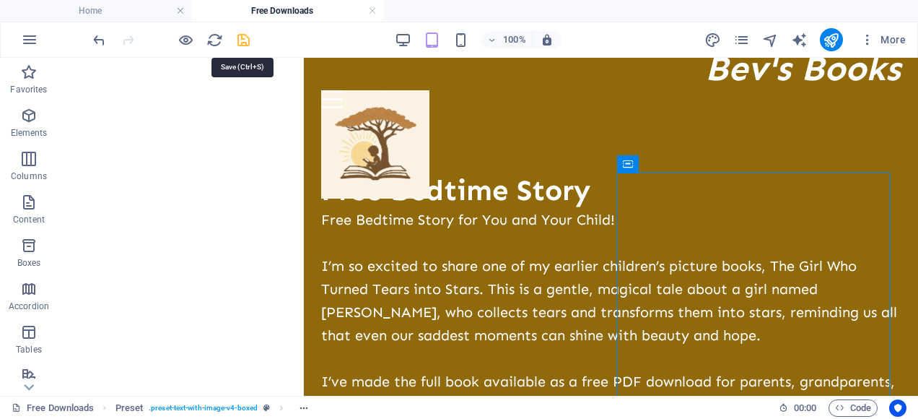
click at [241, 39] on icon "save" at bounding box center [243, 40] width 17 height 17
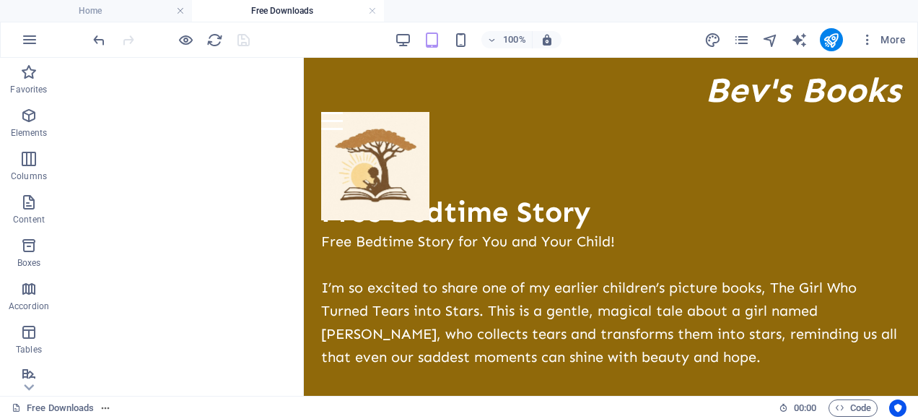
scroll to position [25, 0]
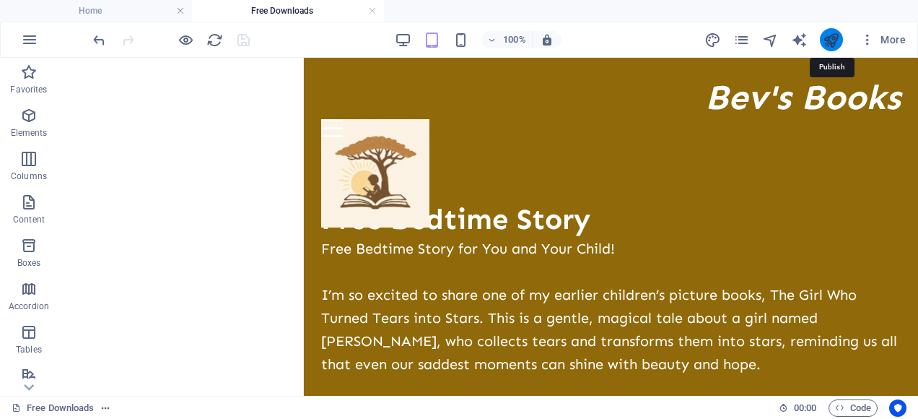
click at [639, 43] on icon "publish" at bounding box center [831, 40] width 17 height 17
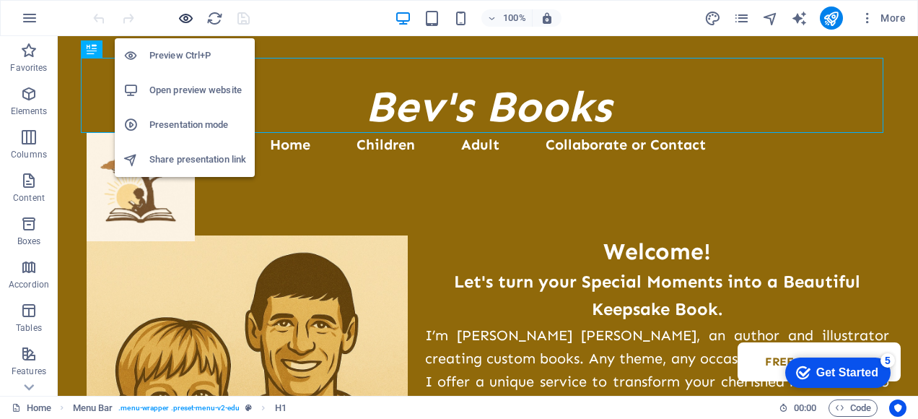
click at [185, 16] on icon "button" at bounding box center [186, 18] width 17 height 17
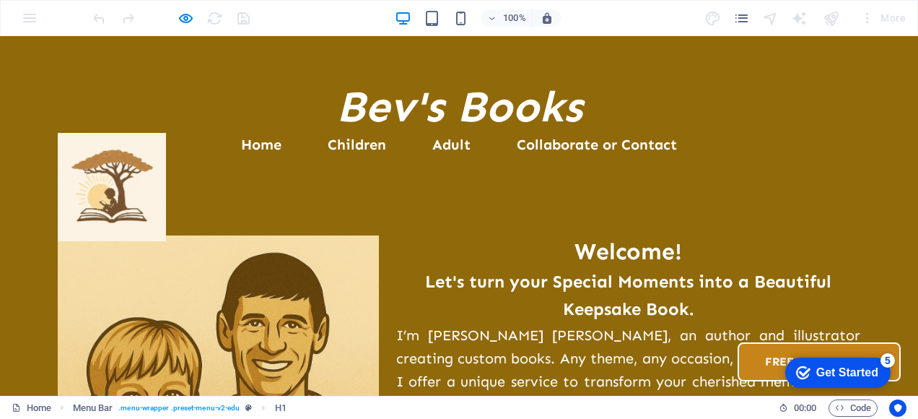
click at [738, 342] on link "Free Downloads" at bounding box center [819, 361] width 163 height 39
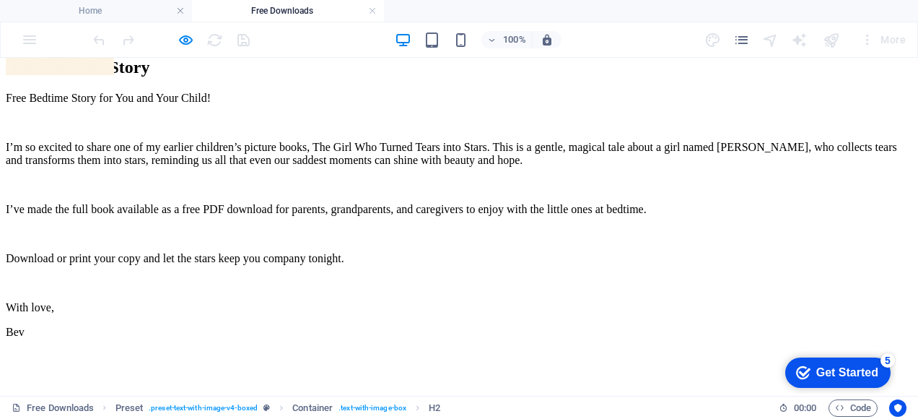
scroll to position [193, 0]
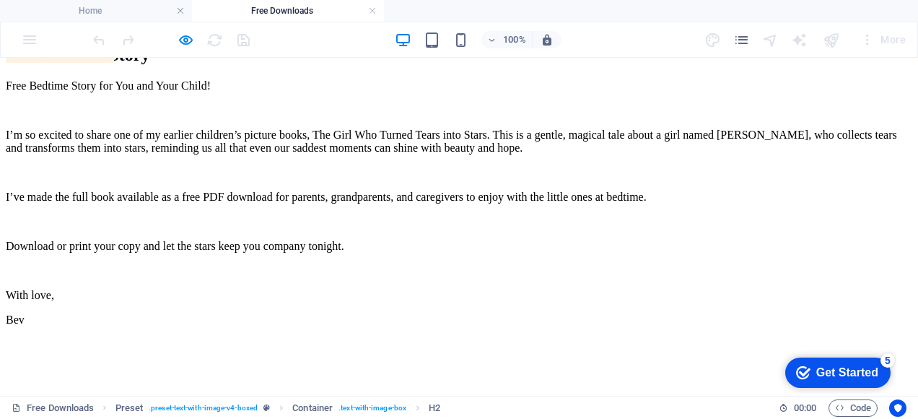
click at [635, 338] on figure at bounding box center [459, 338] width 906 height 0
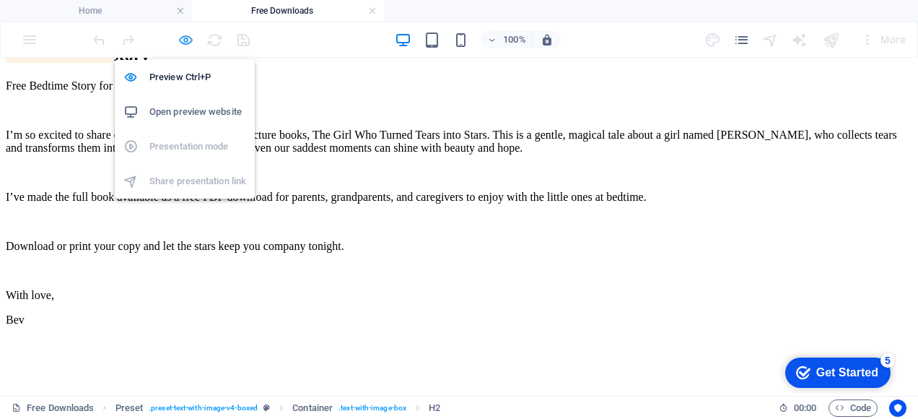
click at [185, 40] on icon "button" at bounding box center [186, 40] width 17 height 17
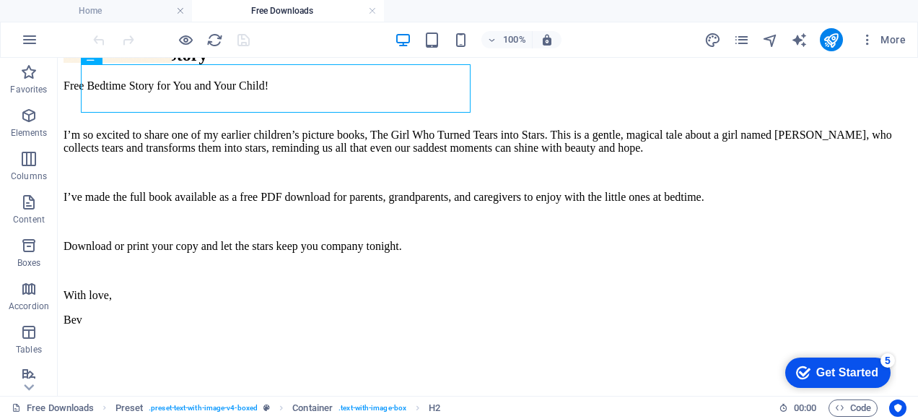
click at [634, 338] on figure at bounding box center [488, 338] width 849 height 0
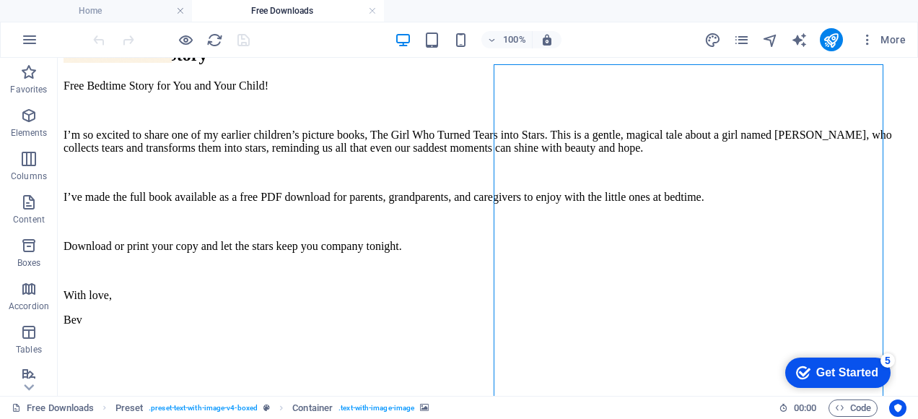
click at [634, 338] on figure at bounding box center [488, 338] width 849 height 0
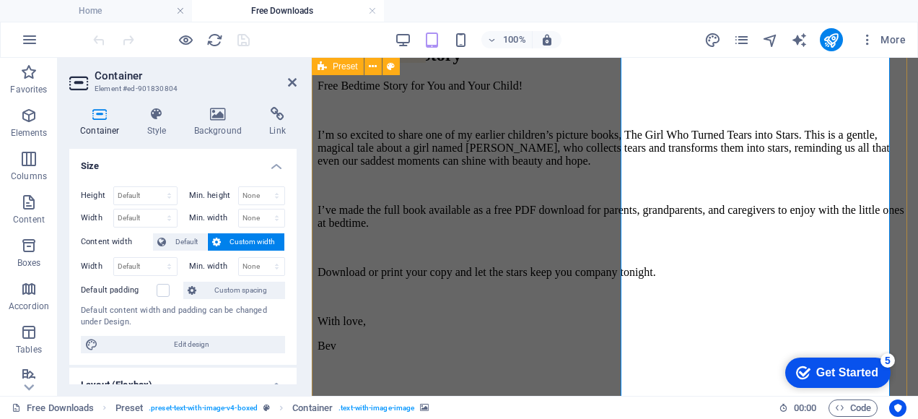
click at [838, 370] on div "Get Started" at bounding box center [847, 372] width 62 height 13
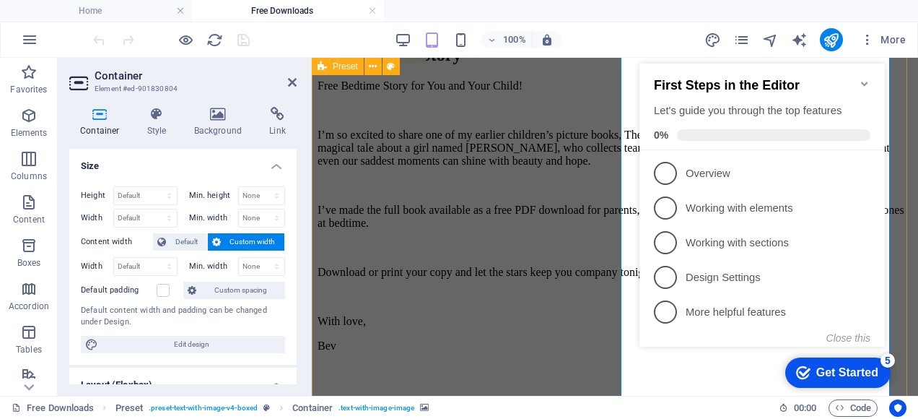
click at [699, 404] on div "Free Downloads Preset . preset-text-with-image-v4-boxed Container . text-with-i…" at bounding box center [390, 407] width 756 height 17
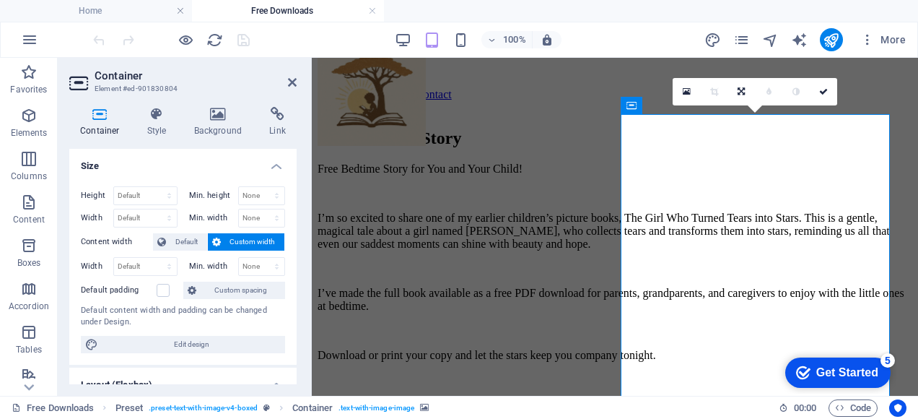
scroll to position [101, 0]
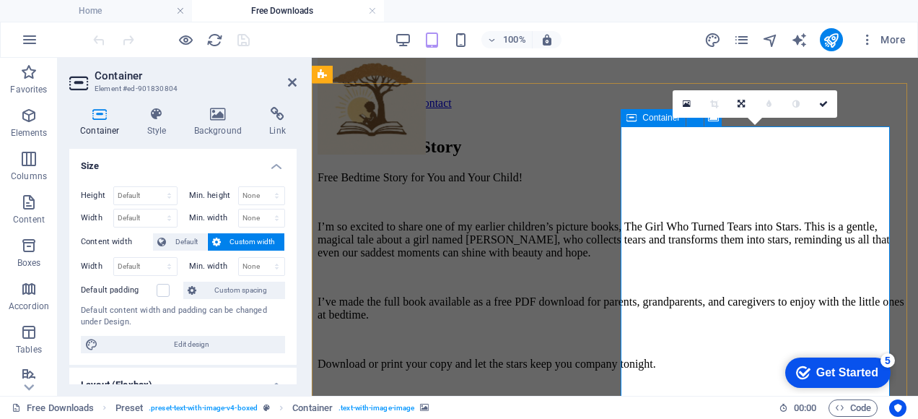
click at [688, 104] on icon at bounding box center [687, 104] width 8 height 10
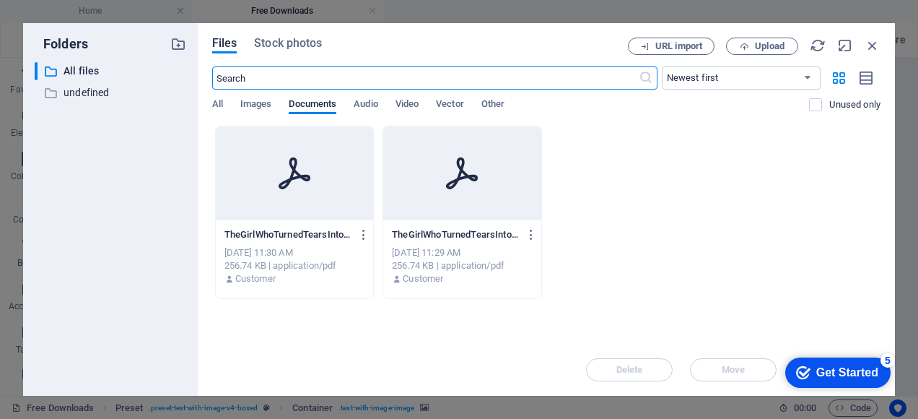
scroll to position [546, 0]
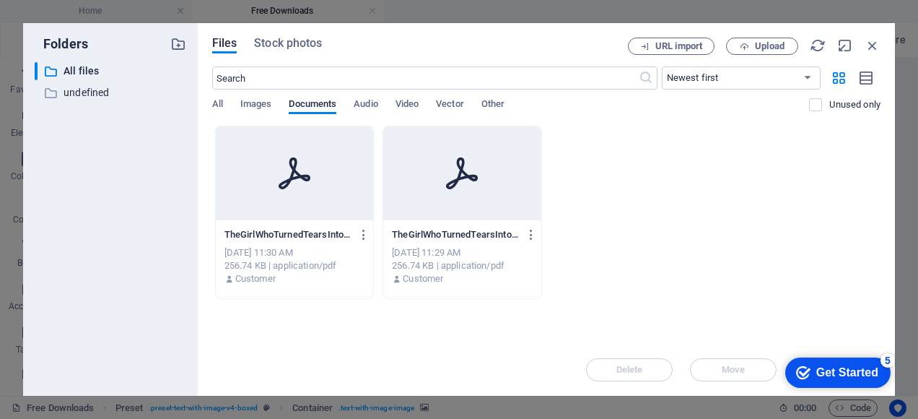
click at [310, 179] on icon at bounding box center [294, 173] width 35 height 35
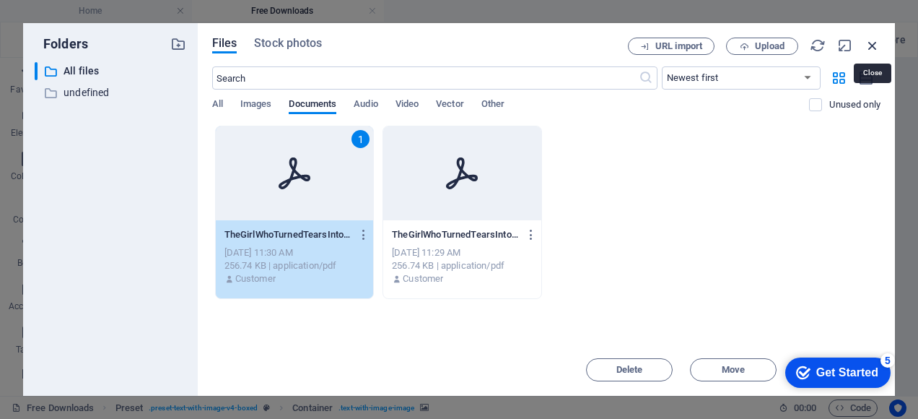
click at [870, 43] on icon "button" at bounding box center [873, 46] width 16 height 16
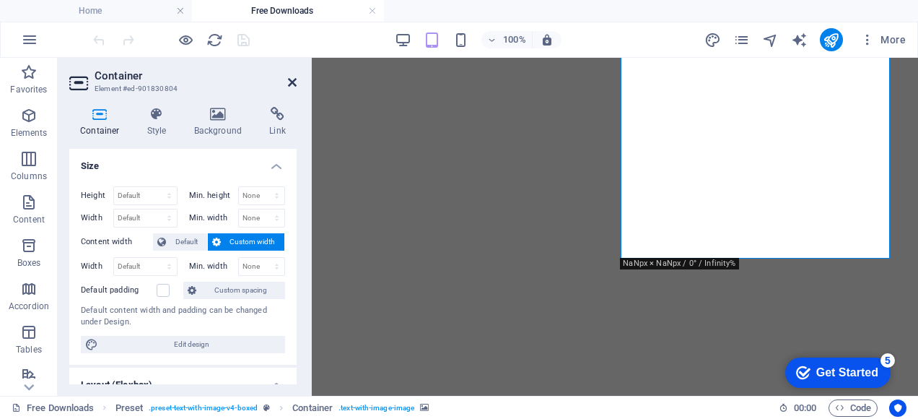
click at [288, 85] on icon at bounding box center [292, 83] width 9 height 12
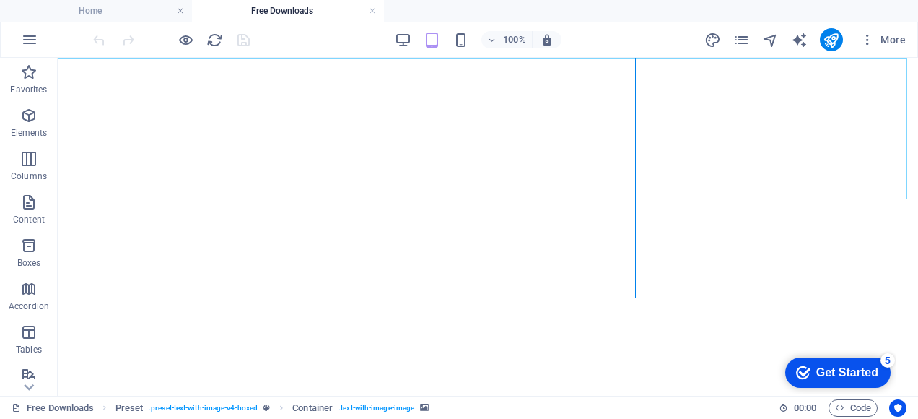
scroll to position [507, 0]
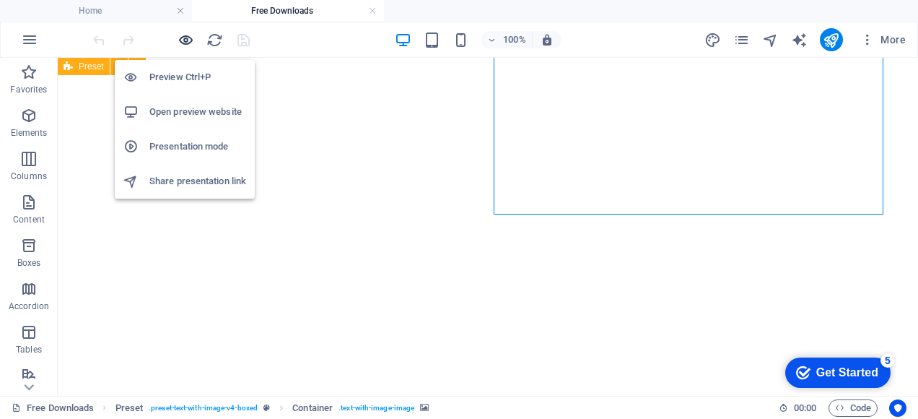
click at [190, 38] on icon "button" at bounding box center [186, 40] width 17 height 17
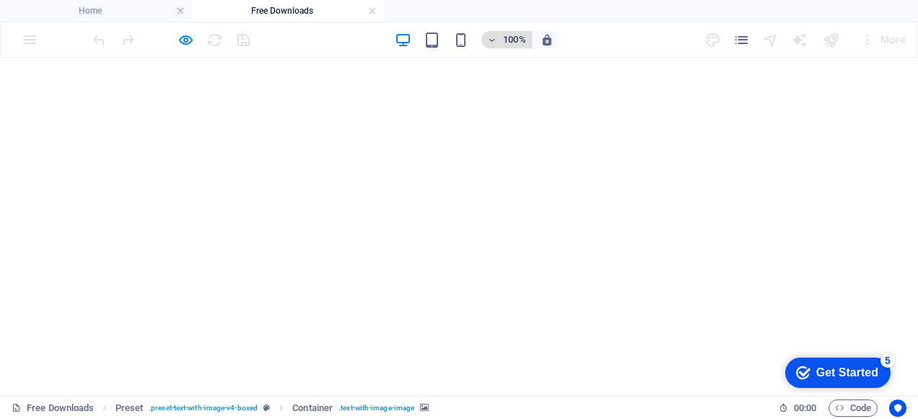
click at [492, 40] on icon "button" at bounding box center [492, 39] width 10 height 9
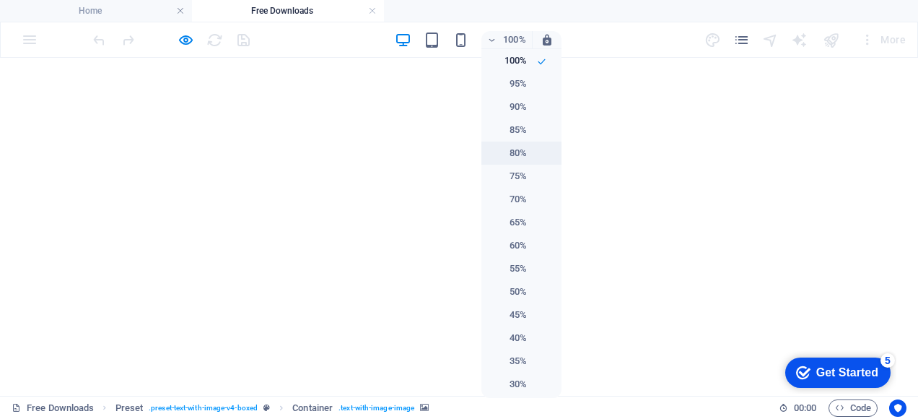
click at [514, 151] on h6 "80%" at bounding box center [508, 152] width 37 height 17
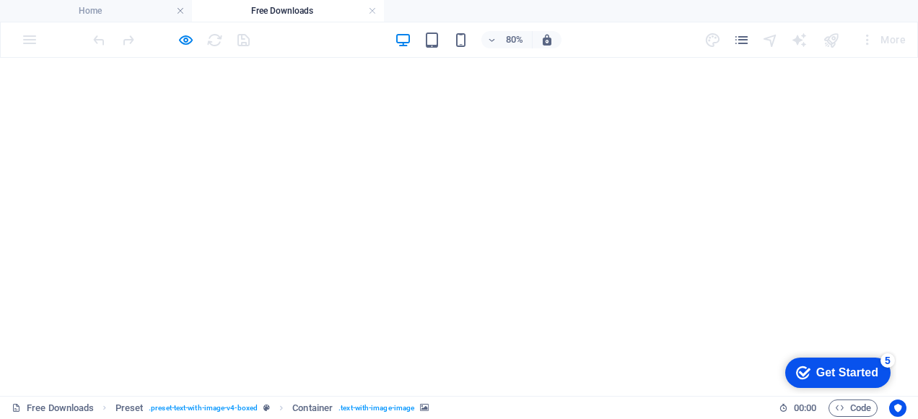
scroll to position [437, 0]
click at [624, 32] on div "80% More" at bounding box center [500, 39] width 821 height 23
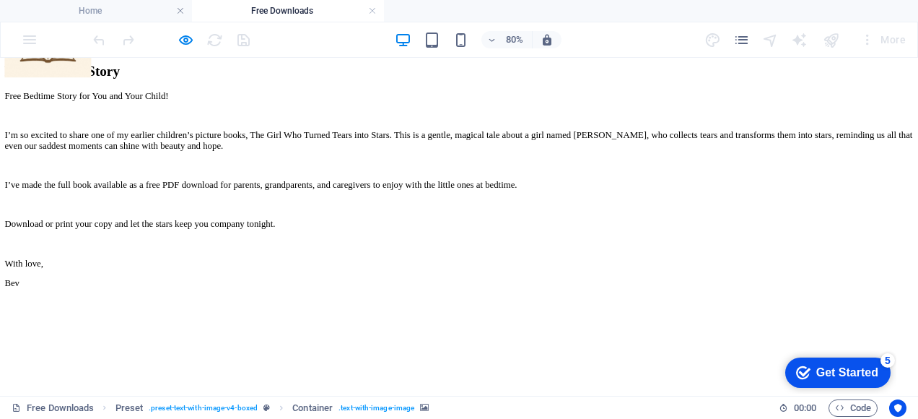
scroll to position [0, 0]
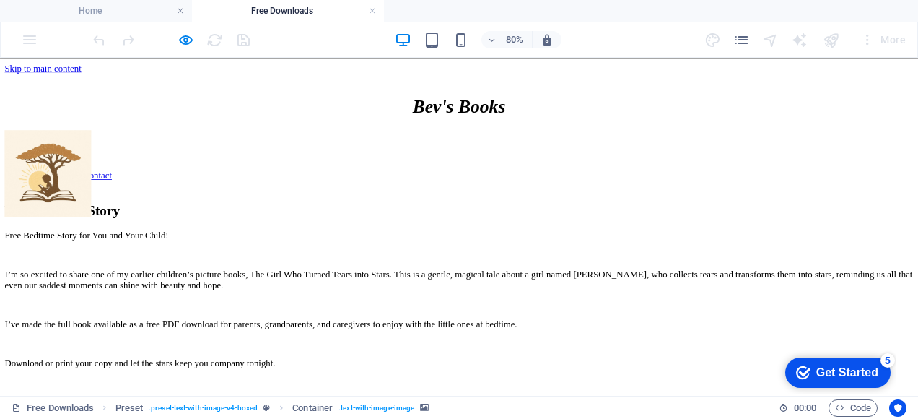
click at [818, 370] on div "Get Started" at bounding box center [847, 372] width 62 height 13
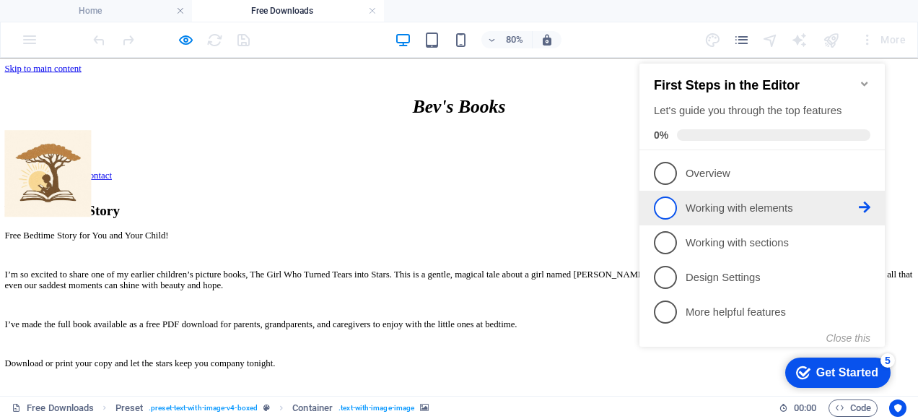
click at [859, 178] on icon at bounding box center [865, 173] width 12 height 12
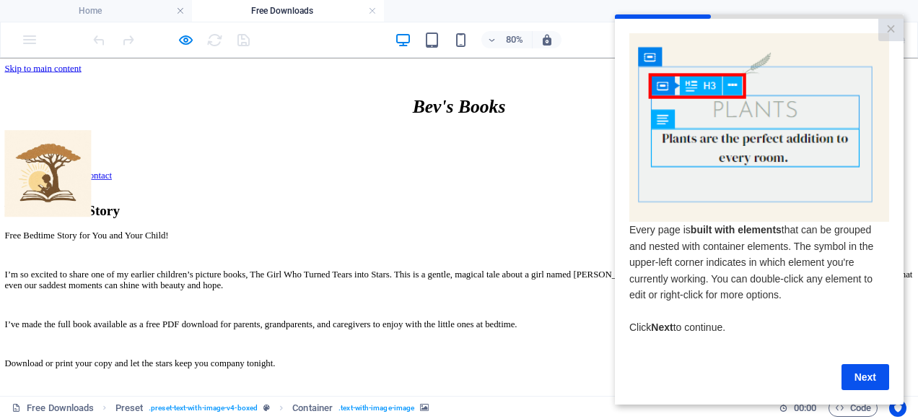
click at [808, 280] on span "Every page is built with elements that can be grouped and nested with container…" at bounding box center [751, 262] width 244 height 77
click at [850, 381] on link "Next" at bounding box center [866, 377] width 48 height 26
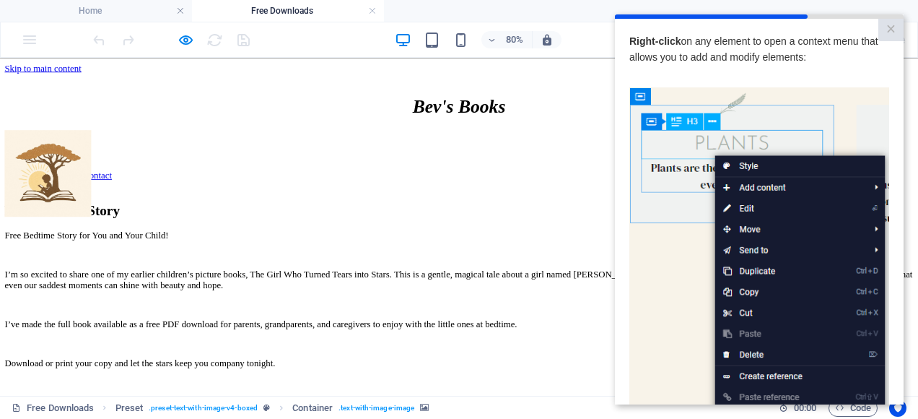
click at [821, 38] on span "Right-click on any element to open a context menu that allows you to add and mo…" at bounding box center [753, 48] width 249 height 27
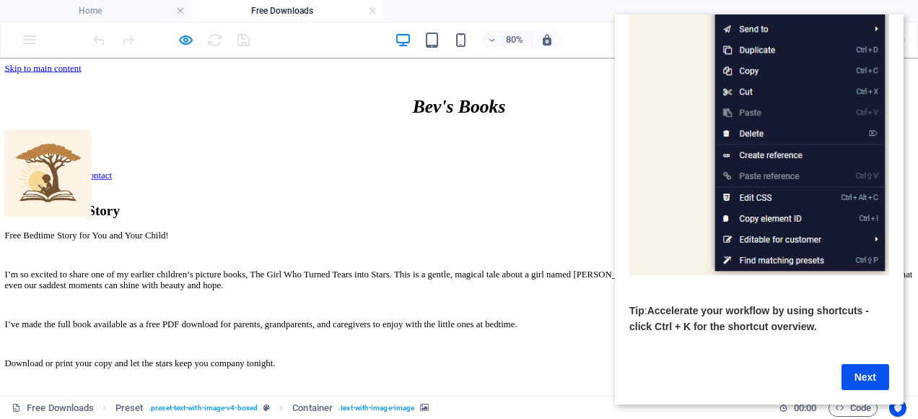
scroll to position [236, 0]
click at [859, 364] on link "Next" at bounding box center [866, 377] width 48 height 26
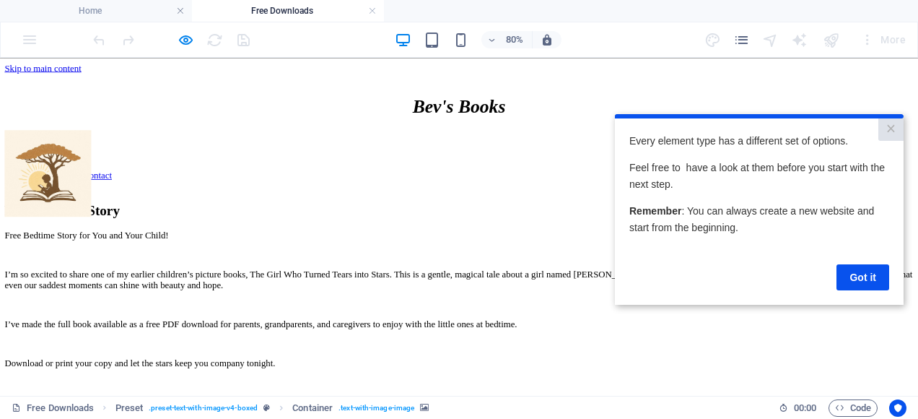
scroll to position [0, 0]
click at [860, 276] on link "Got it" at bounding box center [862, 277] width 53 height 26
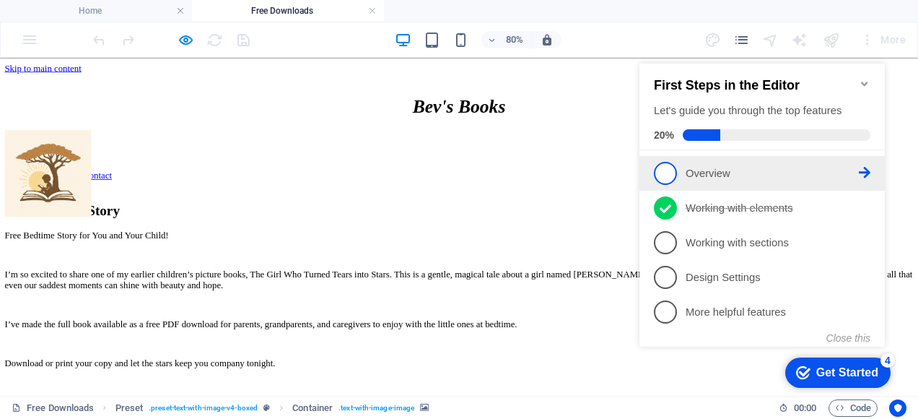
click at [696, 170] on p "Overview - incomplete" at bounding box center [772, 173] width 173 height 15
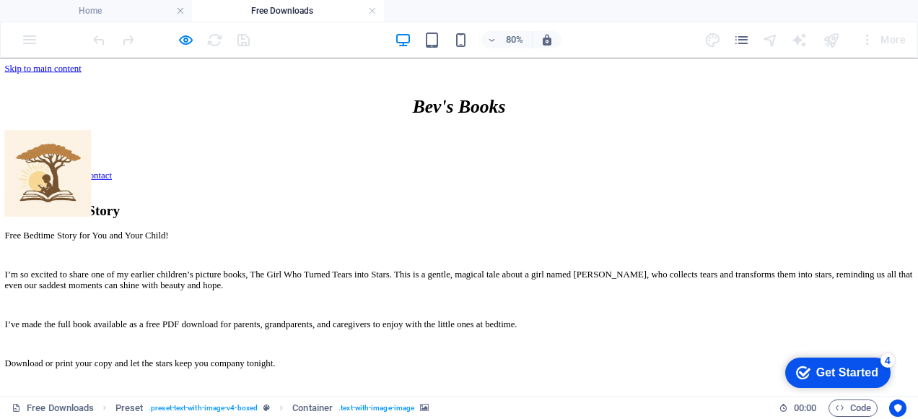
click at [827, 375] on div "Get Started" at bounding box center [847, 372] width 62 height 13
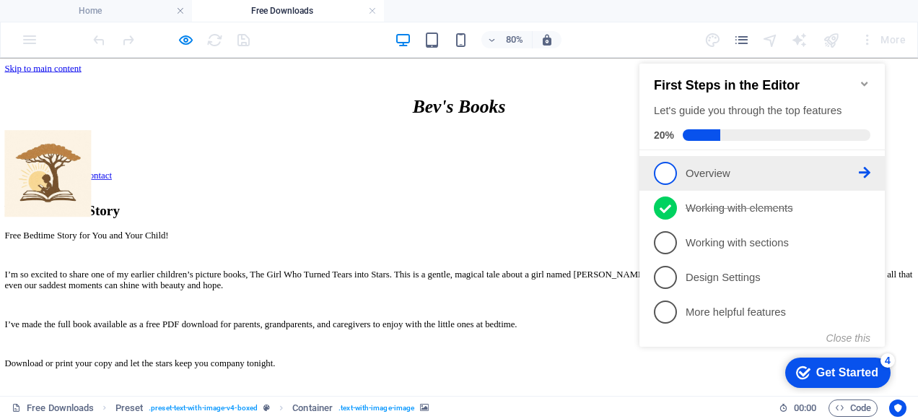
click at [663, 165] on span "1" at bounding box center [665, 173] width 23 height 23
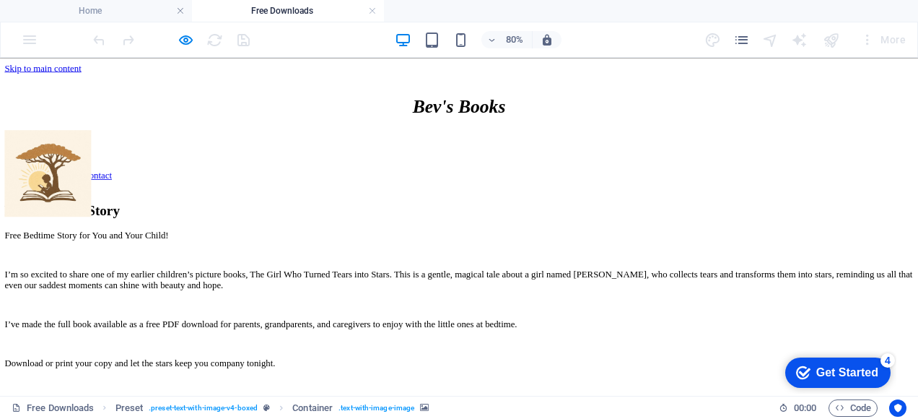
click at [808, 370] on div "checkmark Get Started 4" at bounding box center [837, 372] width 82 height 14
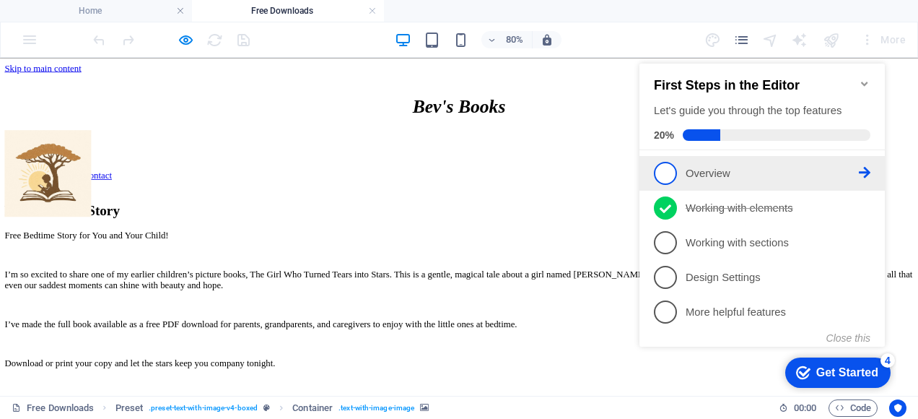
click at [869, 177] on link "1 Overview - incomplete" at bounding box center [762, 173] width 217 height 23
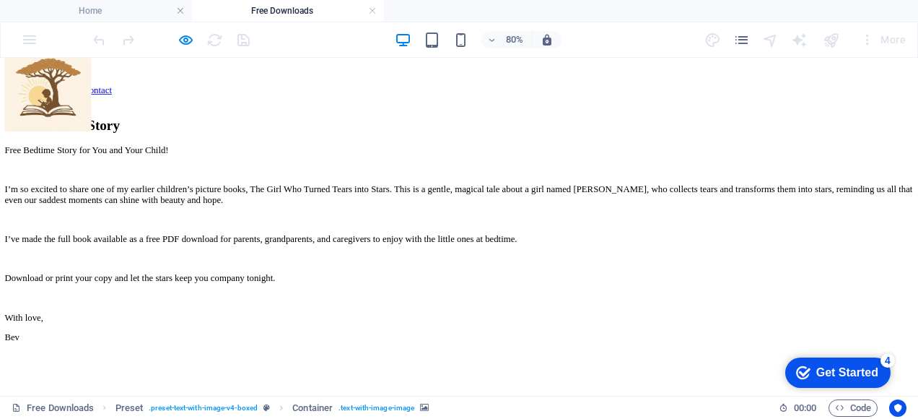
scroll to position [123, 0]
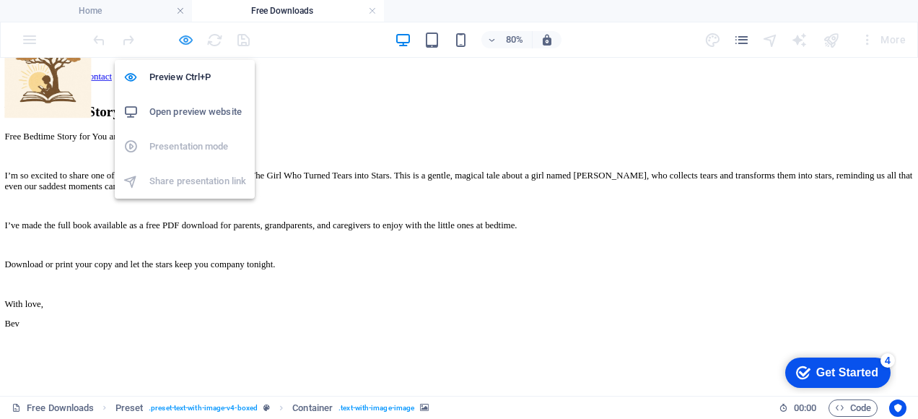
click at [191, 40] on icon "button" at bounding box center [186, 40] width 17 height 17
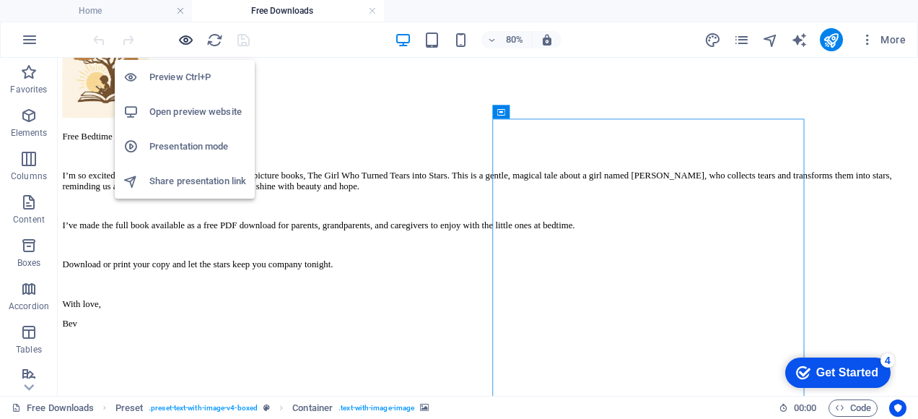
click at [179, 40] on icon "button" at bounding box center [186, 40] width 17 height 17
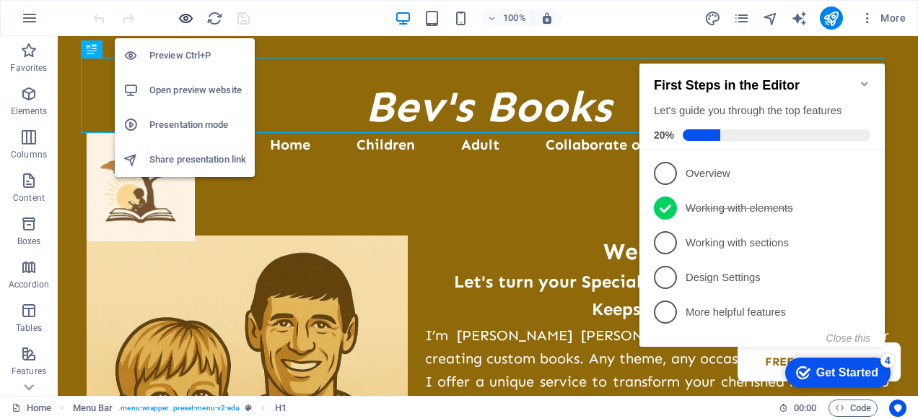
click at [189, 16] on icon "button" at bounding box center [186, 18] width 17 height 17
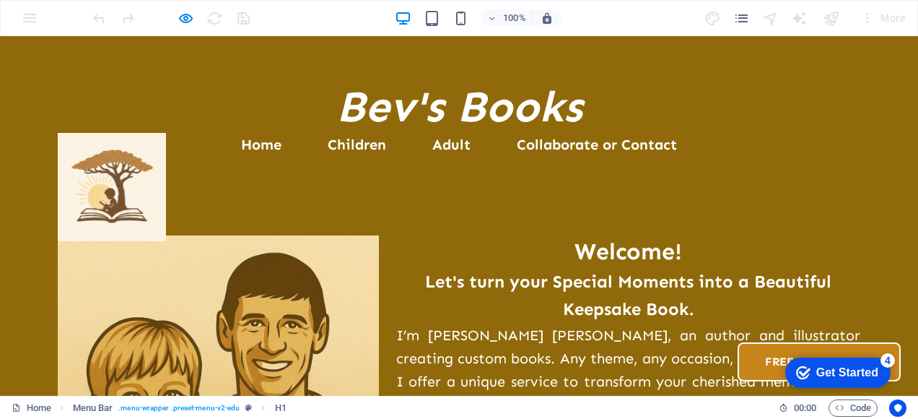
click at [738, 342] on link "Free Downloads" at bounding box center [819, 361] width 163 height 39
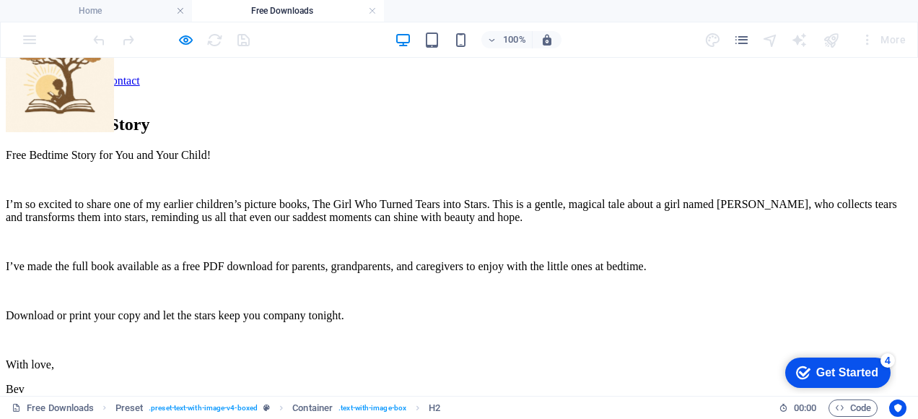
scroll to position [160, 0]
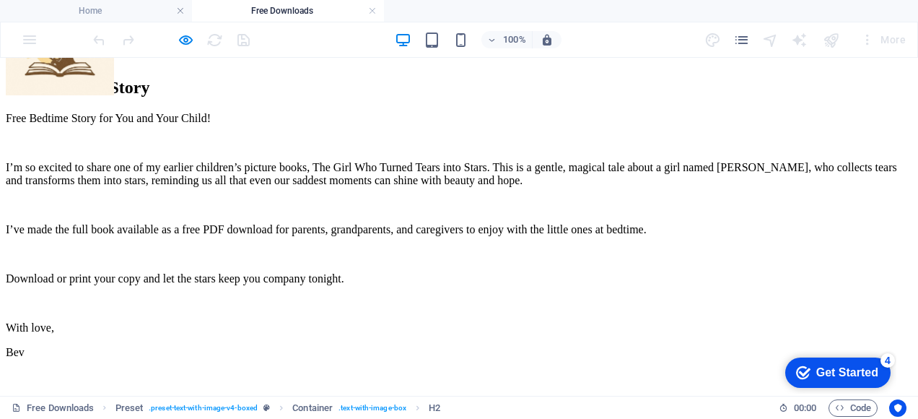
click at [582, 370] on figure at bounding box center [459, 370] width 906 height 0
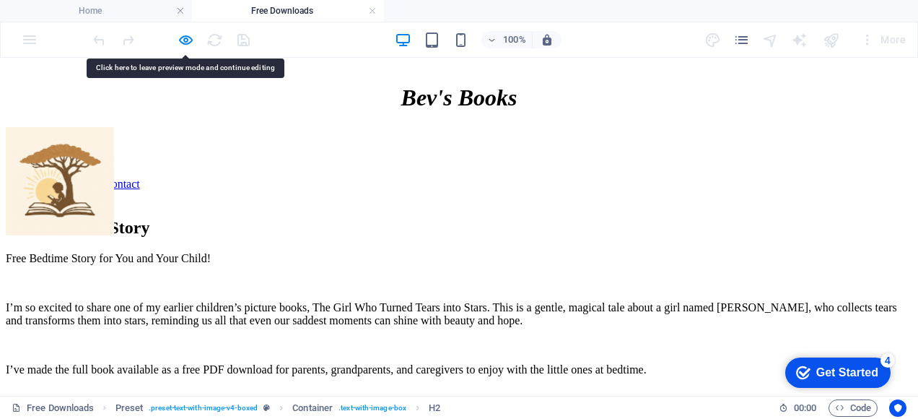
scroll to position [16, 0]
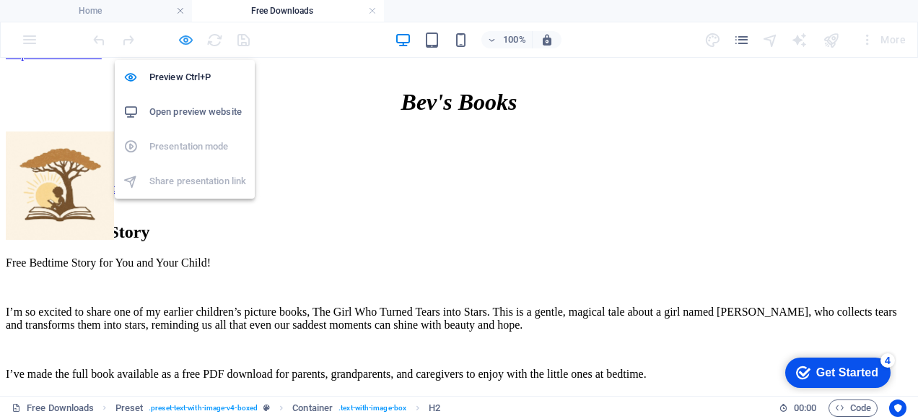
click at [185, 40] on icon "button" at bounding box center [186, 40] width 17 height 17
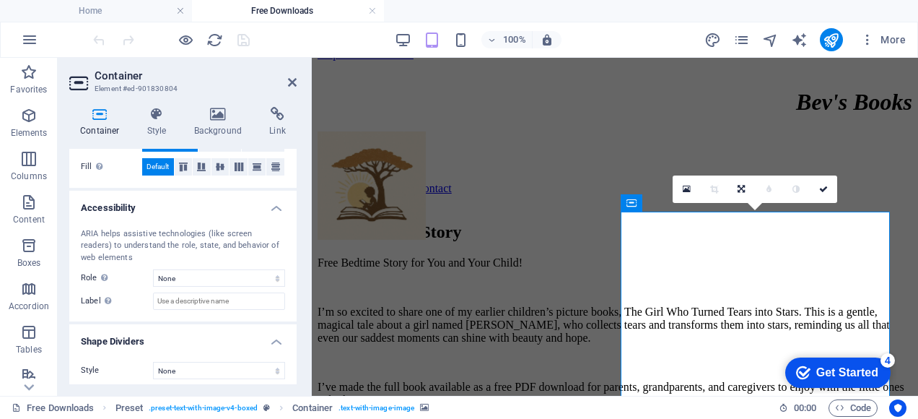
scroll to position [346, 0]
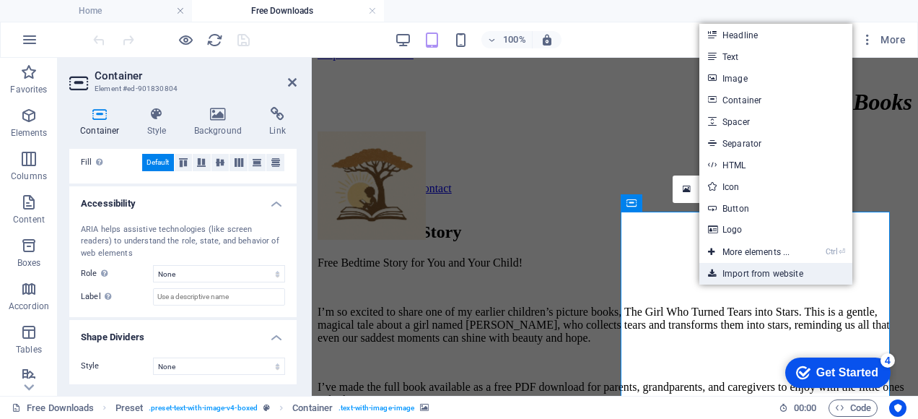
click at [743, 273] on link "Import from website" at bounding box center [775, 274] width 153 height 22
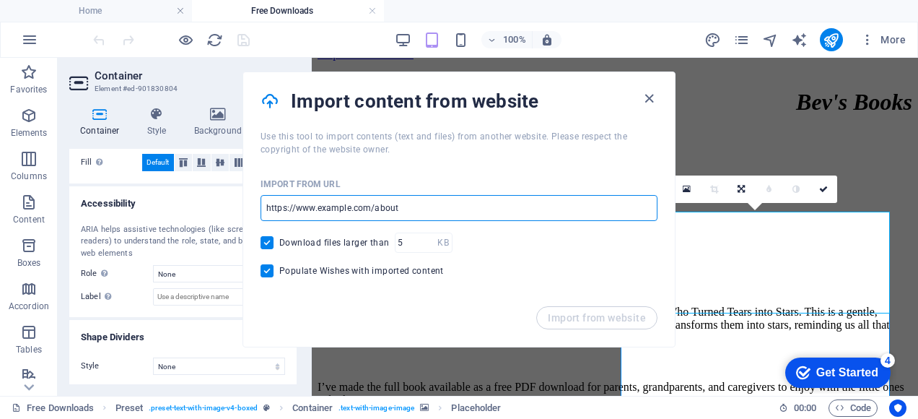
click at [401, 209] on input "url" at bounding box center [459, 208] width 397 height 26
click at [396, 206] on input "url" at bounding box center [459, 208] width 397 height 26
click at [315, 205] on input "url" at bounding box center [459, 208] width 397 height 26
click at [316, 206] on input "url" at bounding box center [459, 208] width 397 height 26
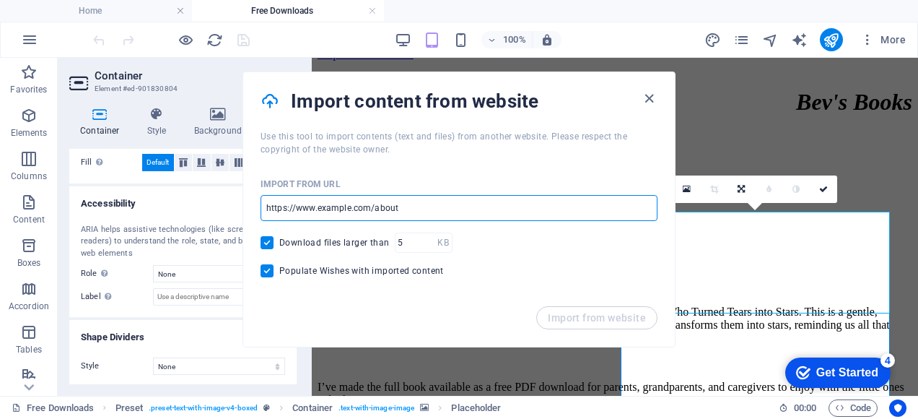
click at [316, 206] on input "url" at bounding box center [459, 208] width 397 height 26
click at [280, 202] on input "url" at bounding box center [459, 208] width 397 height 26
click at [268, 205] on input "url" at bounding box center [459, 208] width 397 height 26
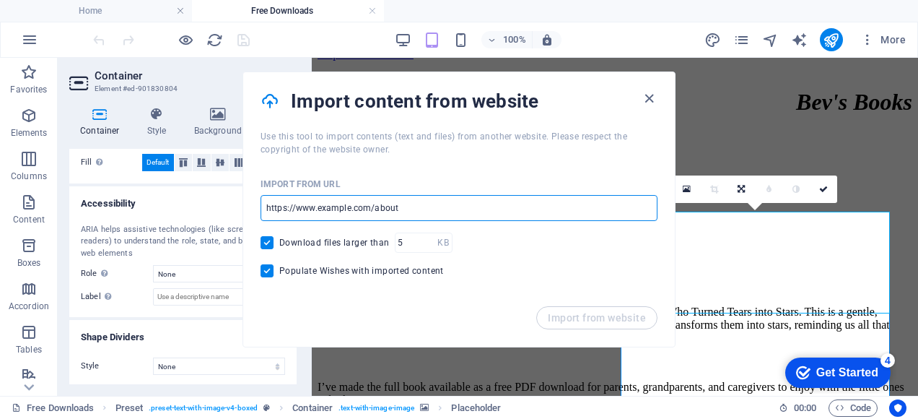
click at [268, 205] on input "url" at bounding box center [459, 208] width 397 height 26
click at [315, 205] on input "url" at bounding box center [459, 208] width 397 height 26
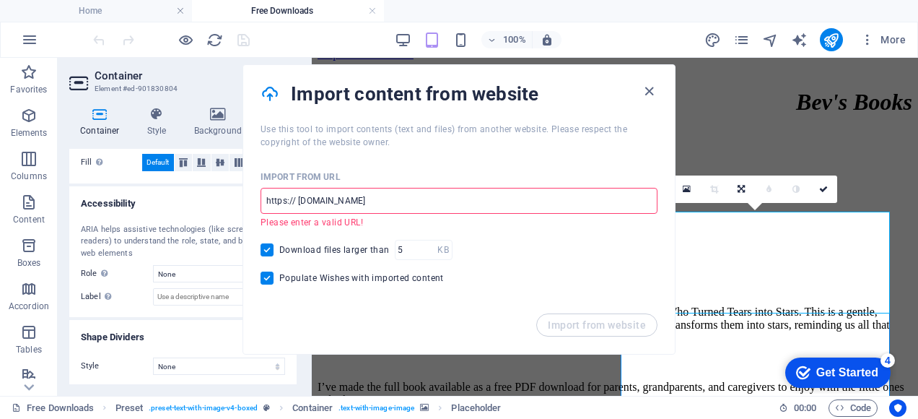
click at [299, 203] on input "https:// www.madebybev.com" at bounding box center [459, 201] width 397 height 26
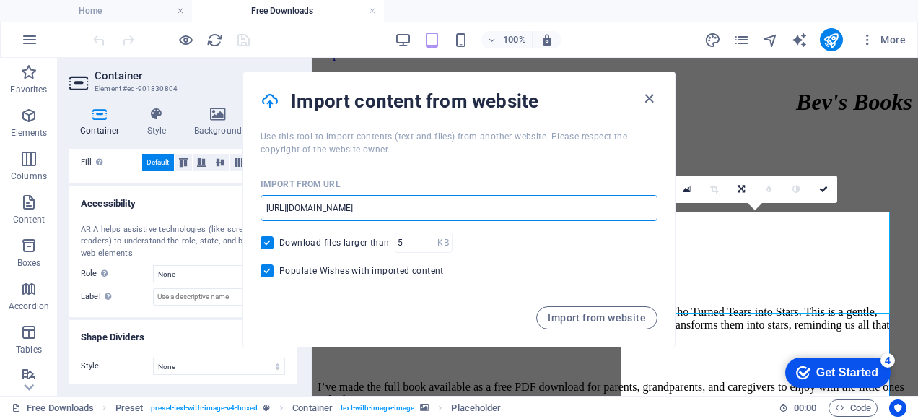
click at [390, 215] on input "https://www.madebybev.com" at bounding box center [459, 208] width 397 height 26
type input "https://www.madebybev.com/tears.pdf"
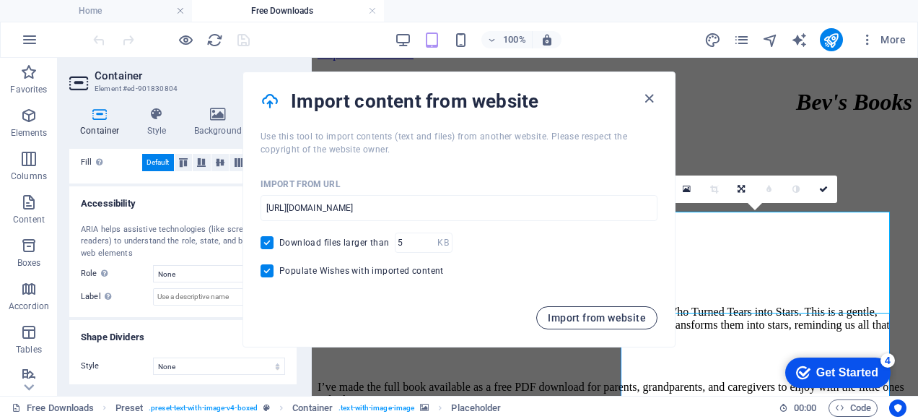
click at [603, 316] on span "Import from website" at bounding box center [597, 318] width 98 height 12
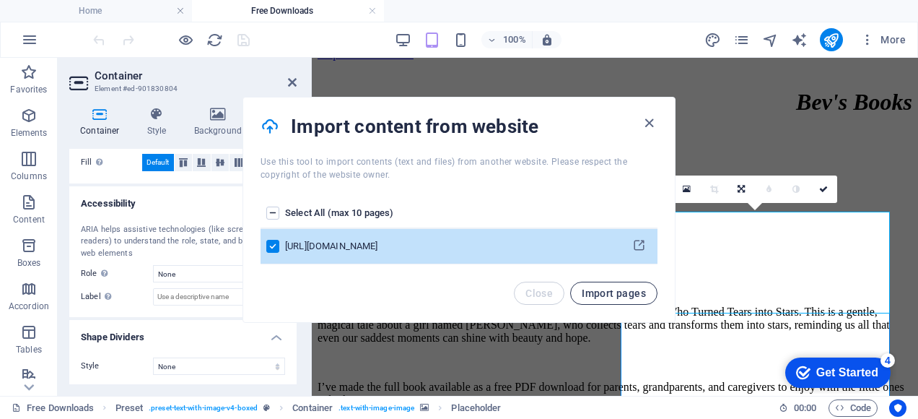
click at [613, 297] on span "Import pages" at bounding box center [614, 293] width 64 height 12
click at [634, 250] on icon "pages list" at bounding box center [639, 246] width 14 height 14
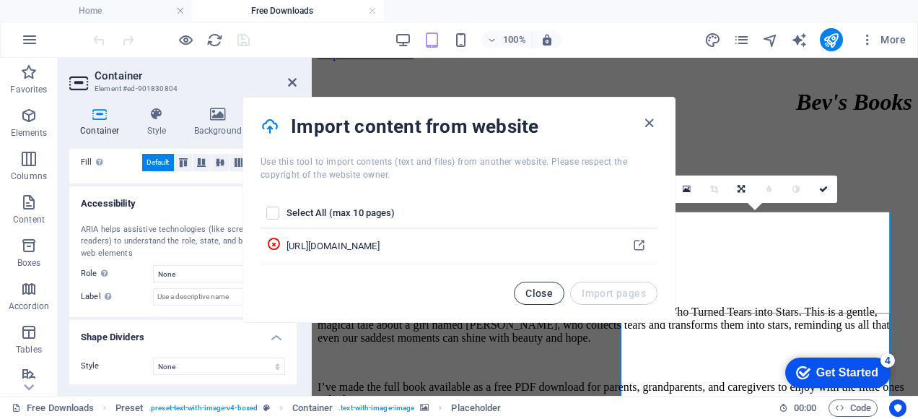
click at [533, 303] on button "Close" at bounding box center [539, 292] width 51 height 23
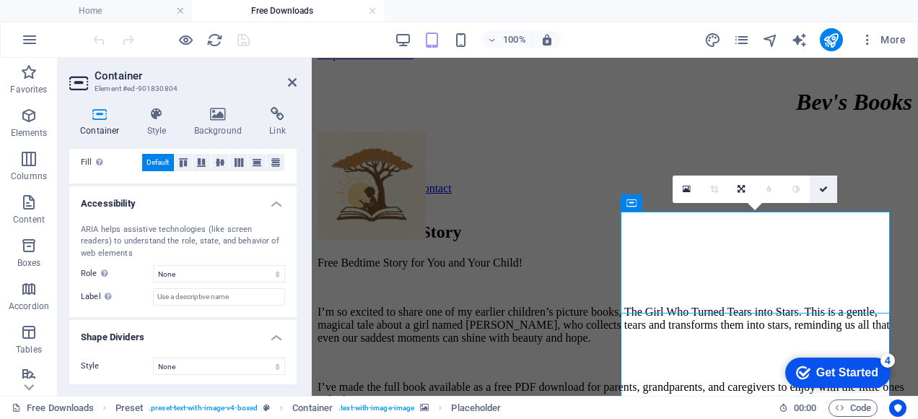
click at [824, 189] on icon at bounding box center [823, 189] width 9 height 9
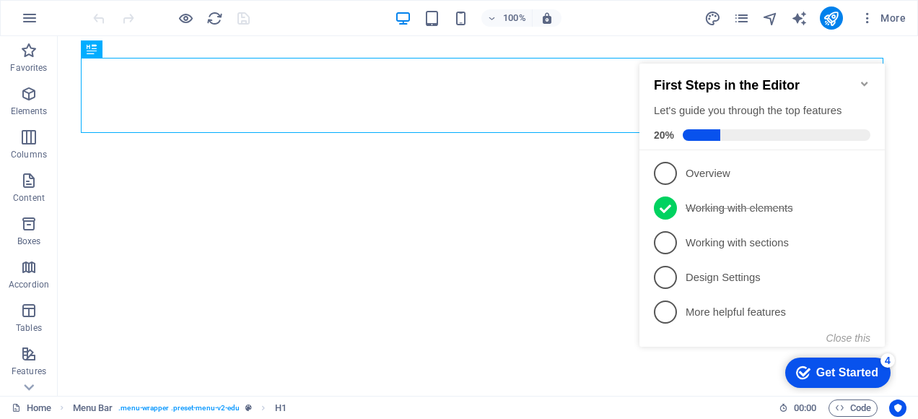
click at [816, 370] on div "Get Started" at bounding box center [847, 372] width 62 height 13
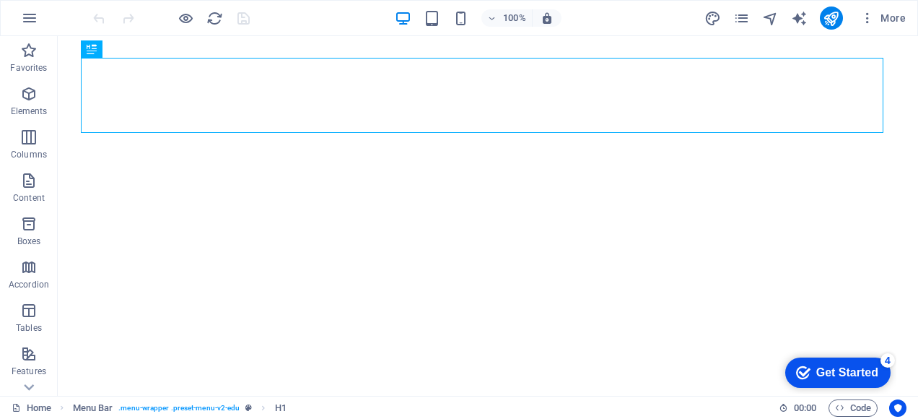
click at [816, 370] on div "Get Started" at bounding box center [847, 372] width 62 height 13
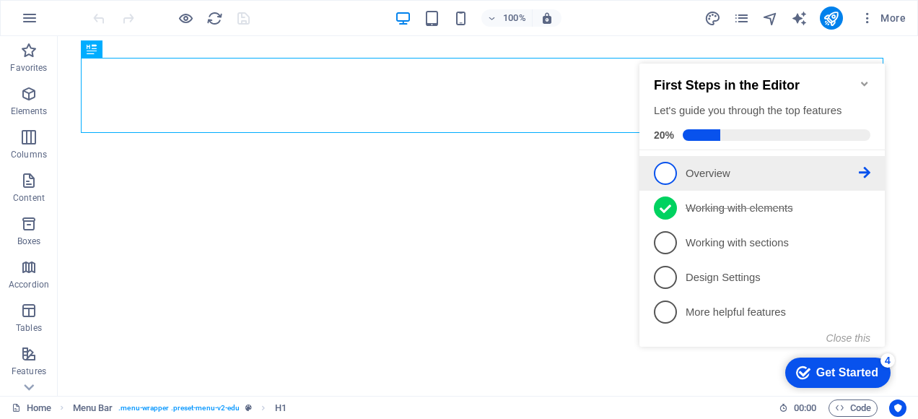
click at [670, 165] on span "1" at bounding box center [665, 173] width 23 height 23
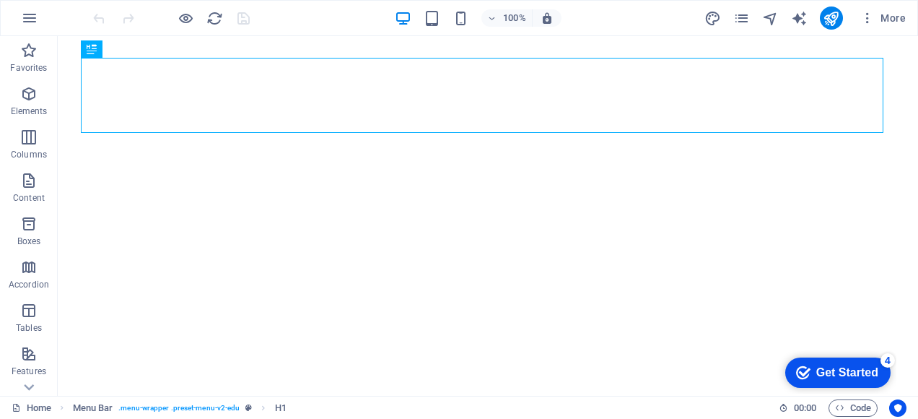
click at [801, 365] on icon "checkmark" at bounding box center [803, 372] width 14 height 14
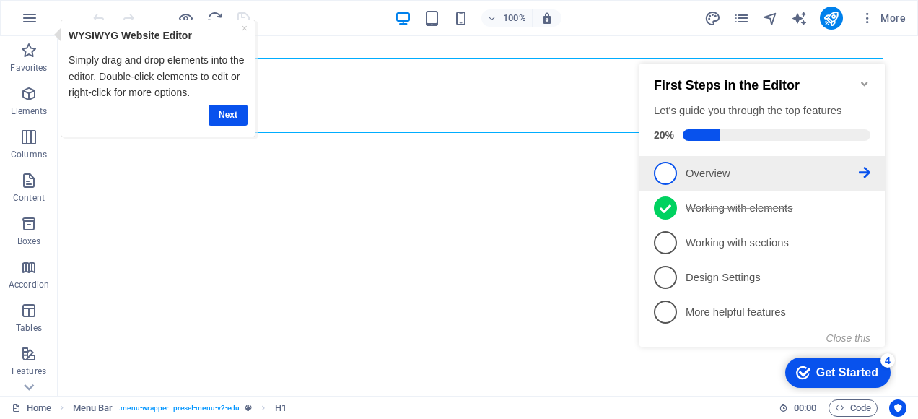
click at [866, 170] on icon at bounding box center [865, 173] width 12 height 12
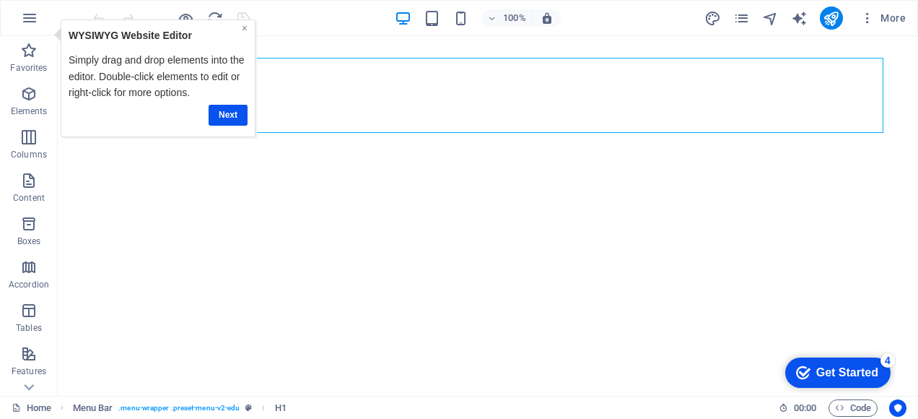
click at [244, 29] on link "×" at bounding box center [245, 28] width 6 height 12
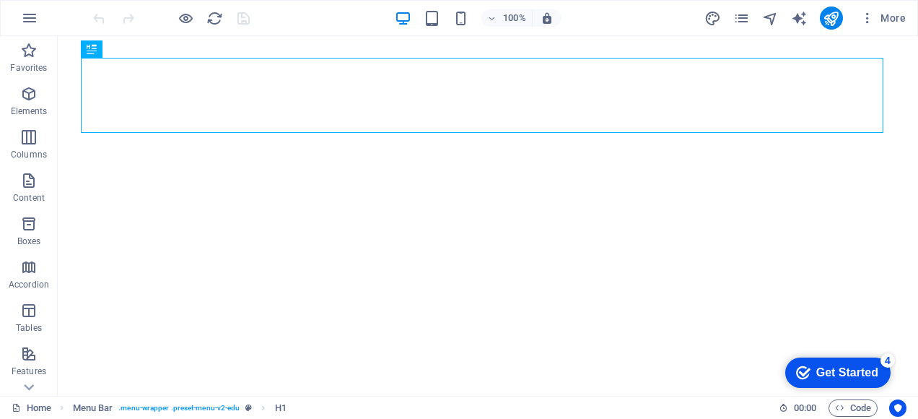
click at [821, 372] on div "Get Started" at bounding box center [847, 372] width 62 height 13
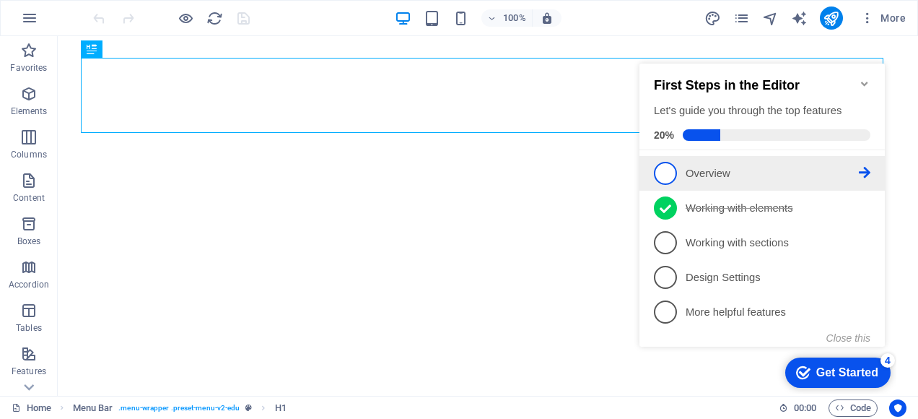
click at [865, 168] on icon at bounding box center [865, 173] width 12 height 12
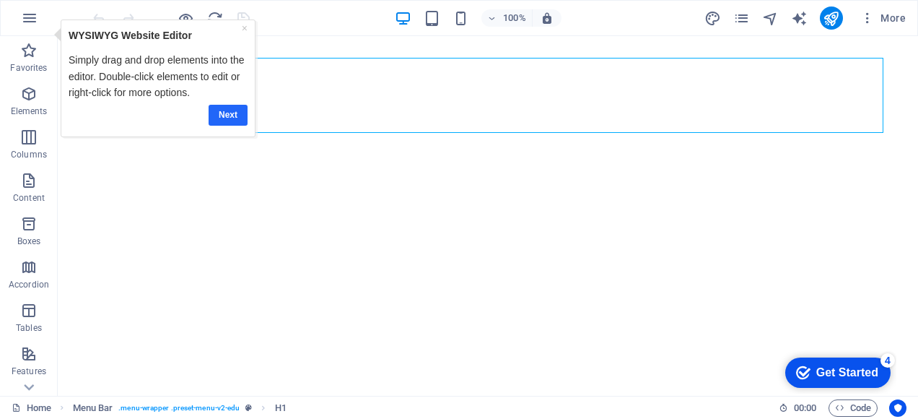
click at [227, 109] on link "Next" at bounding box center [228, 114] width 39 height 21
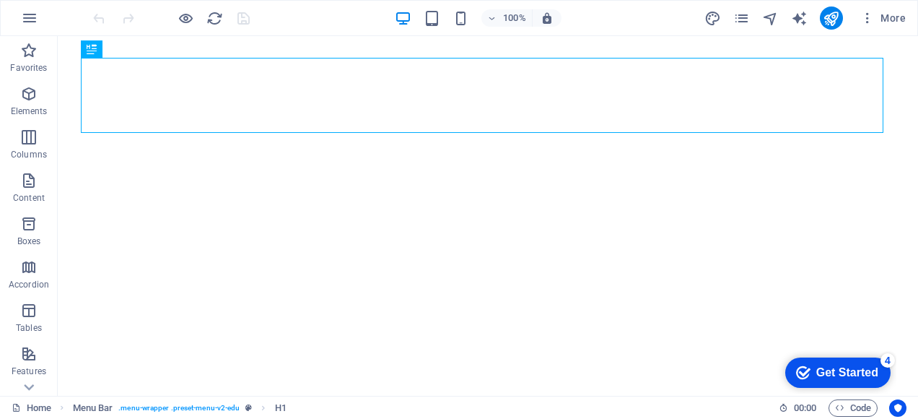
click at [839, 375] on div "Get Started" at bounding box center [847, 372] width 62 height 13
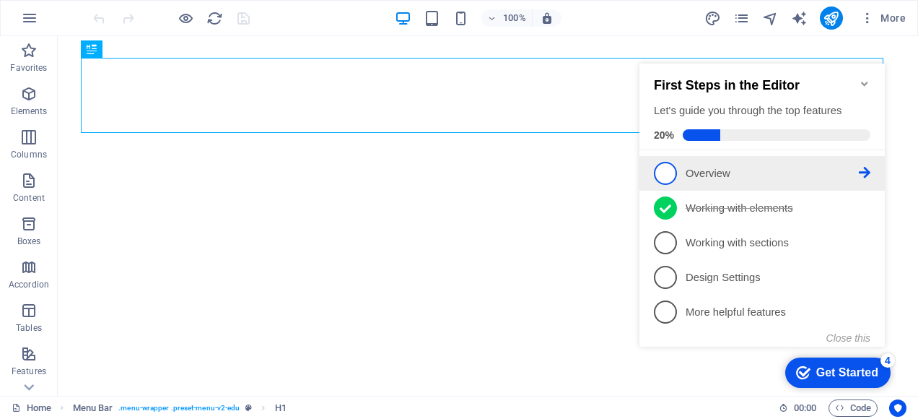
click at [862, 172] on icon at bounding box center [865, 173] width 12 height 12
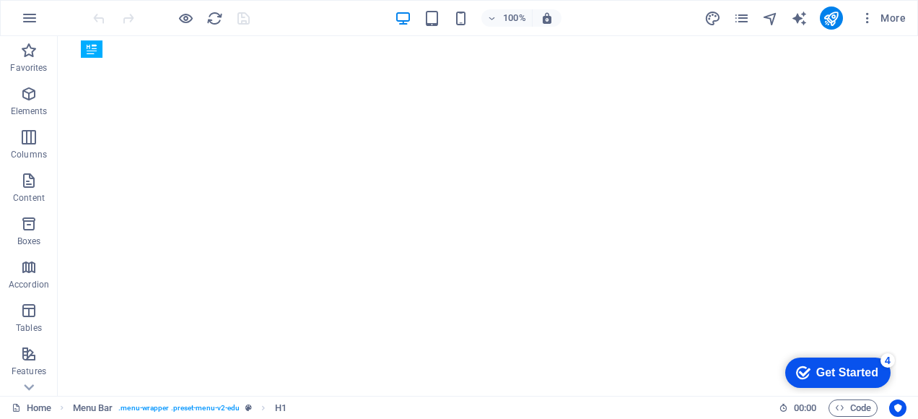
click at [839, 366] on div "Get Started" at bounding box center [847, 372] width 62 height 13
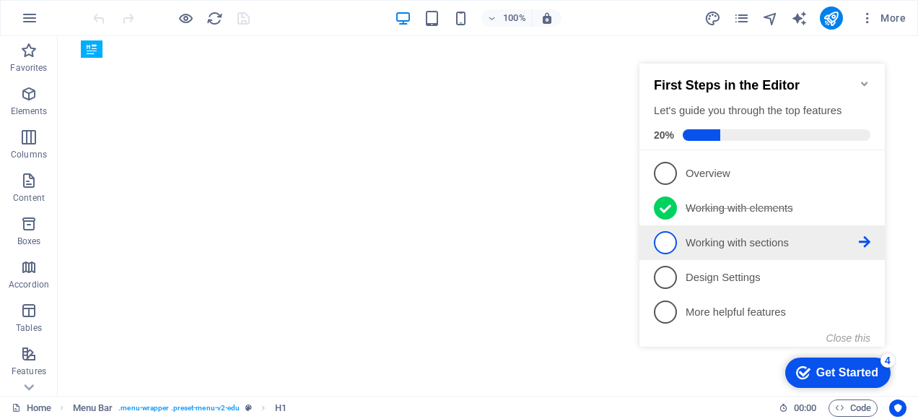
click at [860, 178] on icon at bounding box center [865, 173] width 12 height 12
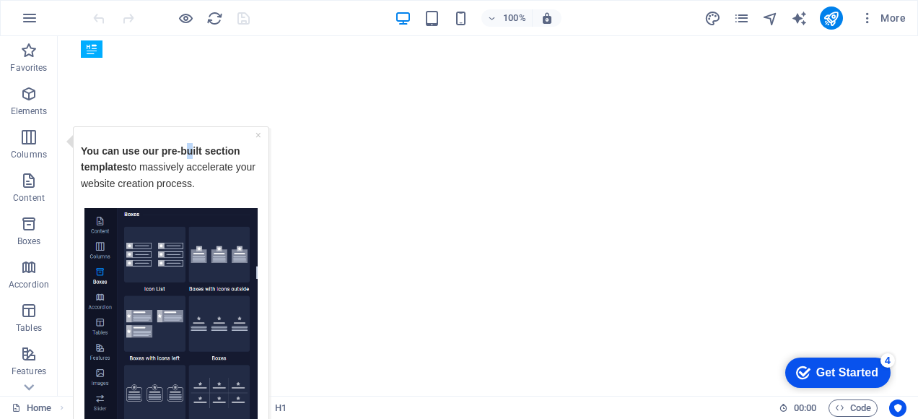
click at [192, 139] on div "You can use our pre-built section templates to massively accelerate your websit…" at bounding box center [171, 171] width 180 height 74
drag, startPoint x: 192, startPoint y: 139, endPoint x: 245, endPoint y: 192, distance: 75.5
click at [245, 192] on p "You can use our pre-built section templates to massively accelerate your websit…" at bounding box center [171, 174] width 180 height 65
click at [229, 166] on p "You can use our pre-built section templates to massively accelerate your websit…" at bounding box center [171, 174] width 180 height 65
click at [261, 130] on link "×" at bounding box center [258, 134] width 6 height 12
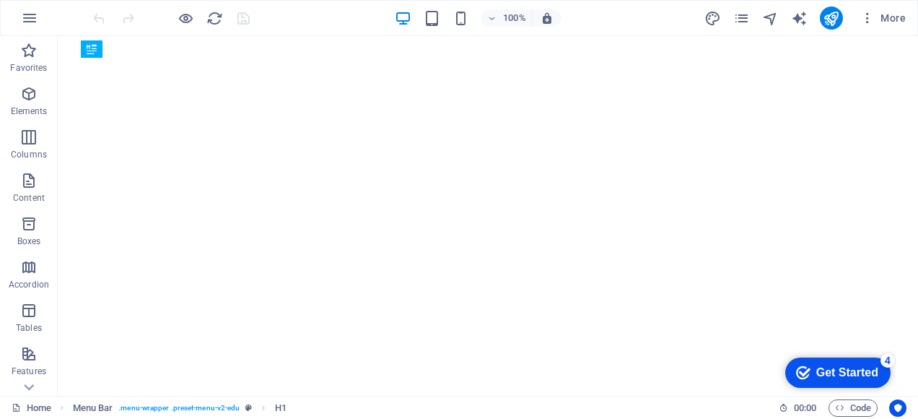
click at [806, 382] on div "checkmark Get Started 4" at bounding box center [837, 372] width 105 height 30
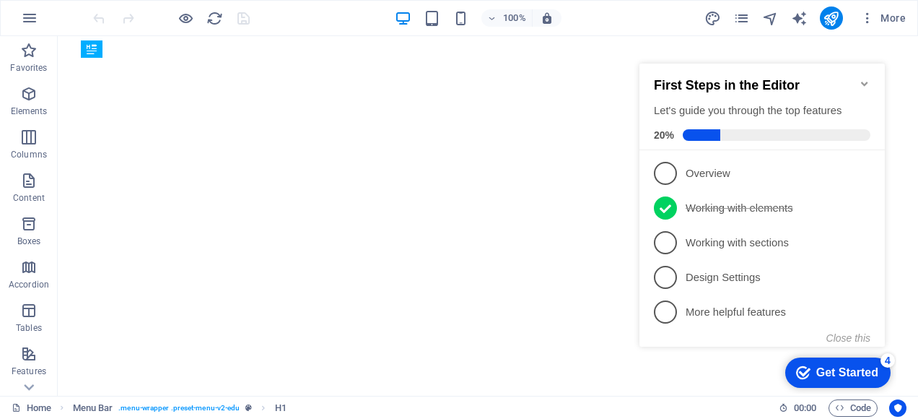
click at [862, 78] on icon "Minimize checklist" at bounding box center [865, 84] width 12 height 12
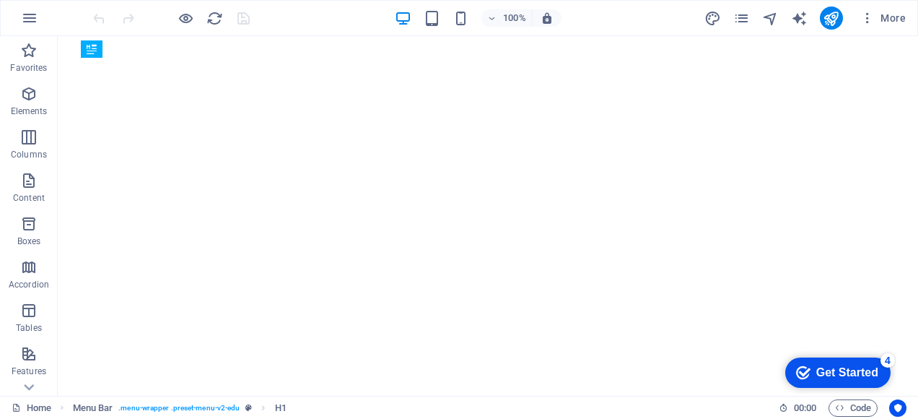
click at [843, 369] on div "Get Started" at bounding box center [847, 372] width 62 height 13
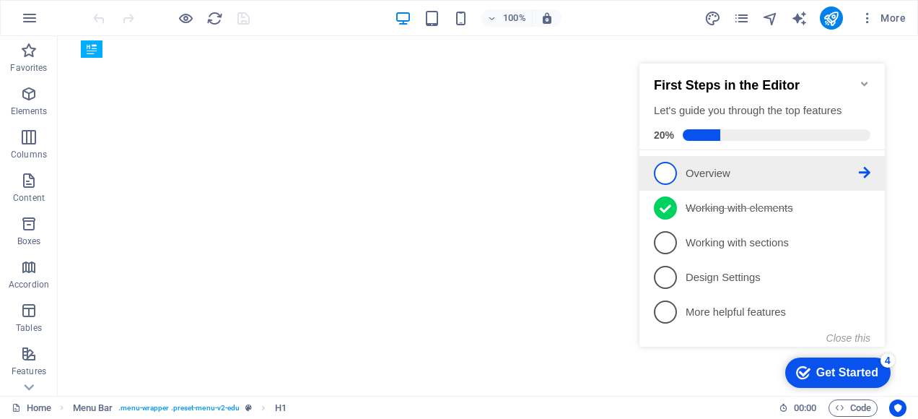
click at [859, 170] on icon at bounding box center [865, 173] width 12 height 12
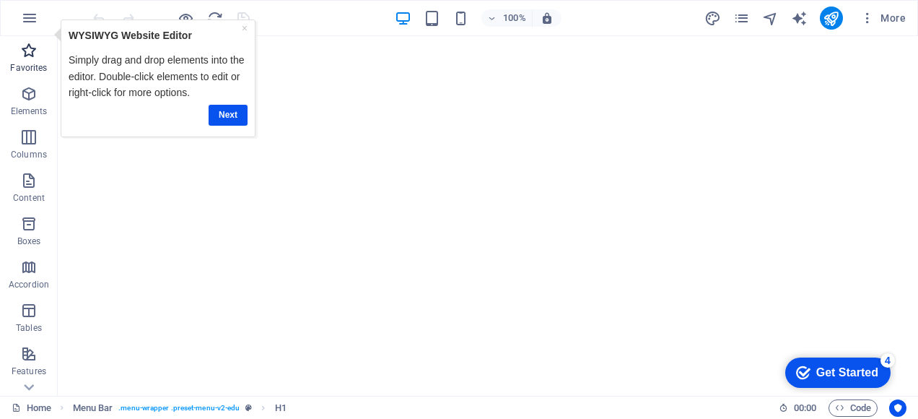
click at [27, 53] on icon "button" at bounding box center [28, 50] width 17 height 17
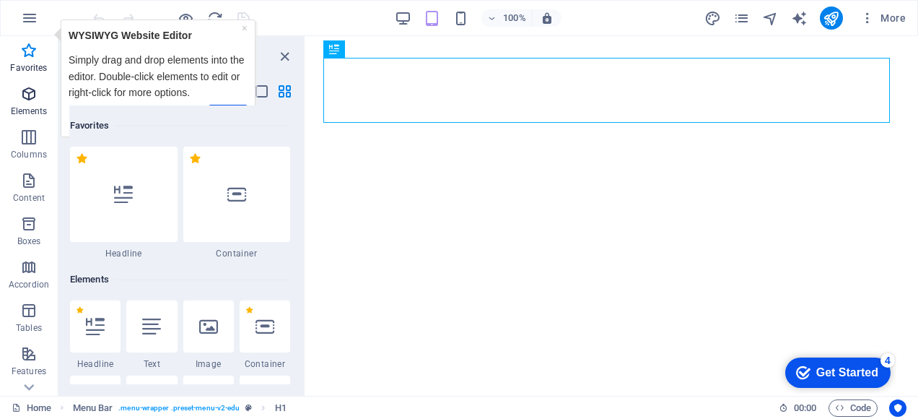
click at [30, 97] on icon "button" at bounding box center [28, 93] width 17 height 17
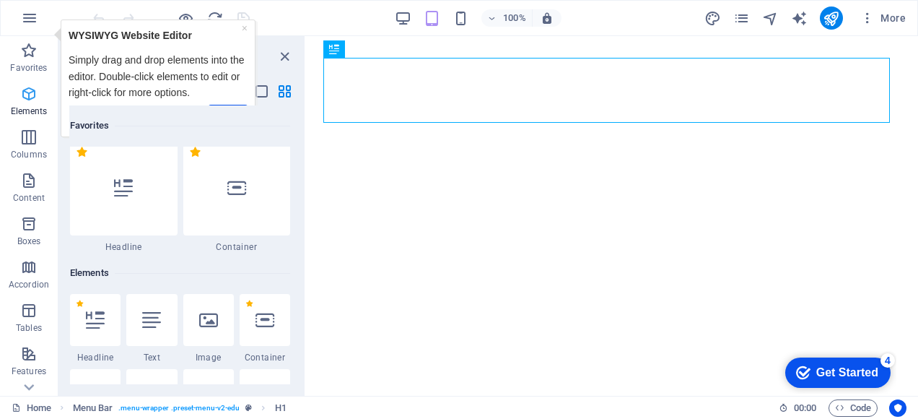
click at [30, 97] on icon "button" at bounding box center [28, 93] width 17 height 17
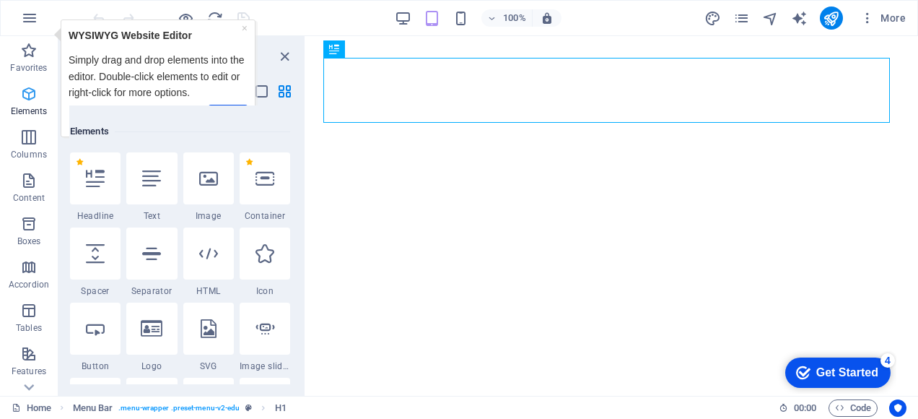
scroll to position [154, 0]
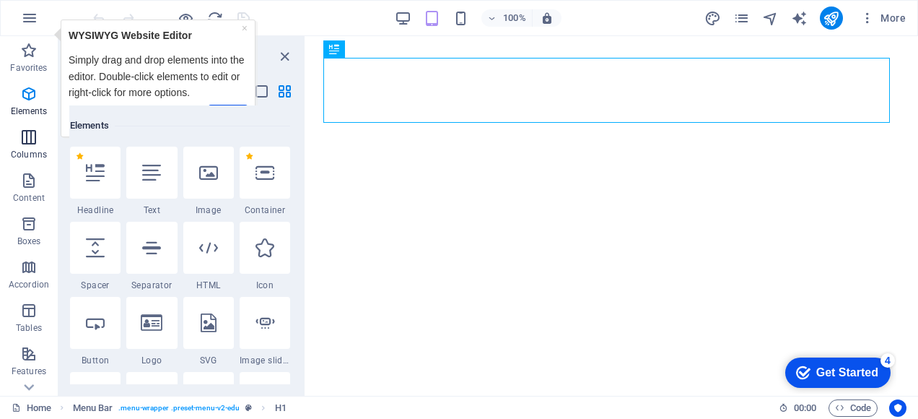
click at [32, 134] on icon "button" at bounding box center [28, 136] width 17 height 17
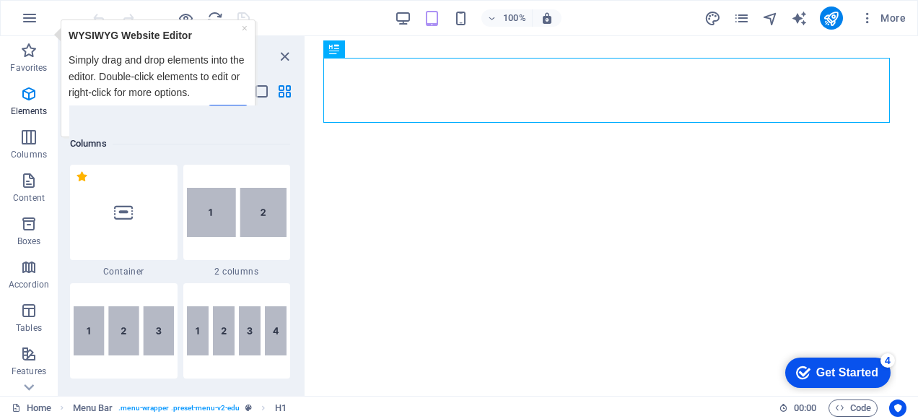
scroll to position [746, 0]
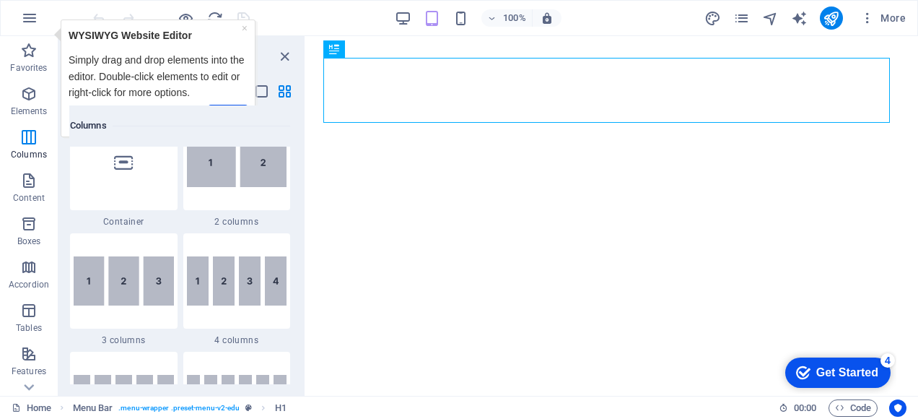
click at [158, 94] on p "Simply drag and drop elements into the editor. Double-click elements to edit or…" at bounding box center [158, 75] width 179 height 48
click at [157, 37] on strong "WYSIWYG Website Editor" at bounding box center [130, 35] width 123 height 12
click at [61, 32] on div "× WYSIWYG Website Editor Simply drag and drop elements into the editor. Double-…" at bounding box center [158, 78] width 195 height 118
click at [131, 65] on p "Simply drag and drop elements into the editor. Double-click elements to edit or…" at bounding box center [158, 75] width 179 height 48
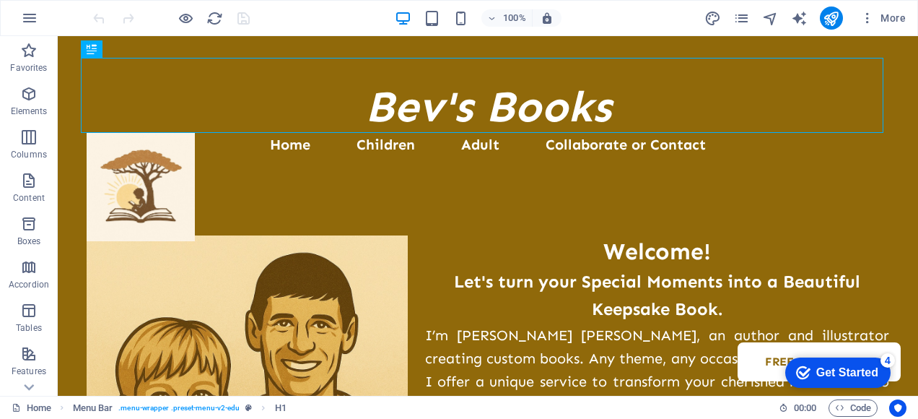
click at [856, 373] on div "Get Started" at bounding box center [847, 372] width 62 height 13
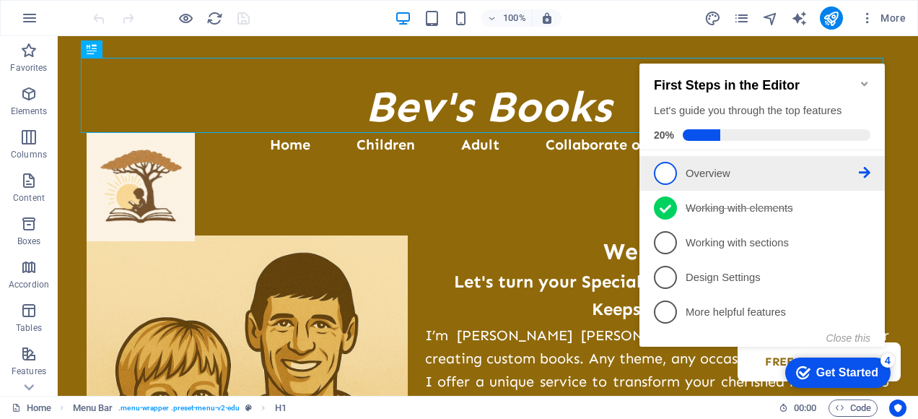
click at [868, 169] on icon at bounding box center [865, 173] width 12 height 12
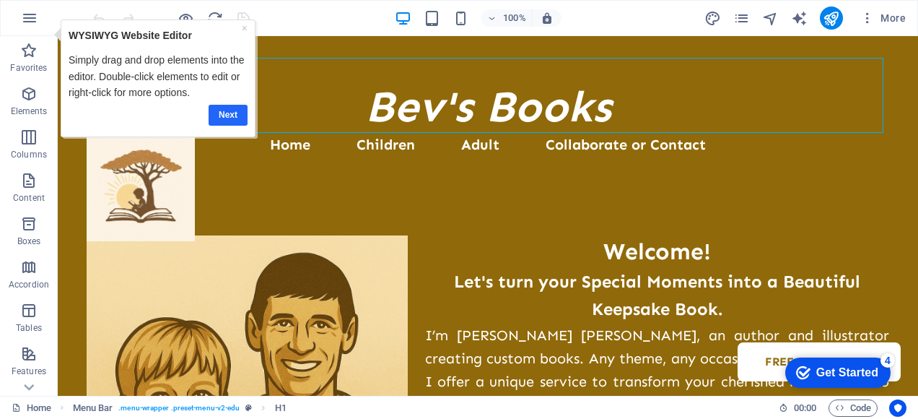
click at [219, 110] on link "Next" at bounding box center [228, 114] width 39 height 21
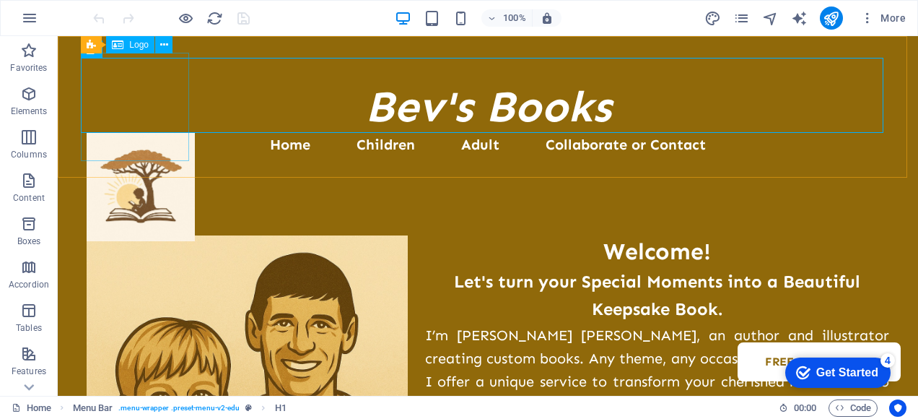
click at [131, 47] on span "Logo" at bounding box center [138, 44] width 19 height 9
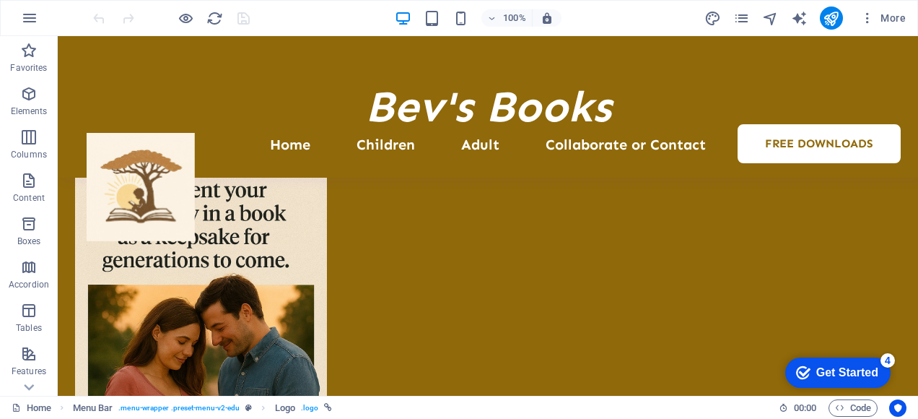
scroll to position [1902, 0]
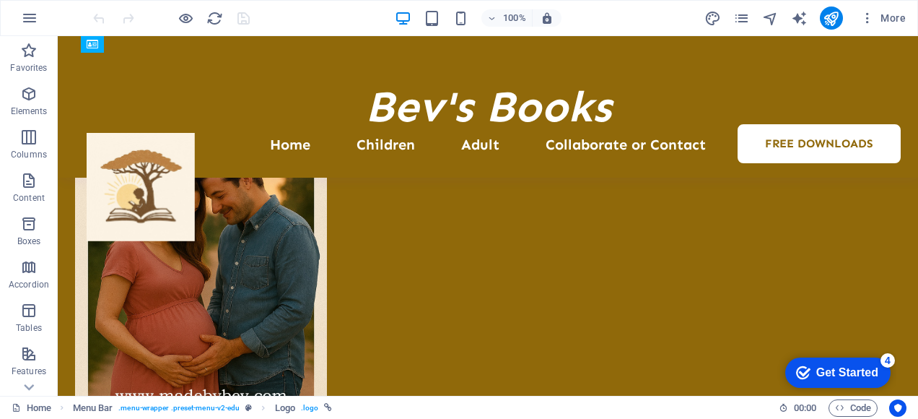
click at [862, 366] on div "Get Started" at bounding box center [847, 372] width 62 height 13
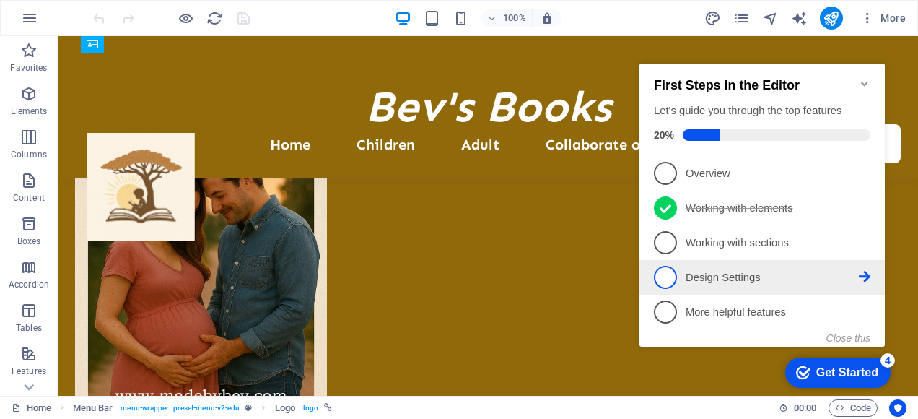
click at [860, 272] on icon at bounding box center [865, 277] width 12 height 12
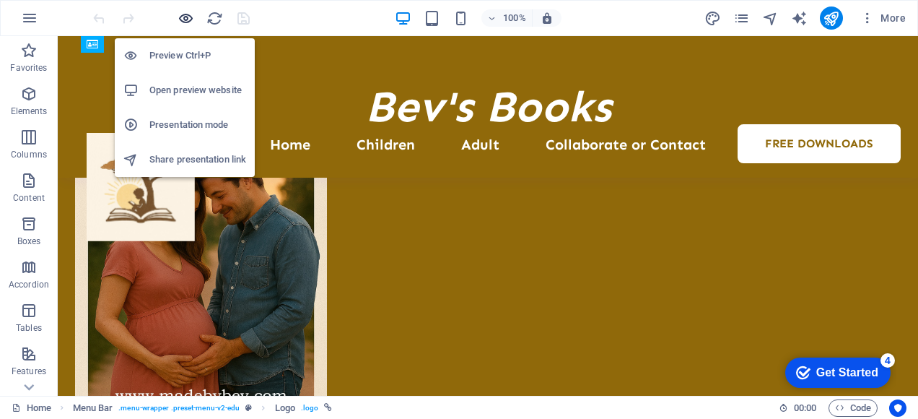
click at [188, 14] on icon "button" at bounding box center [186, 18] width 17 height 17
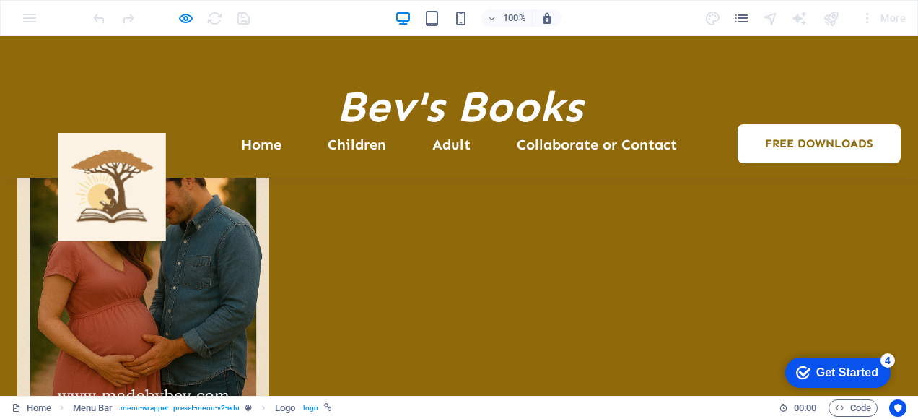
click at [832, 375] on div "Get Started" at bounding box center [847, 372] width 62 height 13
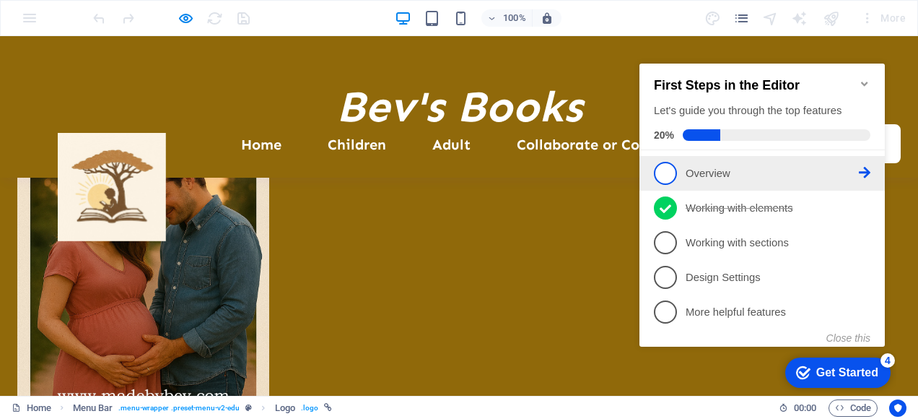
click at [864, 167] on icon at bounding box center [865, 173] width 12 height 12
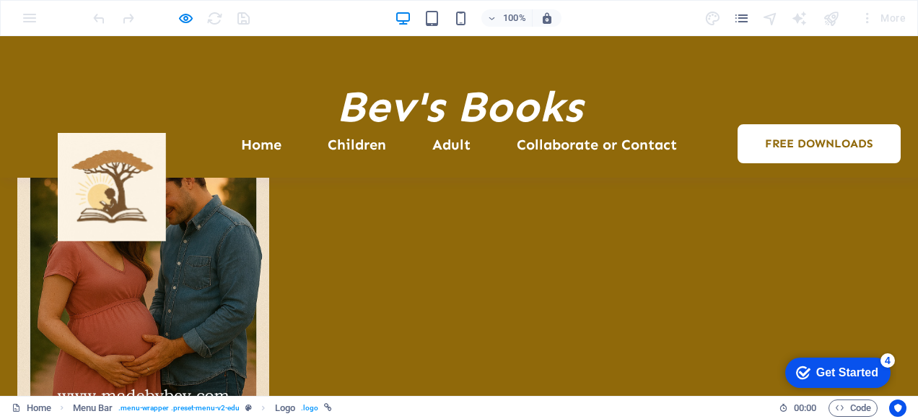
scroll to position [0, 0]
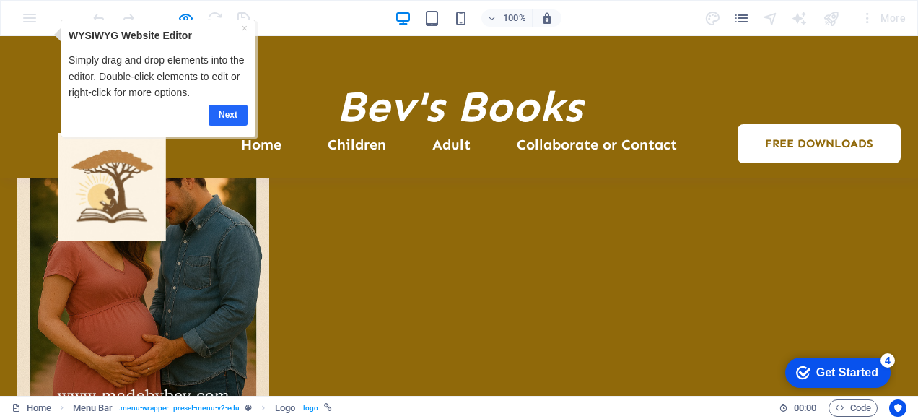
click at [222, 108] on link "Next" at bounding box center [228, 114] width 39 height 21
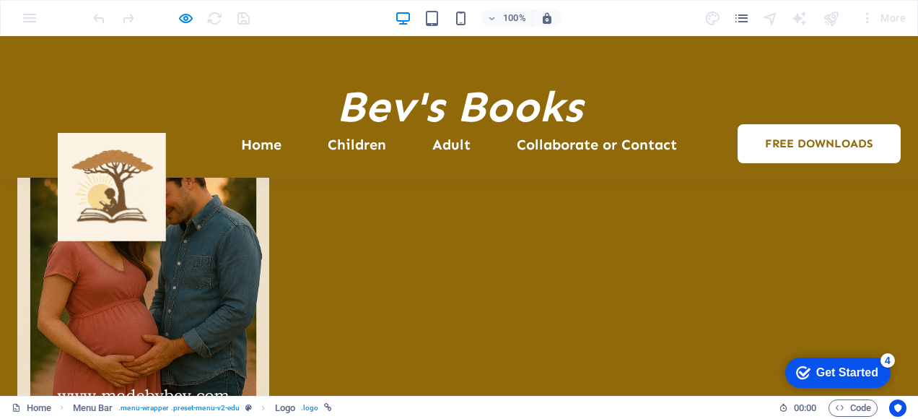
click at [866, 376] on div "Get Started" at bounding box center [847, 372] width 62 height 13
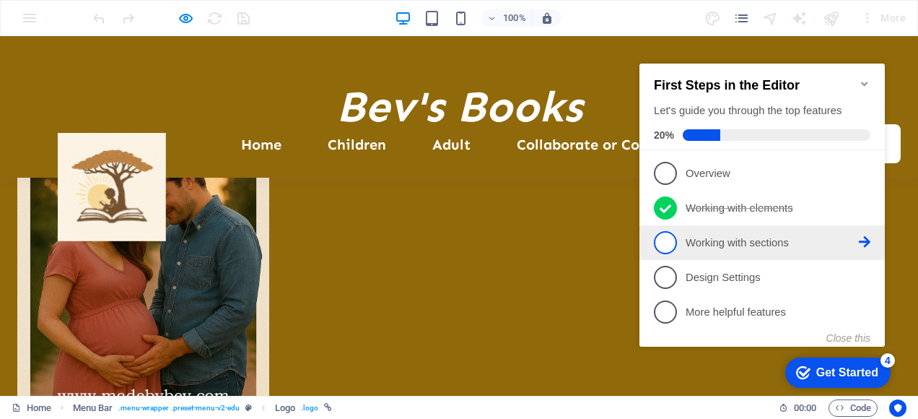
click at [864, 178] on icon at bounding box center [865, 173] width 12 height 12
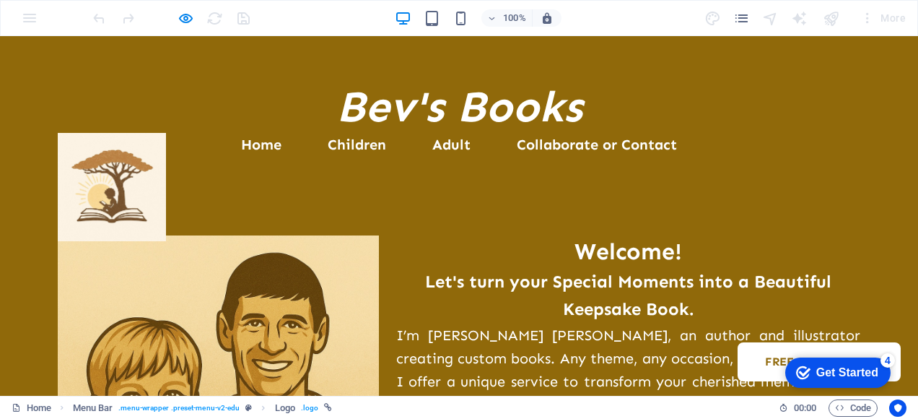
click at [800, 368] on icon "checkmark" at bounding box center [803, 372] width 14 height 14
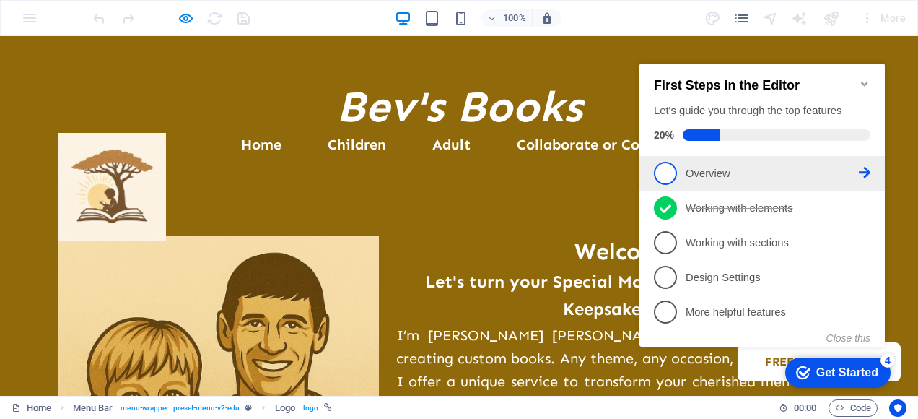
click at [861, 167] on icon at bounding box center [865, 173] width 12 height 12
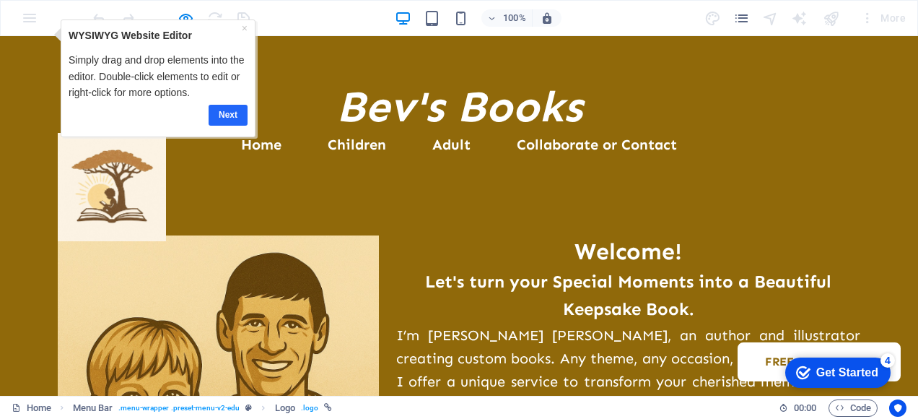
click at [227, 117] on link "Next" at bounding box center [228, 114] width 39 height 21
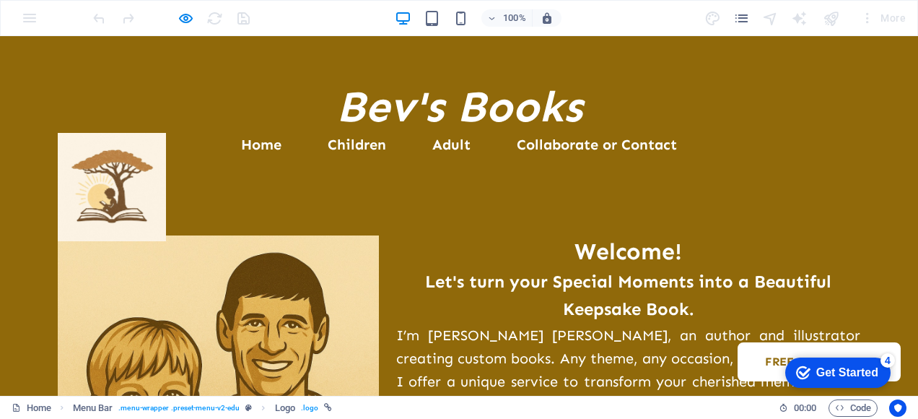
click at [844, 372] on div "Get Started" at bounding box center [847, 372] width 62 height 13
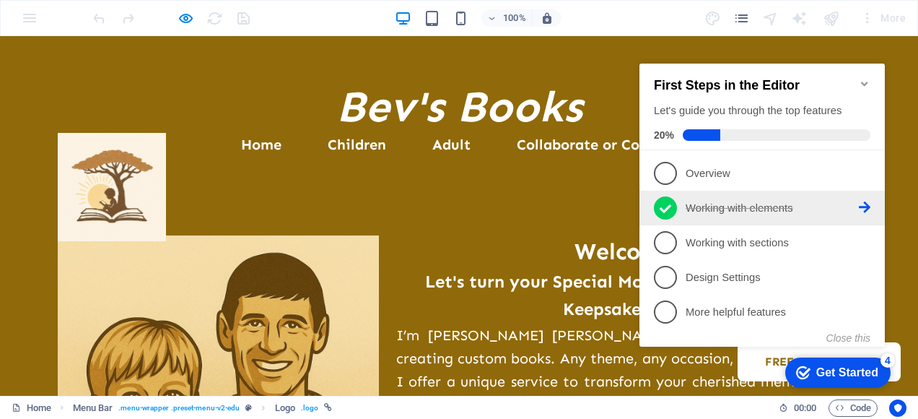
click at [862, 204] on icon at bounding box center [865, 207] width 12 height 12
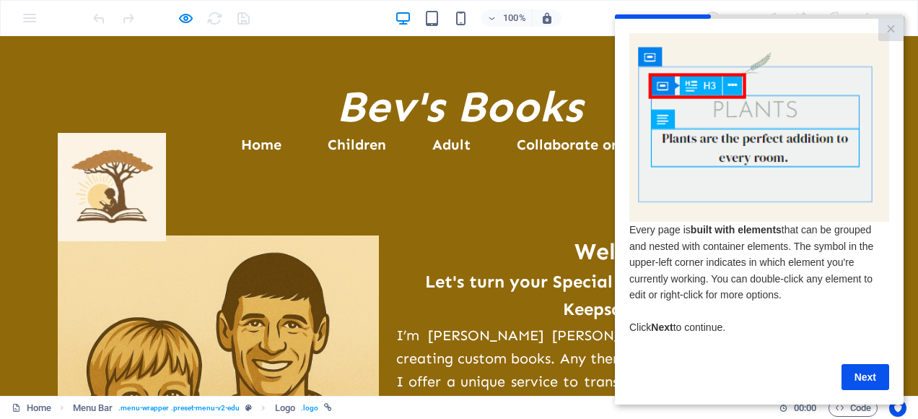
scroll to position [16, 0]
click at [848, 364] on link "Next" at bounding box center [866, 377] width 48 height 26
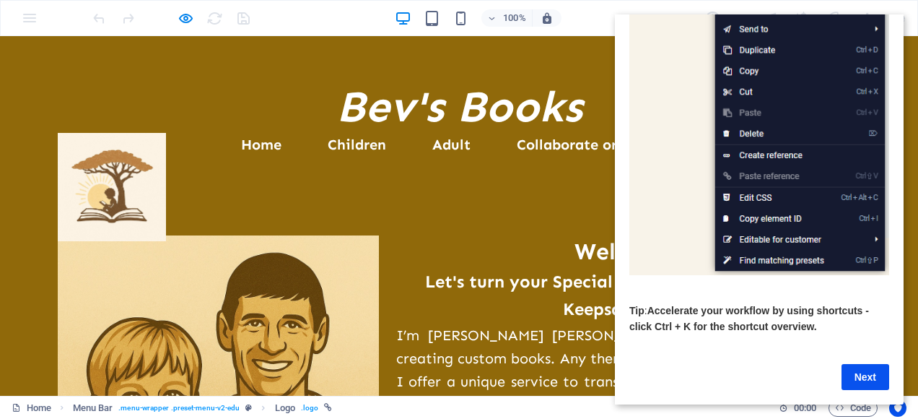
scroll to position [236, 0]
click at [858, 364] on link "Next" at bounding box center [866, 377] width 48 height 26
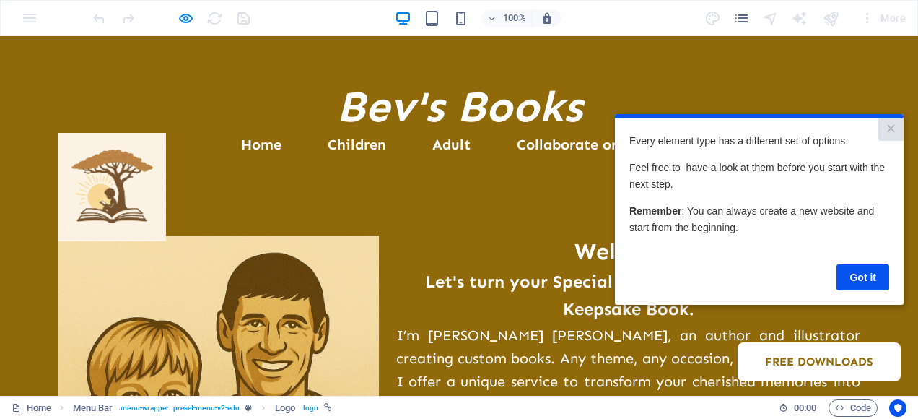
scroll to position [0, 0]
click at [868, 276] on link "Got it" at bounding box center [862, 277] width 53 height 26
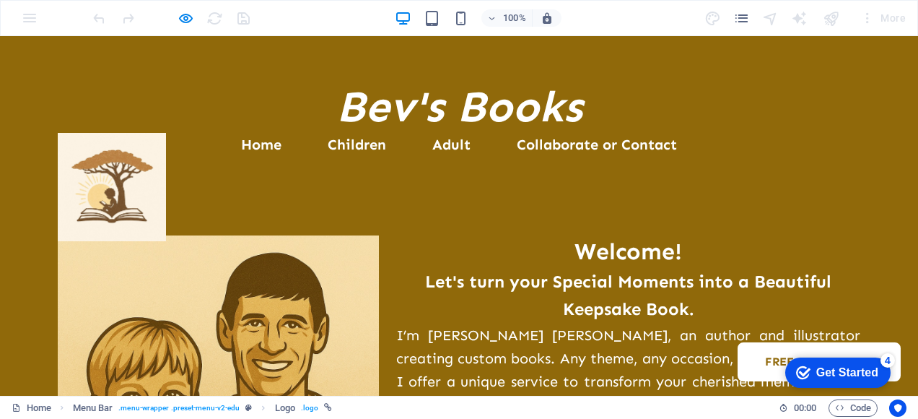
click at [854, 372] on div "Get Started" at bounding box center [847, 372] width 62 height 13
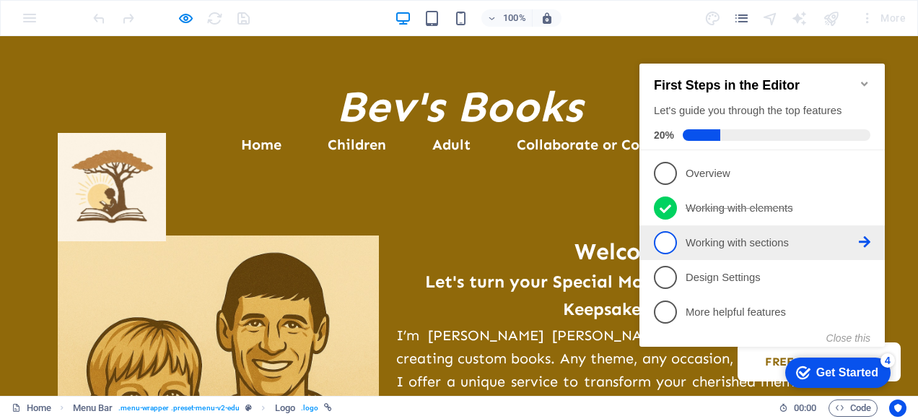
click at [874, 239] on li "3 Working with sections - incomplete" at bounding box center [761, 242] width 245 height 35
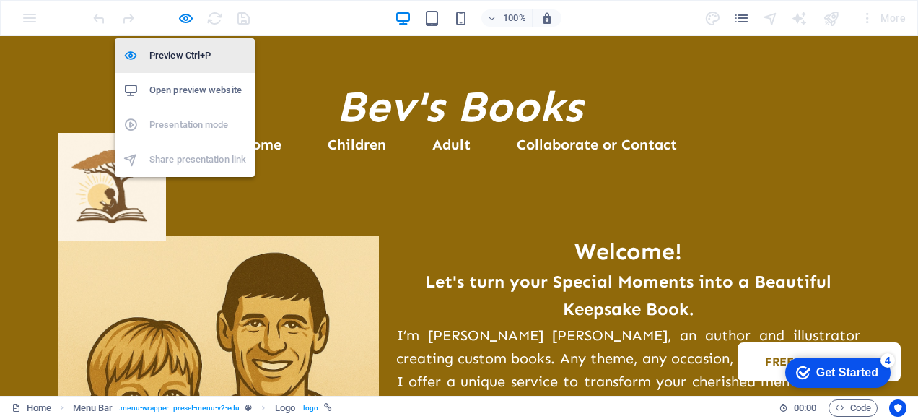
click at [184, 47] on h6 "Preview Ctrl+P" at bounding box center [197, 55] width 97 height 17
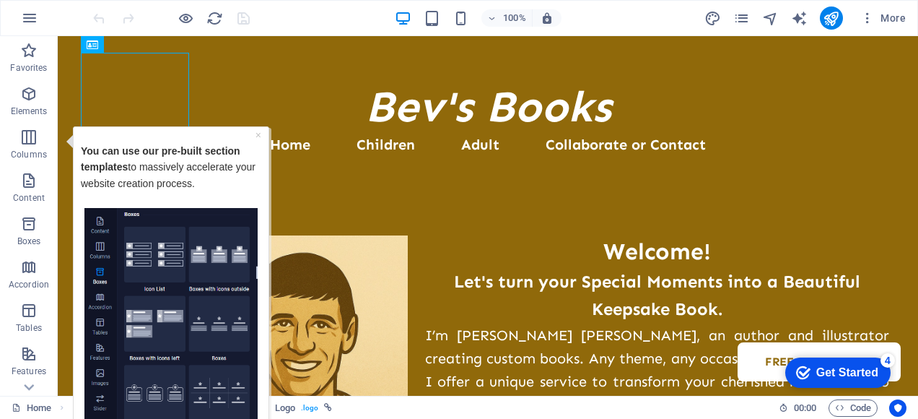
click at [191, 168] on p "You can use our pre-built section templates to massively accelerate your websit…" at bounding box center [171, 174] width 180 height 65
drag, startPoint x: 197, startPoint y: 150, endPoint x: 198, endPoint y: 136, distance: 14.5
click at [198, 136] on div "You can use our pre-built section templates to massively accelerate your websit…" at bounding box center [171, 171] width 180 height 74
click at [493, 16] on icon "button" at bounding box center [492, 18] width 10 height 9
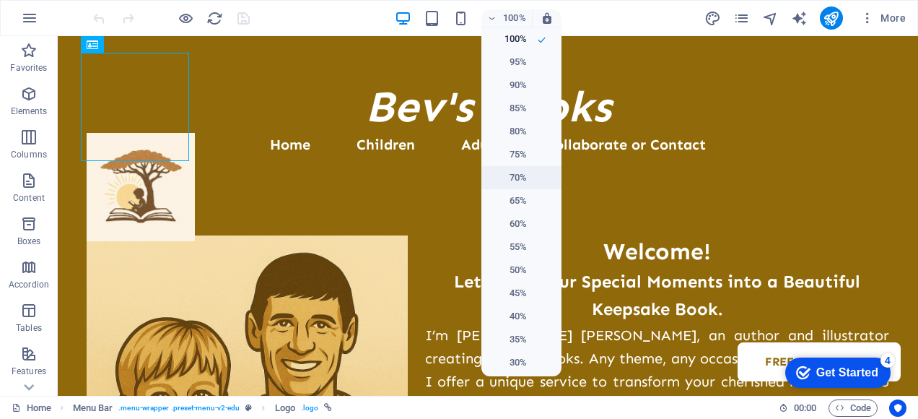
click at [517, 176] on h6 "70%" at bounding box center [508, 177] width 37 height 17
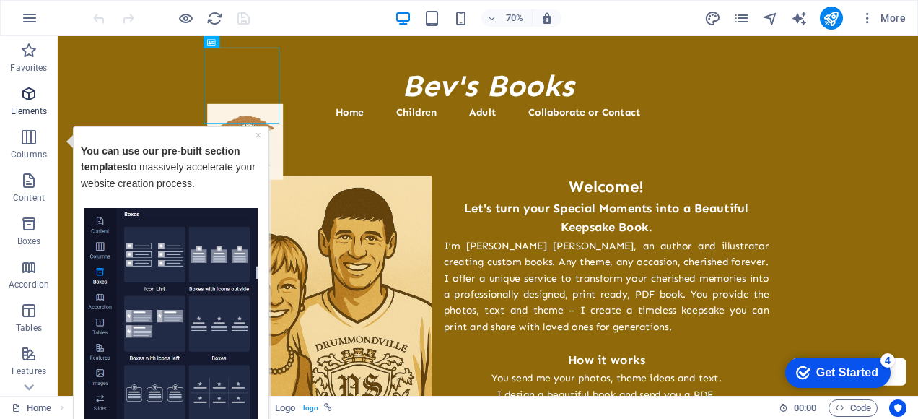
click at [30, 105] on p "Elements" at bounding box center [29, 111] width 37 height 12
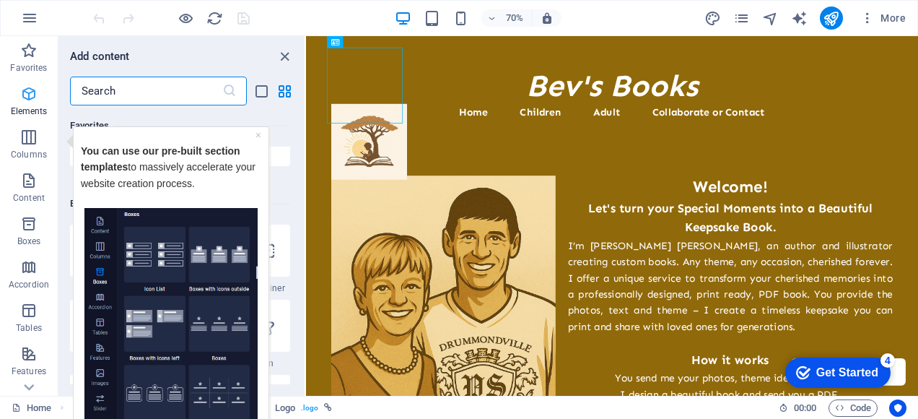
scroll to position [154, 0]
click at [39, 133] on span "Columns" at bounding box center [29, 145] width 58 height 35
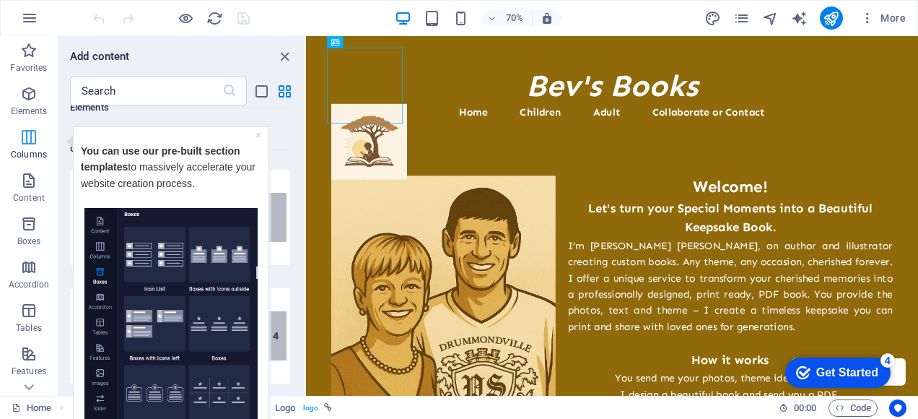
scroll to position [715, 0]
click at [29, 177] on icon "button" at bounding box center [28, 180] width 17 height 17
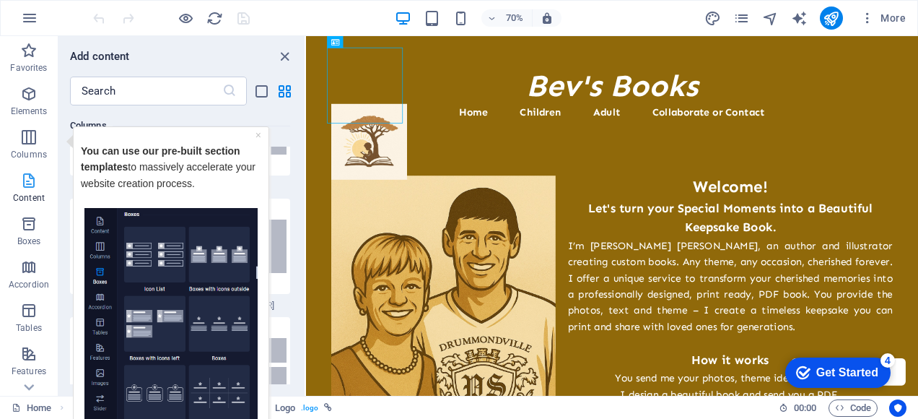
scroll to position [2525, 0]
click at [141, 176] on p "You can use our pre-built section templates to massively accelerate your websit…" at bounding box center [171, 174] width 180 height 65
drag, startPoint x: 141, startPoint y: 175, endPoint x: 195, endPoint y: 165, distance: 55.1
click at [195, 165] on p "You can use our pre-built section templates to massively accelerate your websit…" at bounding box center [171, 174] width 180 height 65
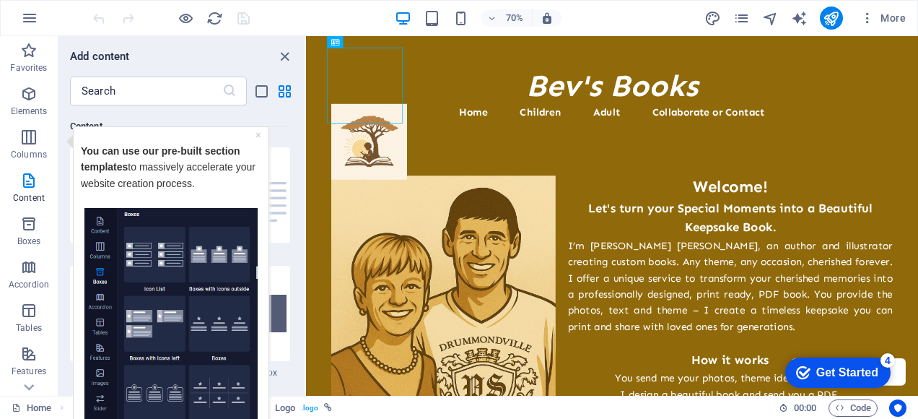
click at [104, 274] on img "Tooltip" at bounding box center [170, 317] width 173 height 221
click at [98, 271] on img "Tooltip" at bounding box center [170, 317] width 173 height 221
click at [103, 397] on img "Tooltip" at bounding box center [170, 317] width 173 height 221
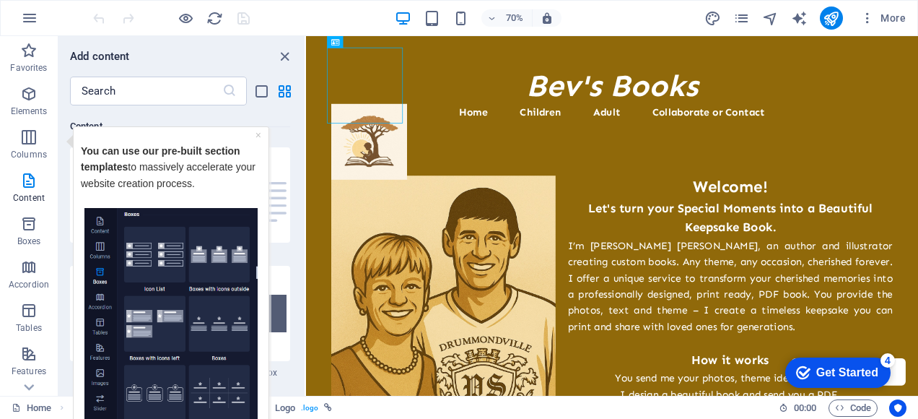
click at [101, 374] on img "Tooltip" at bounding box center [170, 317] width 173 height 221
click at [96, 349] on img "Tooltip" at bounding box center [170, 317] width 173 height 221
click at [100, 328] on img "Tooltip" at bounding box center [170, 317] width 173 height 221
click at [100, 304] on img "Tooltip" at bounding box center [170, 317] width 173 height 221
click at [287, 55] on icon "close panel" at bounding box center [284, 56] width 17 height 17
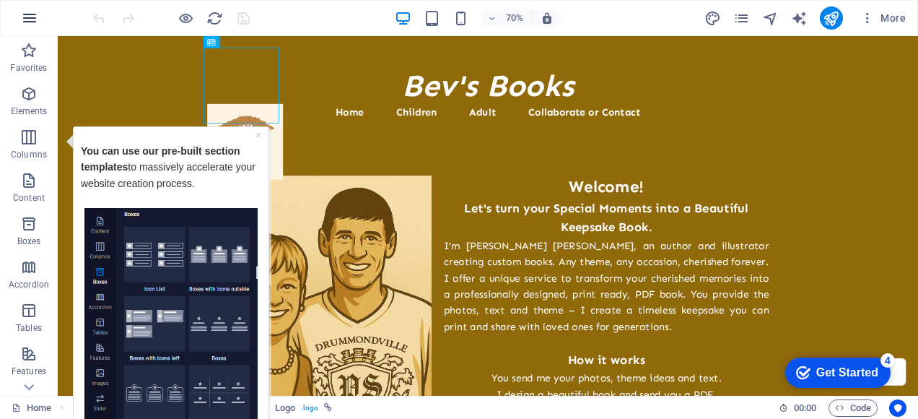
click at [32, 19] on icon "button" at bounding box center [29, 17] width 17 height 17
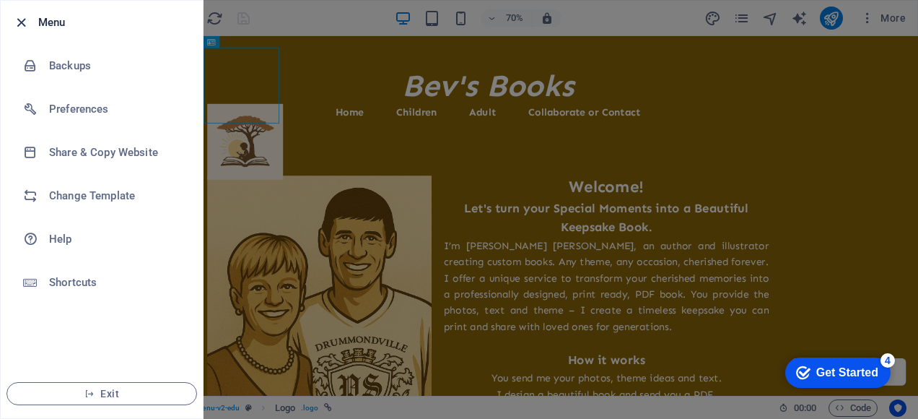
click at [20, 19] on icon "button" at bounding box center [21, 22] width 17 height 17
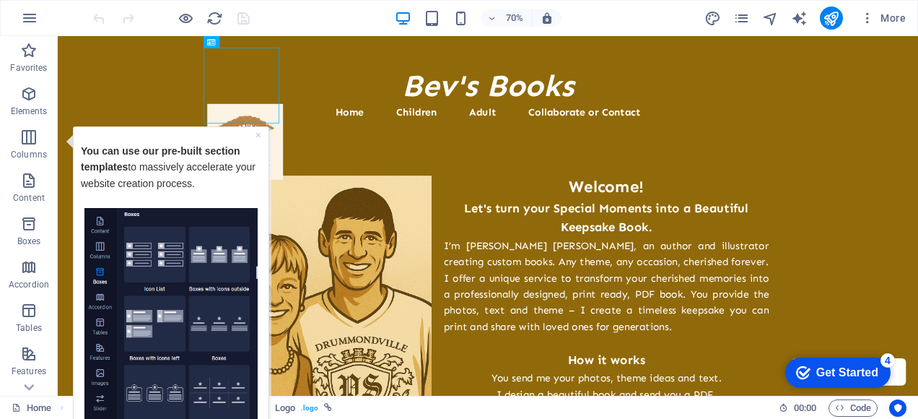
click at [849, 373] on div "Get Started" at bounding box center [847, 372] width 62 height 13
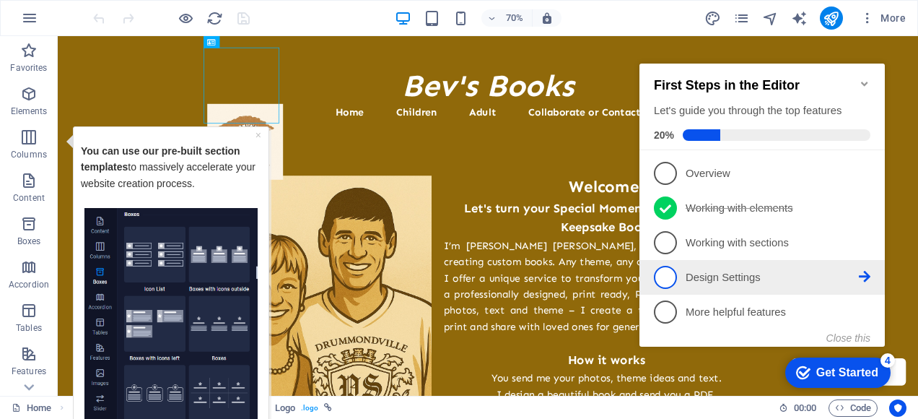
click at [863, 273] on icon at bounding box center [865, 277] width 12 height 12
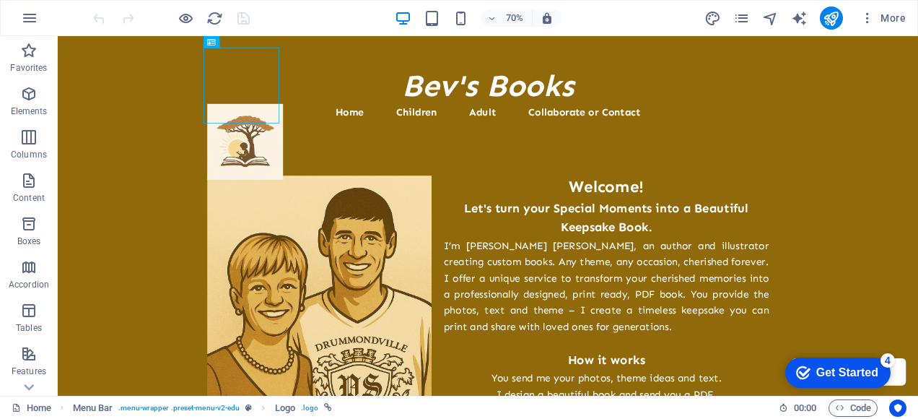
click at [830, 370] on div "Get Started" at bounding box center [847, 372] width 62 height 13
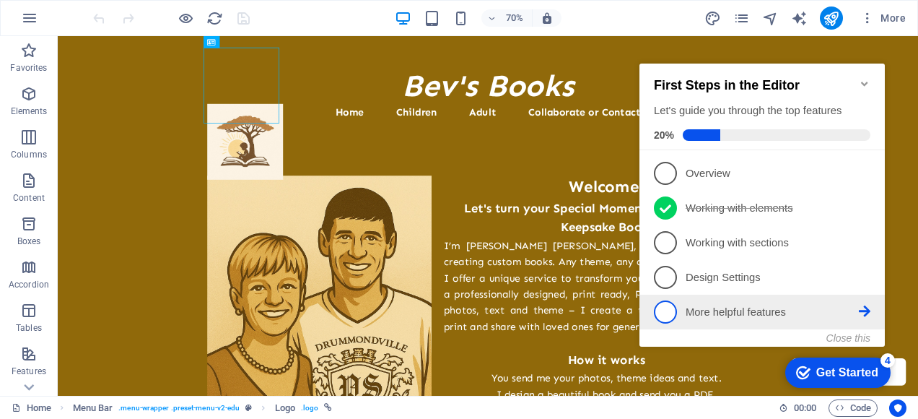
click at [860, 308] on icon at bounding box center [865, 311] width 12 height 12
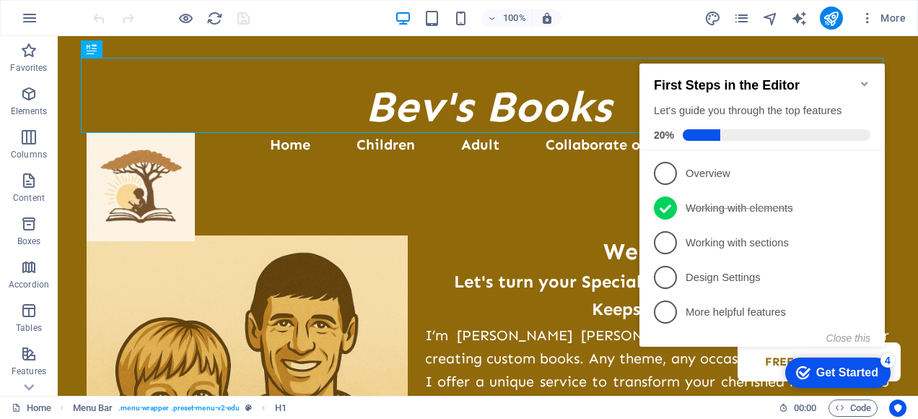
click at [864, 78] on icon "Minimize checklist" at bounding box center [865, 84] width 12 height 12
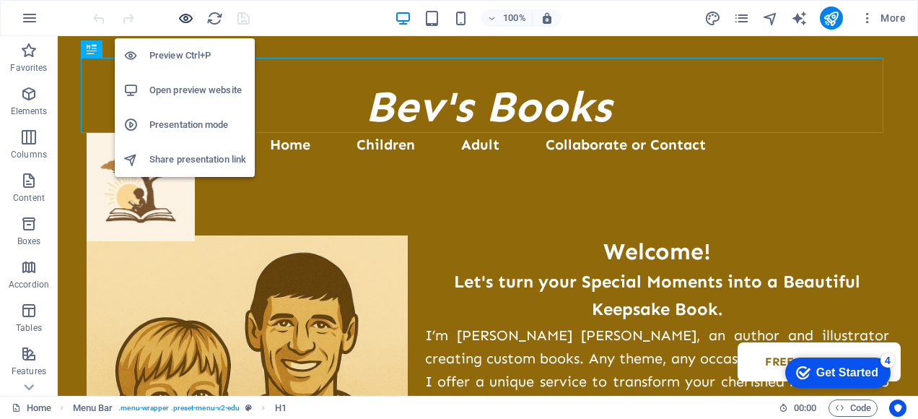
click at [184, 16] on icon "button" at bounding box center [186, 18] width 17 height 17
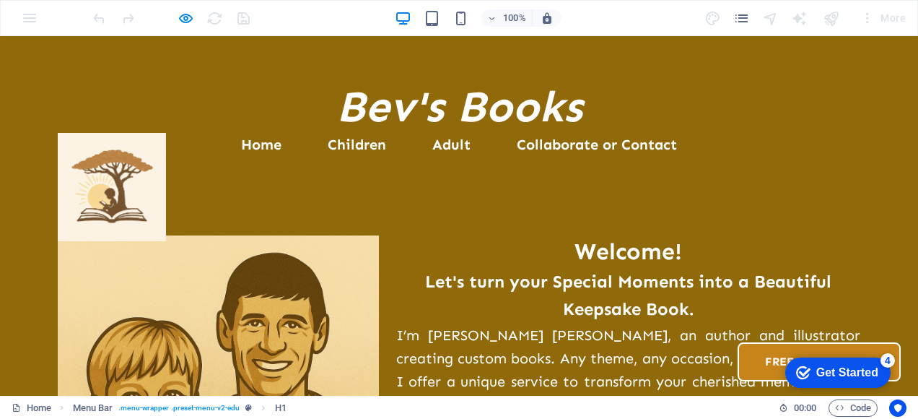
click at [769, 342] on link "Free Downloads" at bounding box center [819, 361] width 163 height 39
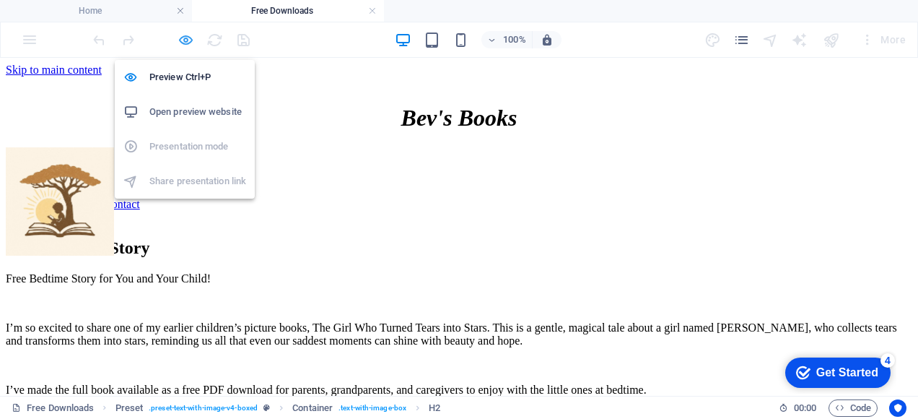
click at [193, 38] on icon "button" at bounding box center [186, 40] width 17 height 17
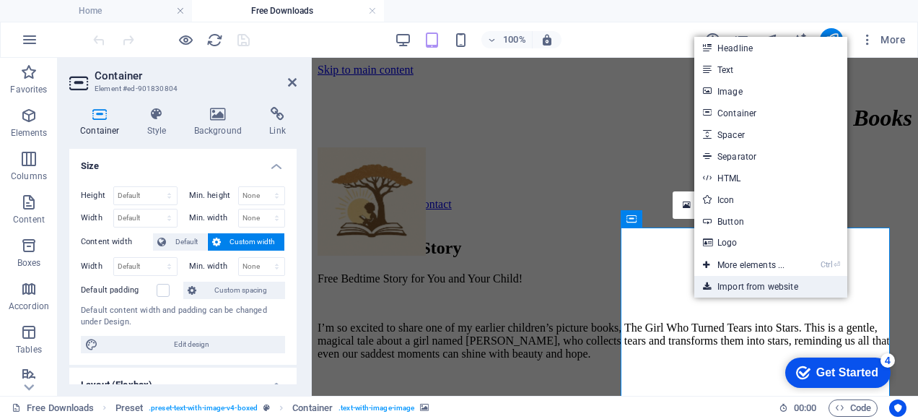
click at [727, 282] on link "Import from website" at bounding box center [770, 287] width 153 height 22
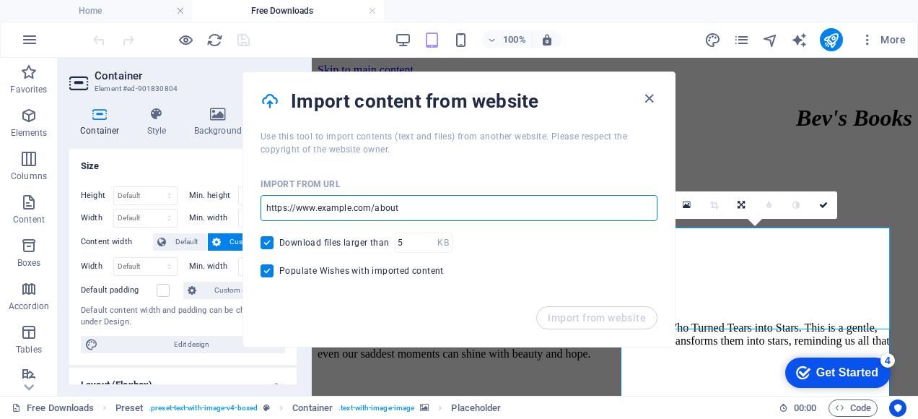
click at [356, 210] on input "url" at bounding box center [459, 208] width 397 height 26
type input "[URL][DOMAIN_NAME]"
click at [577, 320] on span "Import from website" at bounding box center [597, 318] width 98 height 12
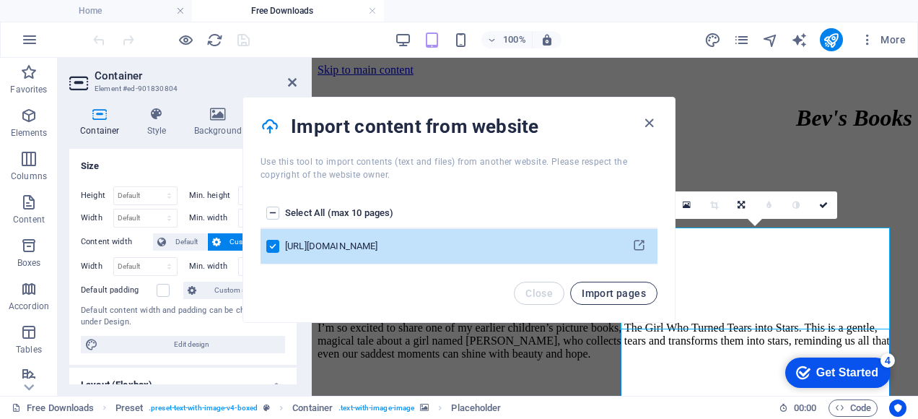
click at [624, 287] on span "Import pages" at bounding box center [614, 293] width 64 height 12
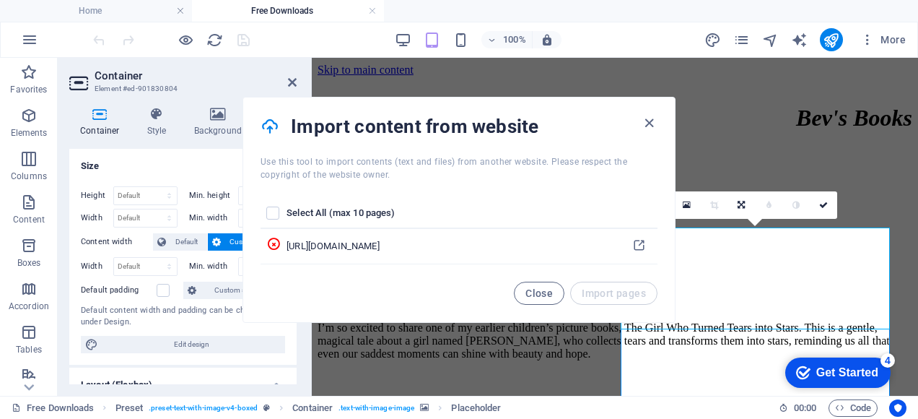
drag, startPoint x: 624, startPoint y: 287, endPoint x: 592, endPoint y: 126, distance: 164.0
click at [592, 126] on h4 "Import content from website" at bounding box center [465, 126] width 349 height 23
